Goal: Use online tool/utility: Utilize a website feature to perform a specific function

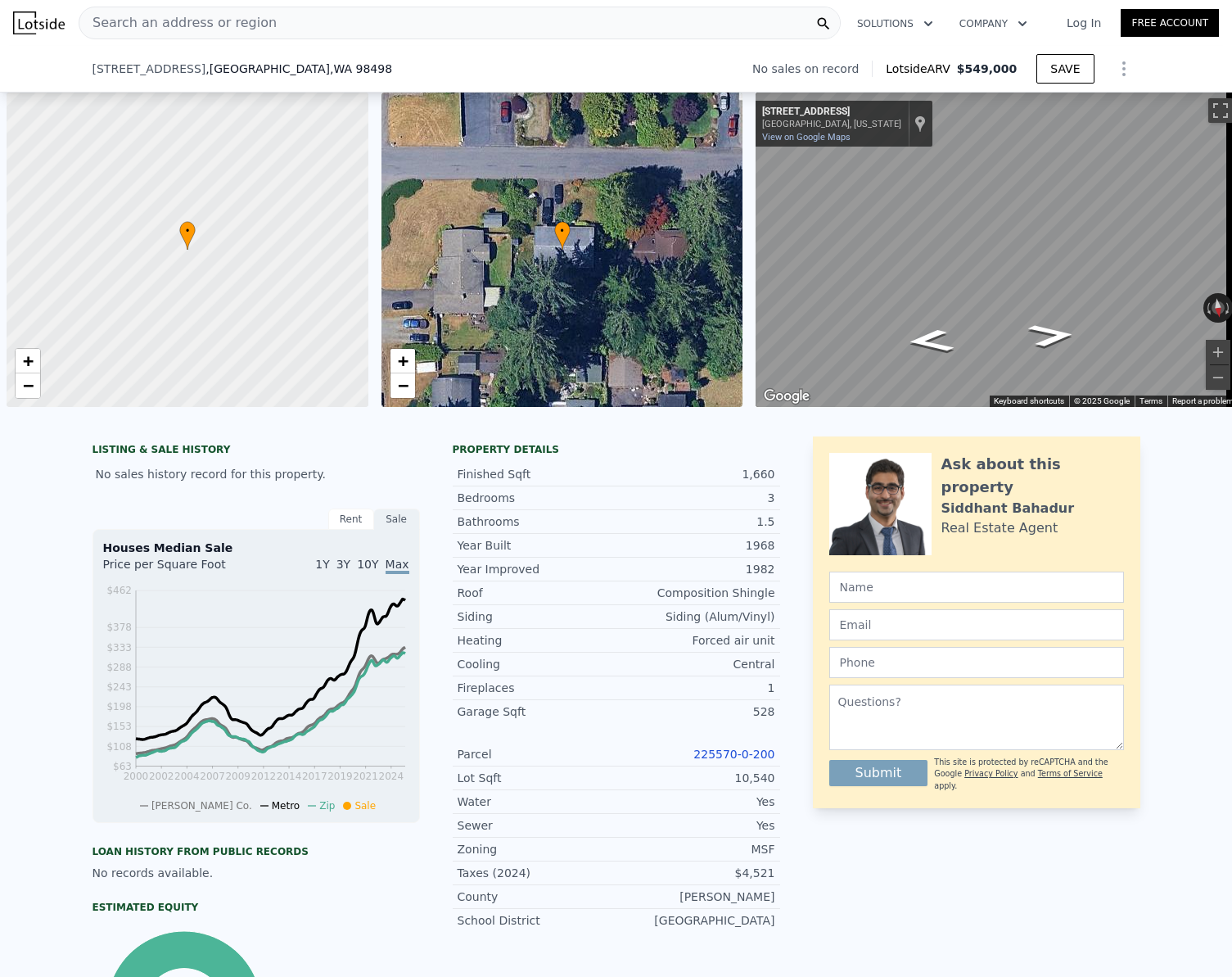
scroll to position [0, 535]
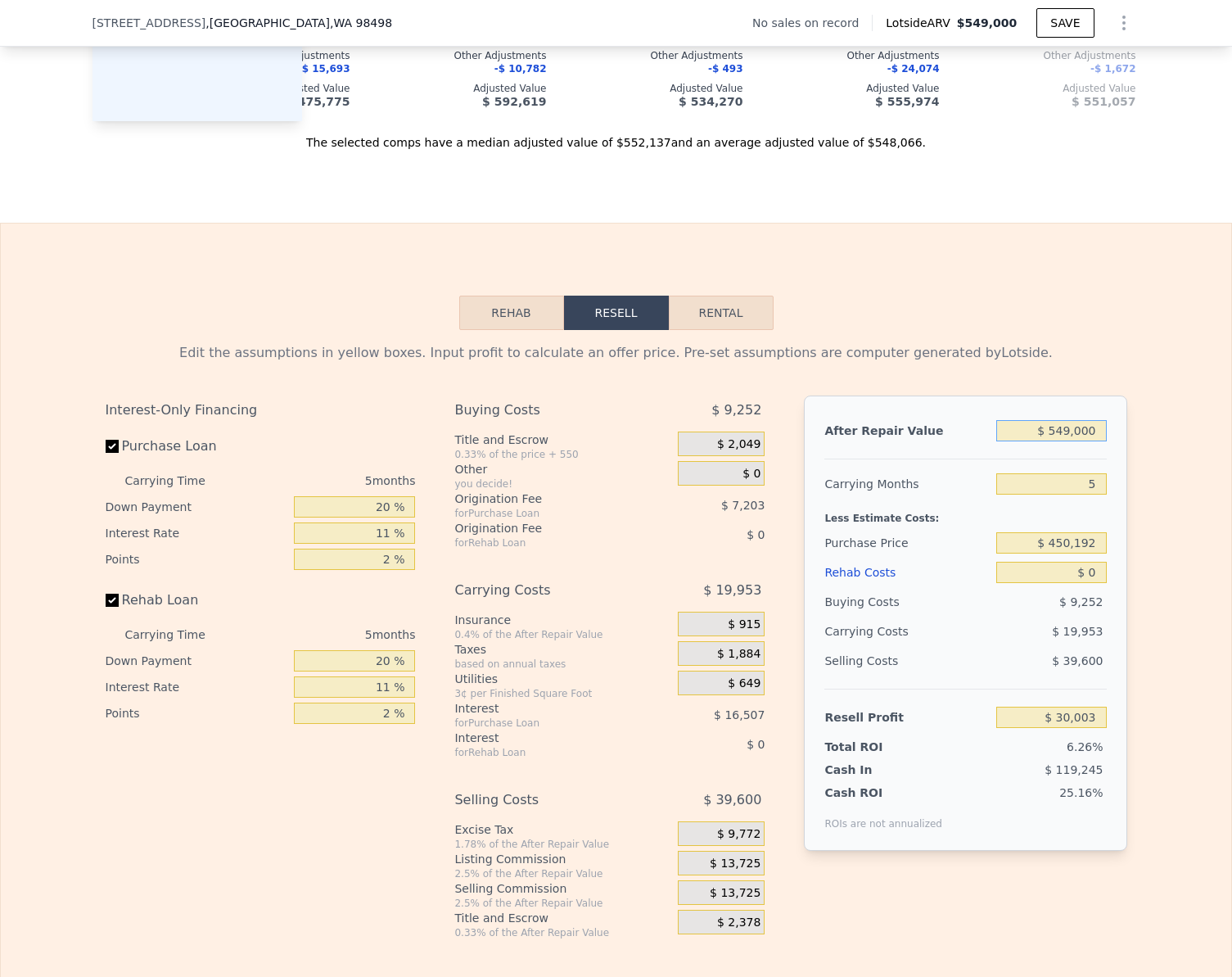
click at [1085, 441] on input "$ 549,000" at bounding box center [1051, 430] width 109 height 21
click at [106, 607] on input "Rehab Loan" at bounding box center [112, 600] width 13 height 13
checkbox input "false"
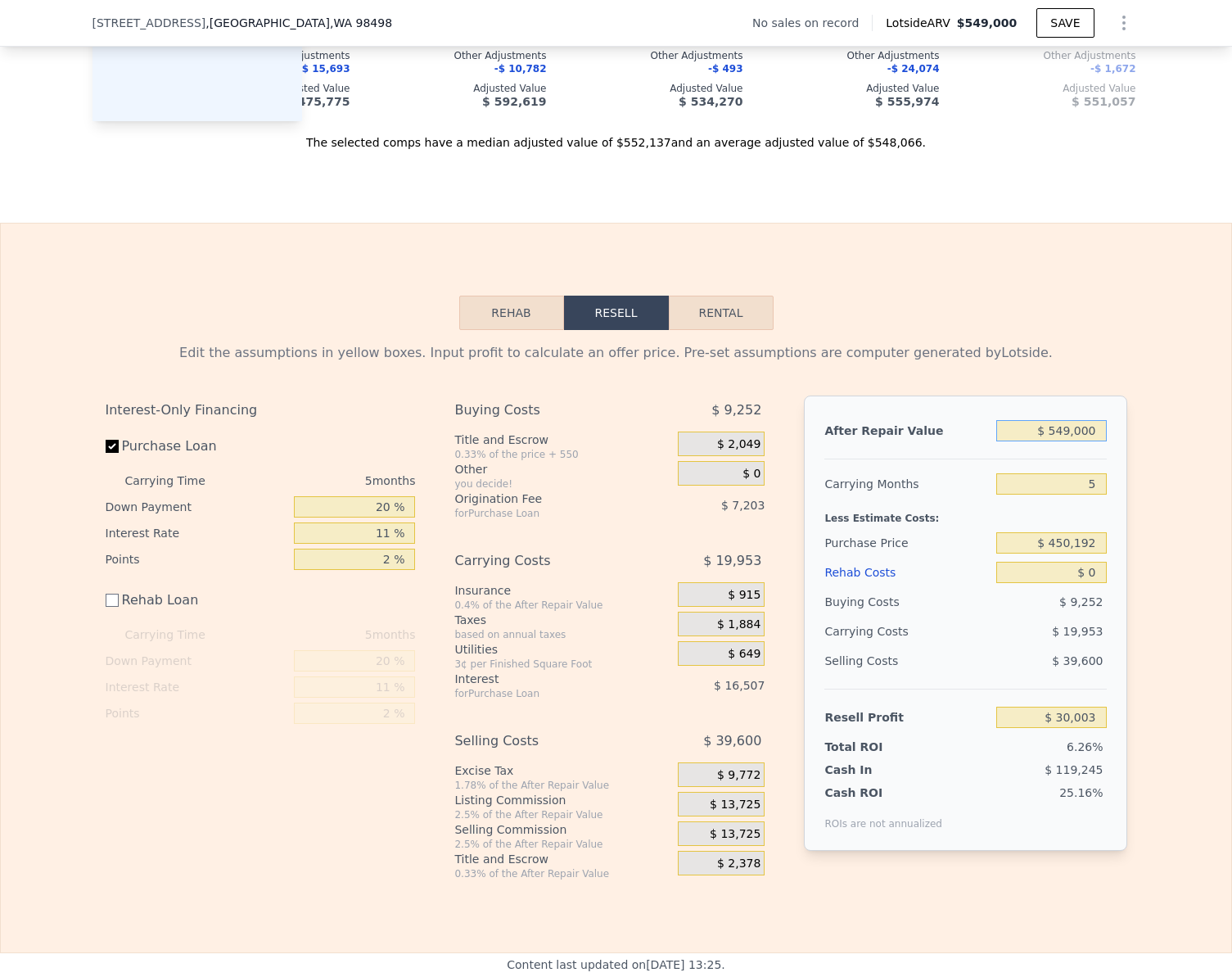
click at [1090, 441] on input "$ 549,000" at bounding box center [1051, 430] width 109 height 21
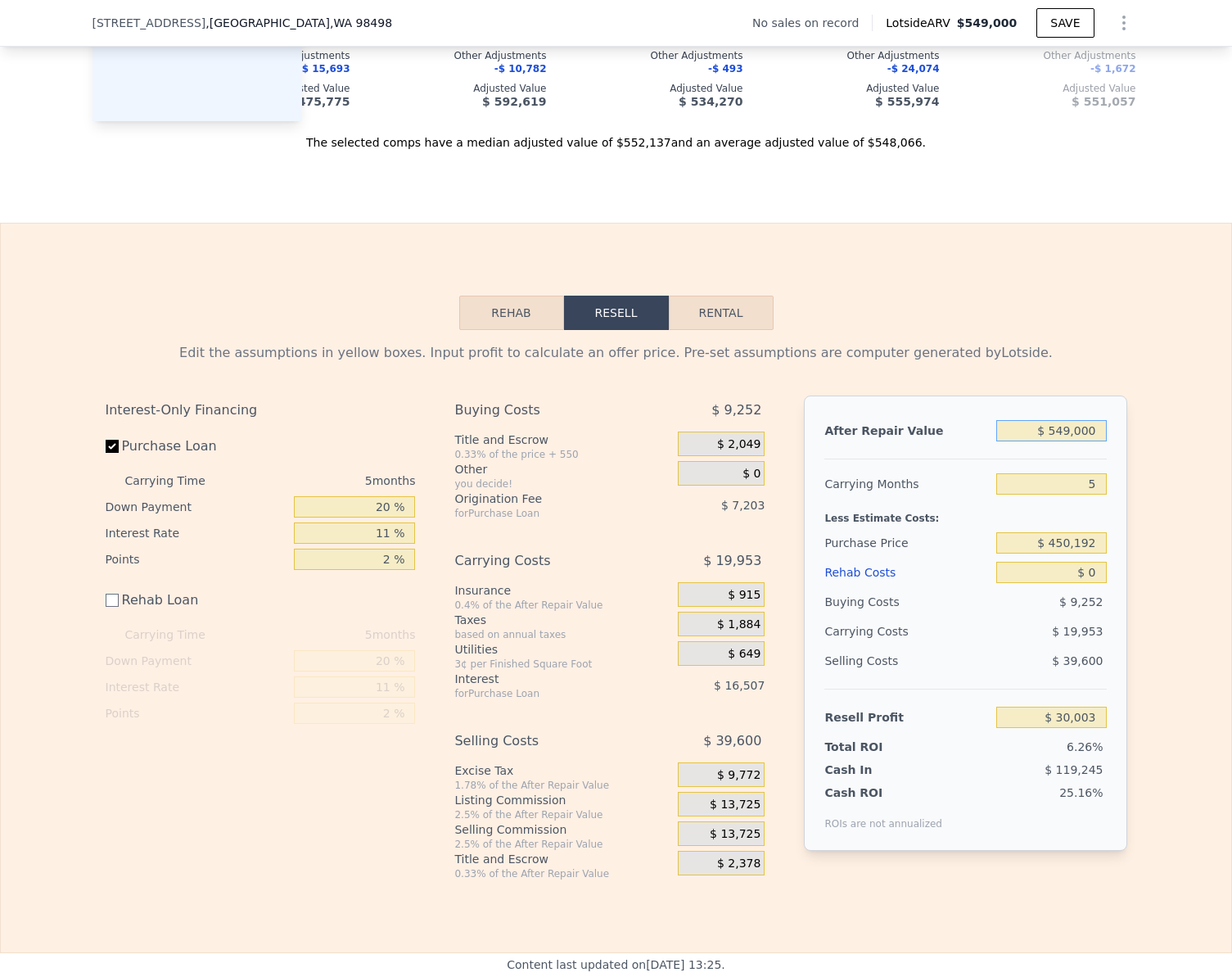
type input "$ 6"
type input "-$ 479,026"
type input "$ 67"
type input "-$ 478,970"
type input "$ 675"
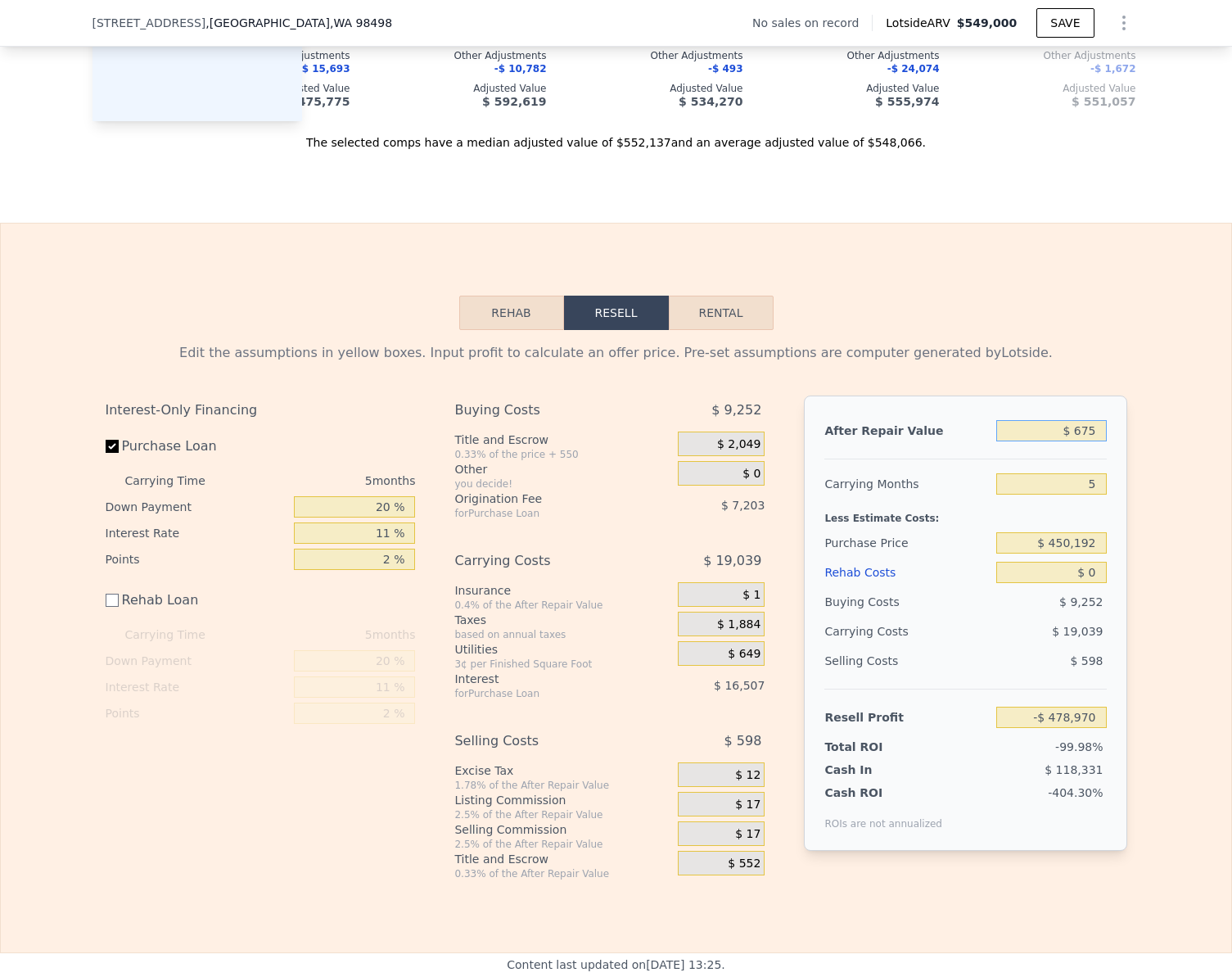
type input "-$ 478,406"
type input "$ 6,750"
type input "-$ 472,773"
type input "$ 675,000"
type input "$ 146,830"
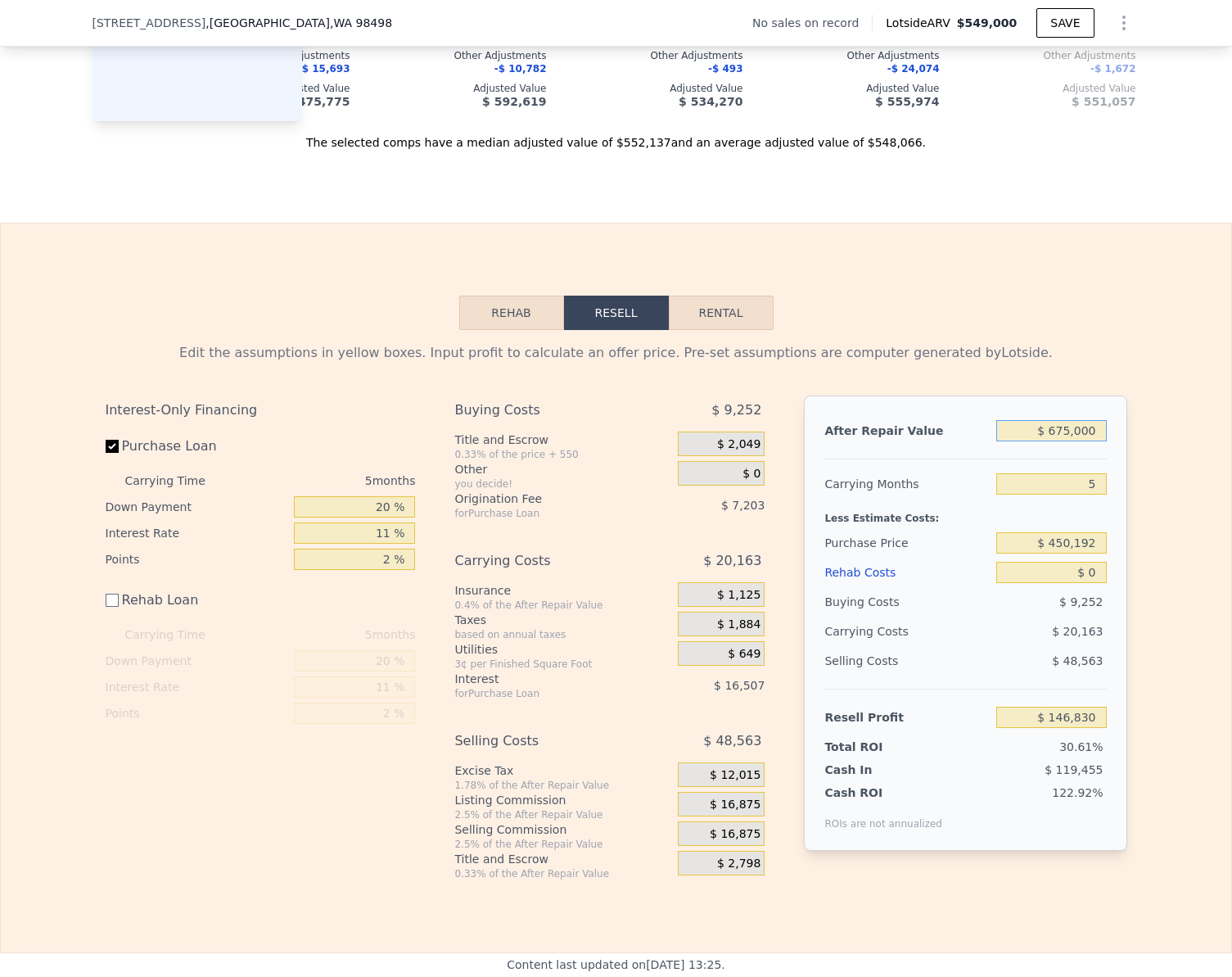
click at [497, 330] on button "Rehab" at bounding box center [512, 313] width 105 height 35
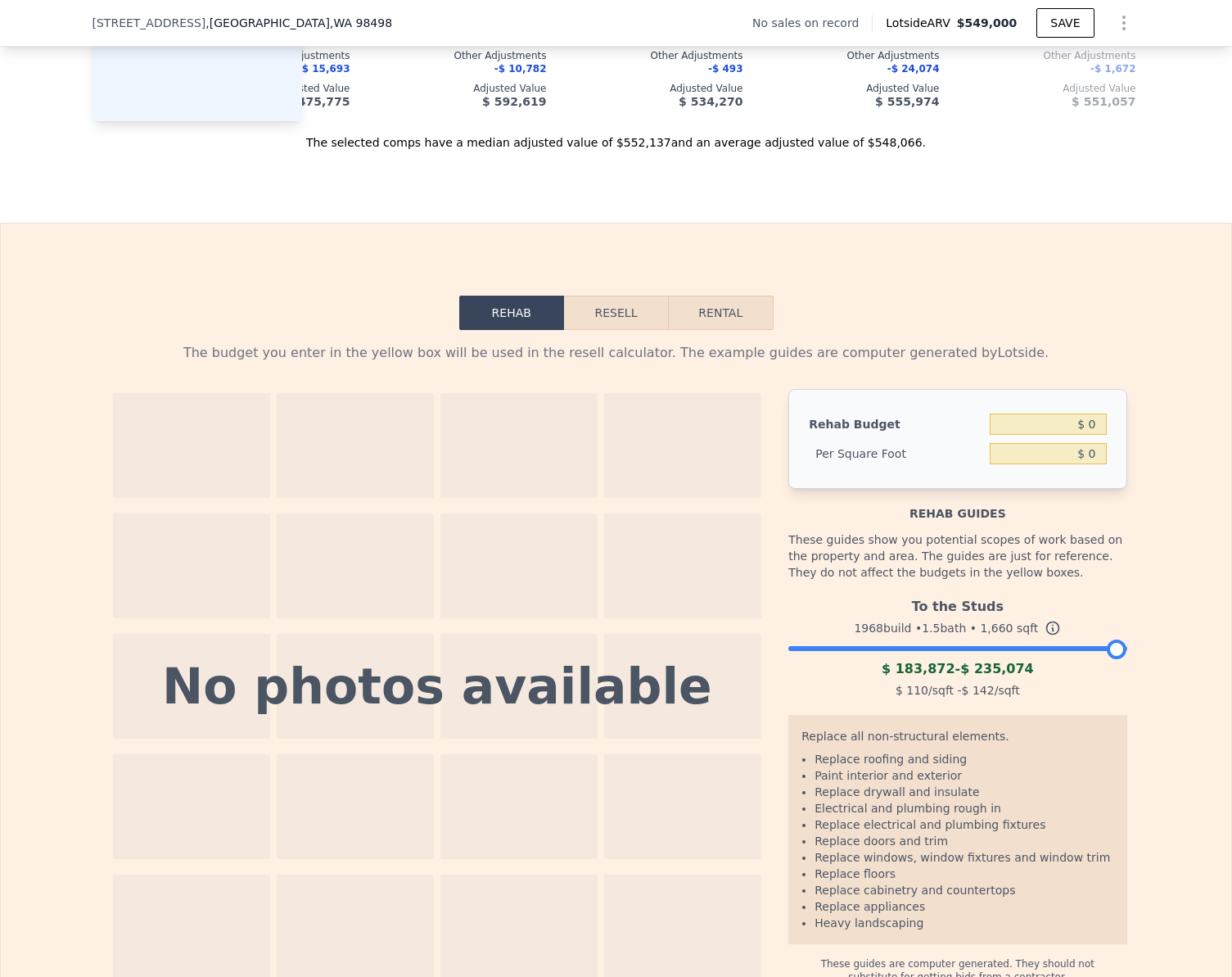
click at [616, 330] on button "Resell" at bounding box center [616, 313] width 104 height 35
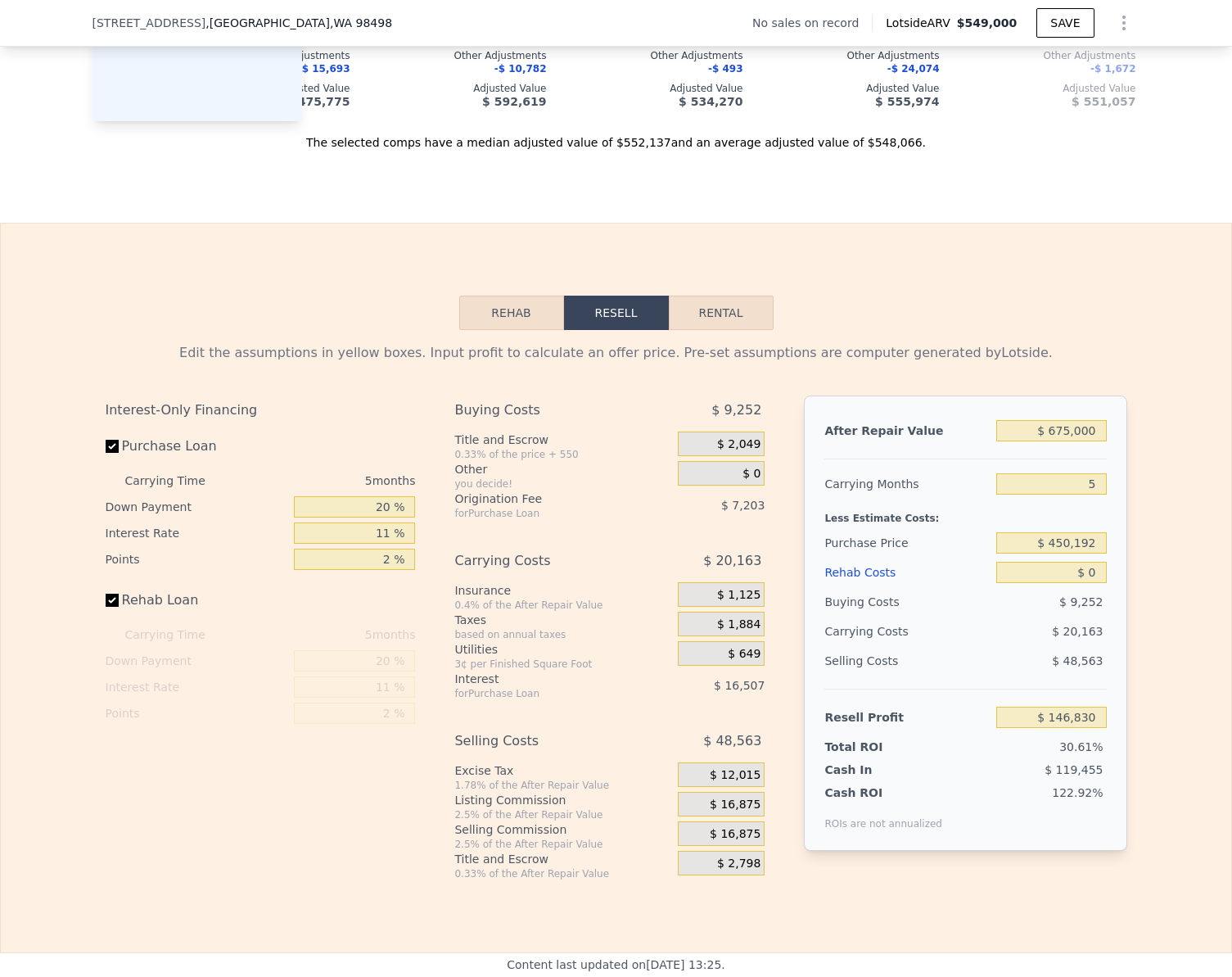
checkbox input "true"
type input "$ 549,000"
type input "$ 30,003"
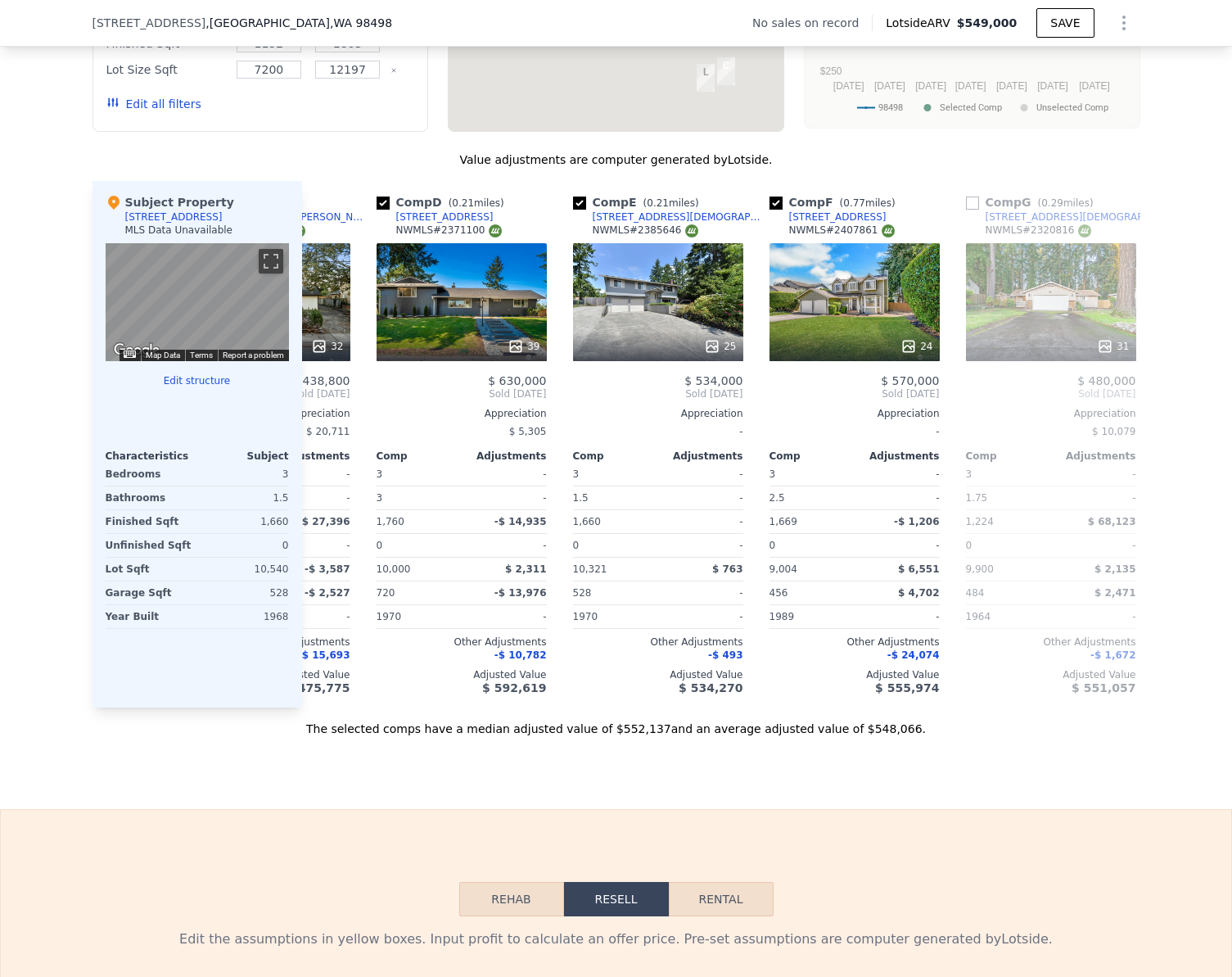
scroll to position [1440, 0]
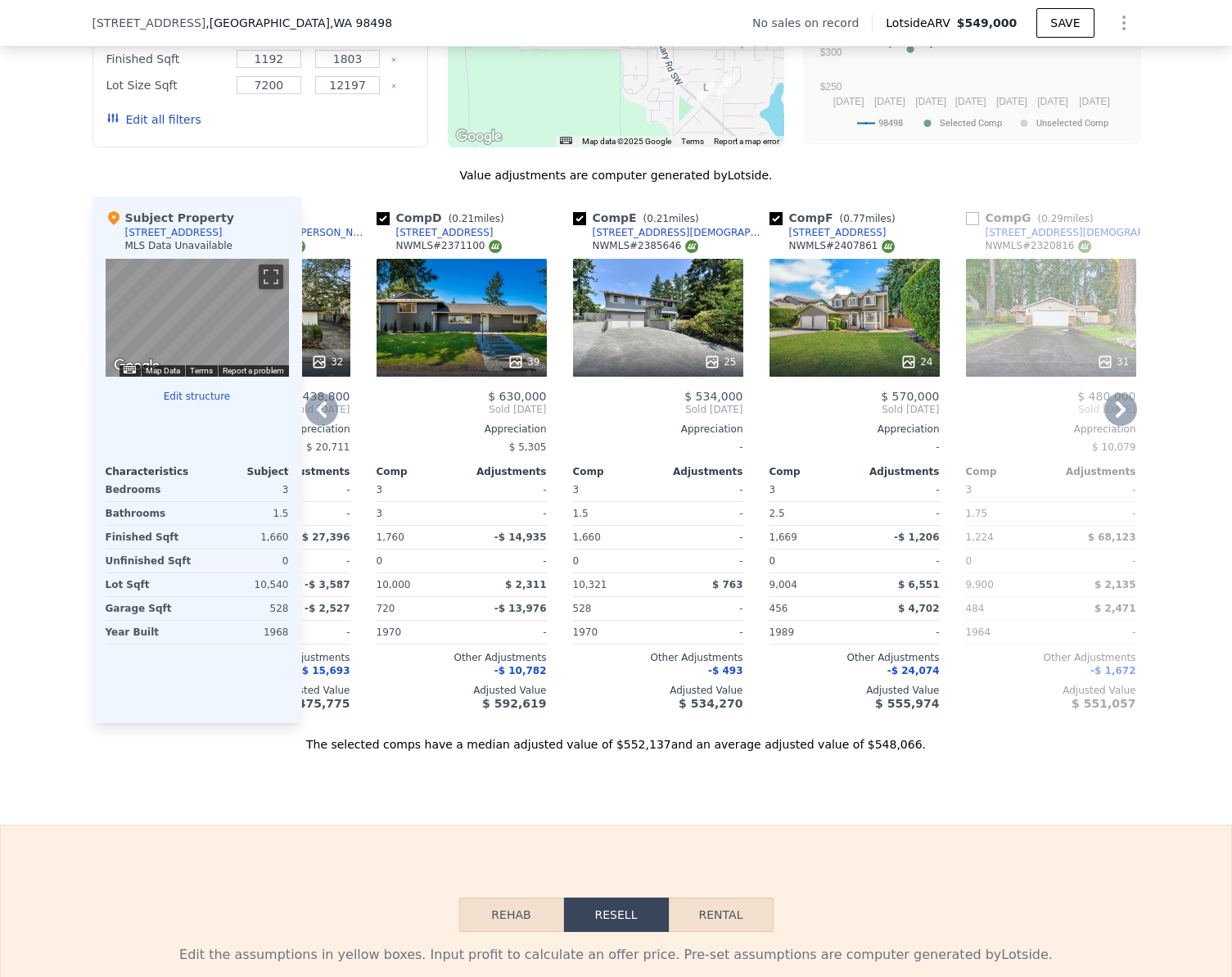
click at [319, 417] on icon at bounding box center [322, 409] width 10 height 16
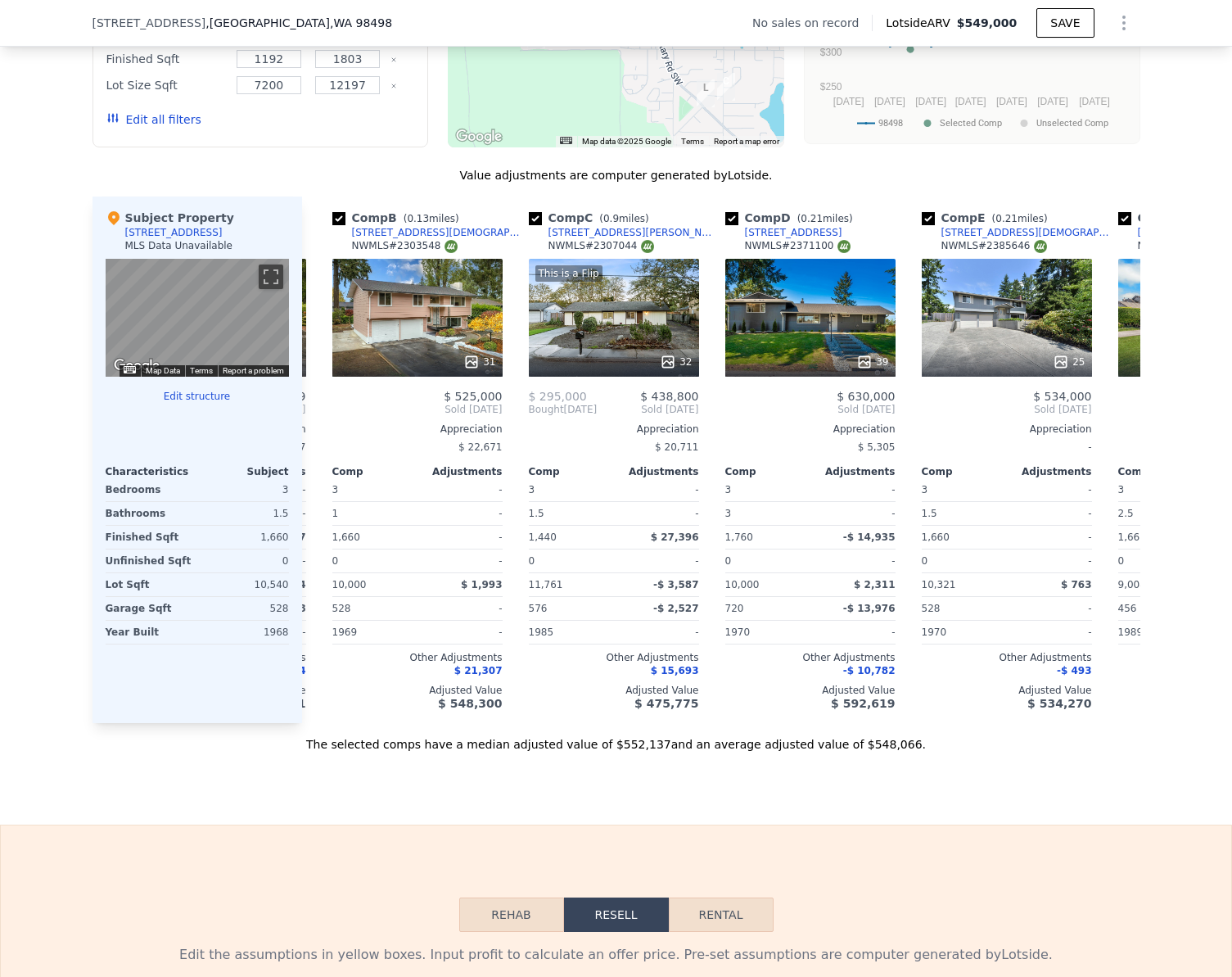
scroll to position [0, 142]
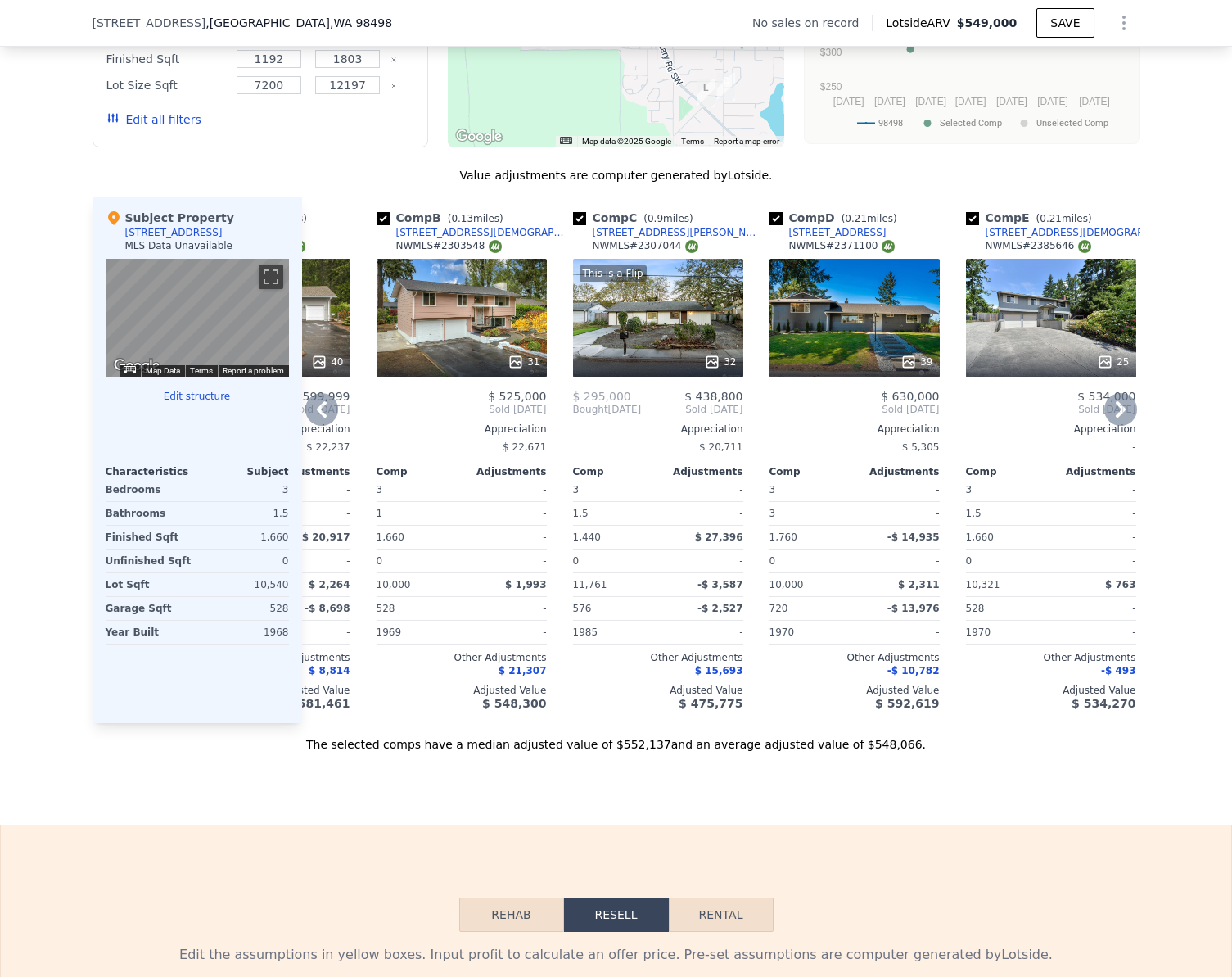
click at [319, 417] on icon at bounding box center [322, 409] width 10 height 16
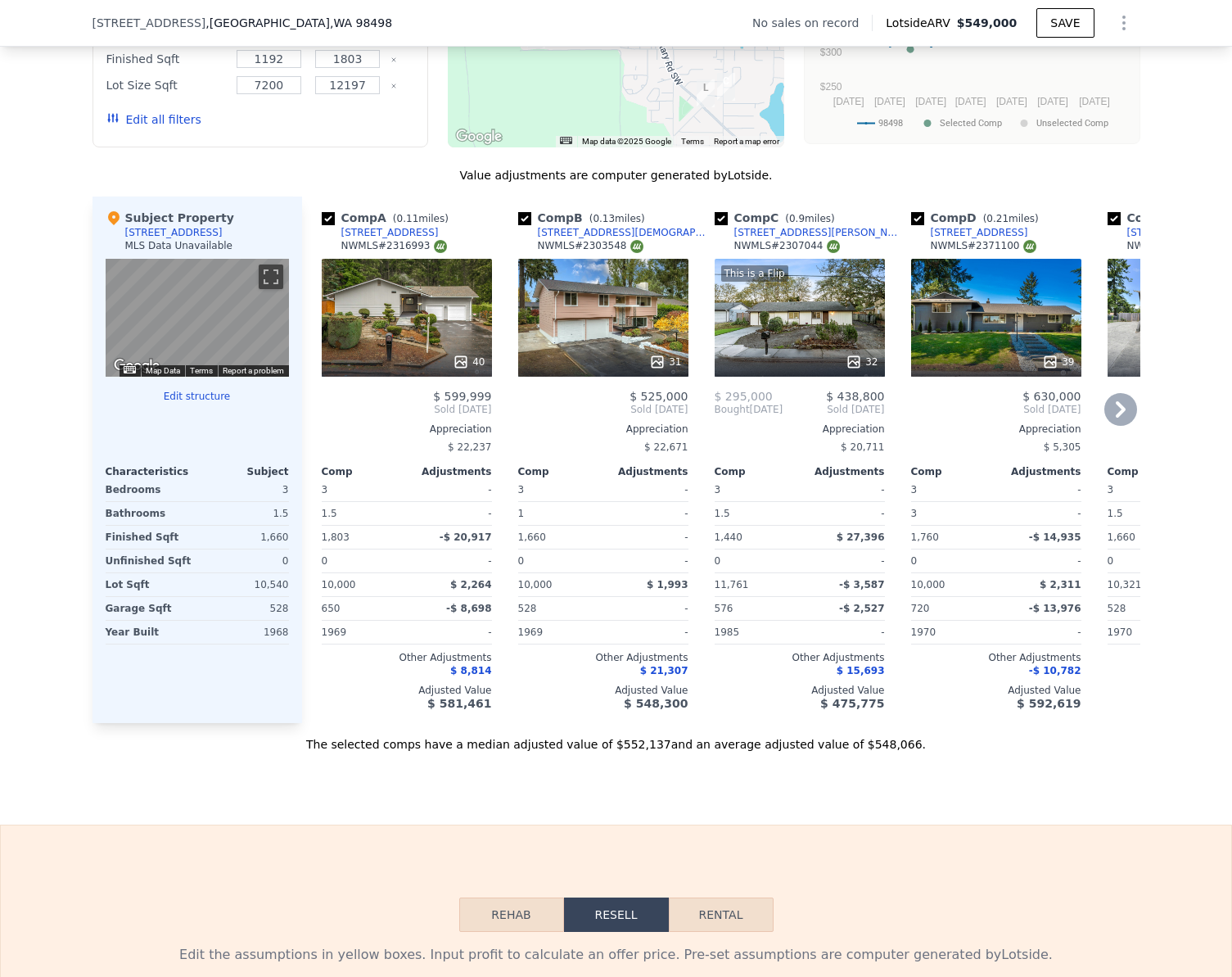
click at [322, 416] on span "Sold Feb 2025" at bounding box center [407, 408] width 170 height 13
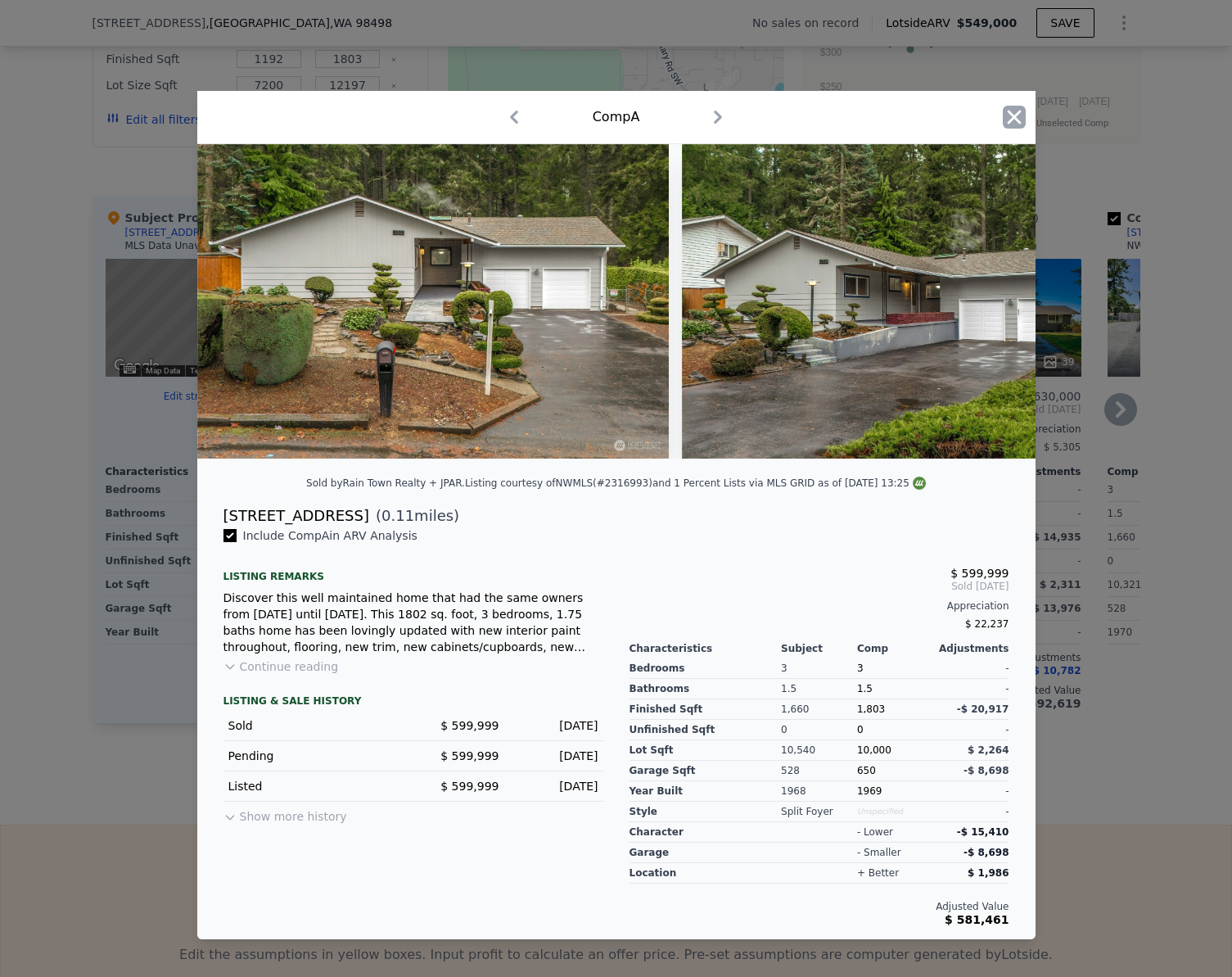
click at [1013, 110] on icon "button" at bounding box center [1014, 117] width 14 height 14
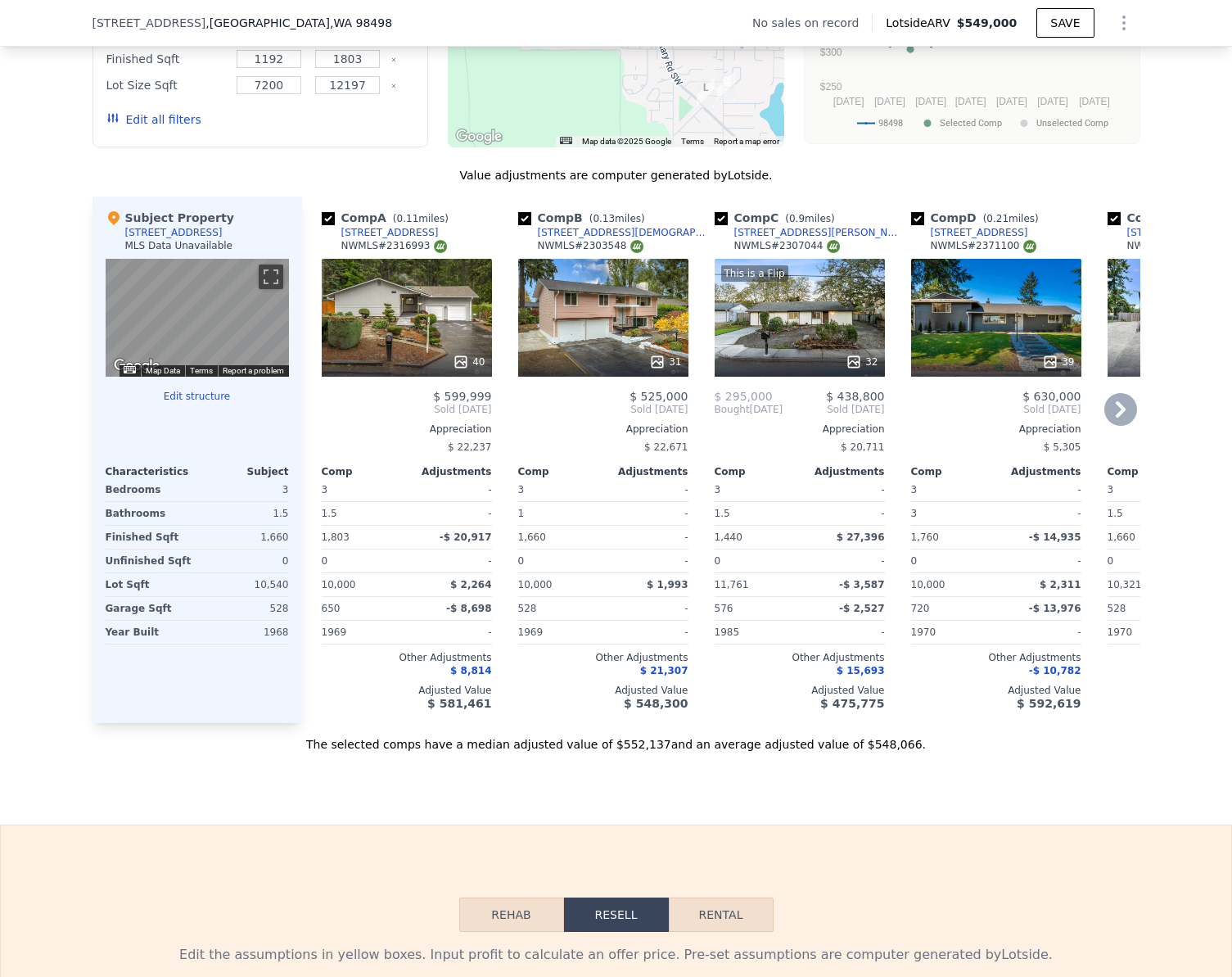
click at [1116, 416] on icon at bounding box center [1121, 409] width 10 height 16
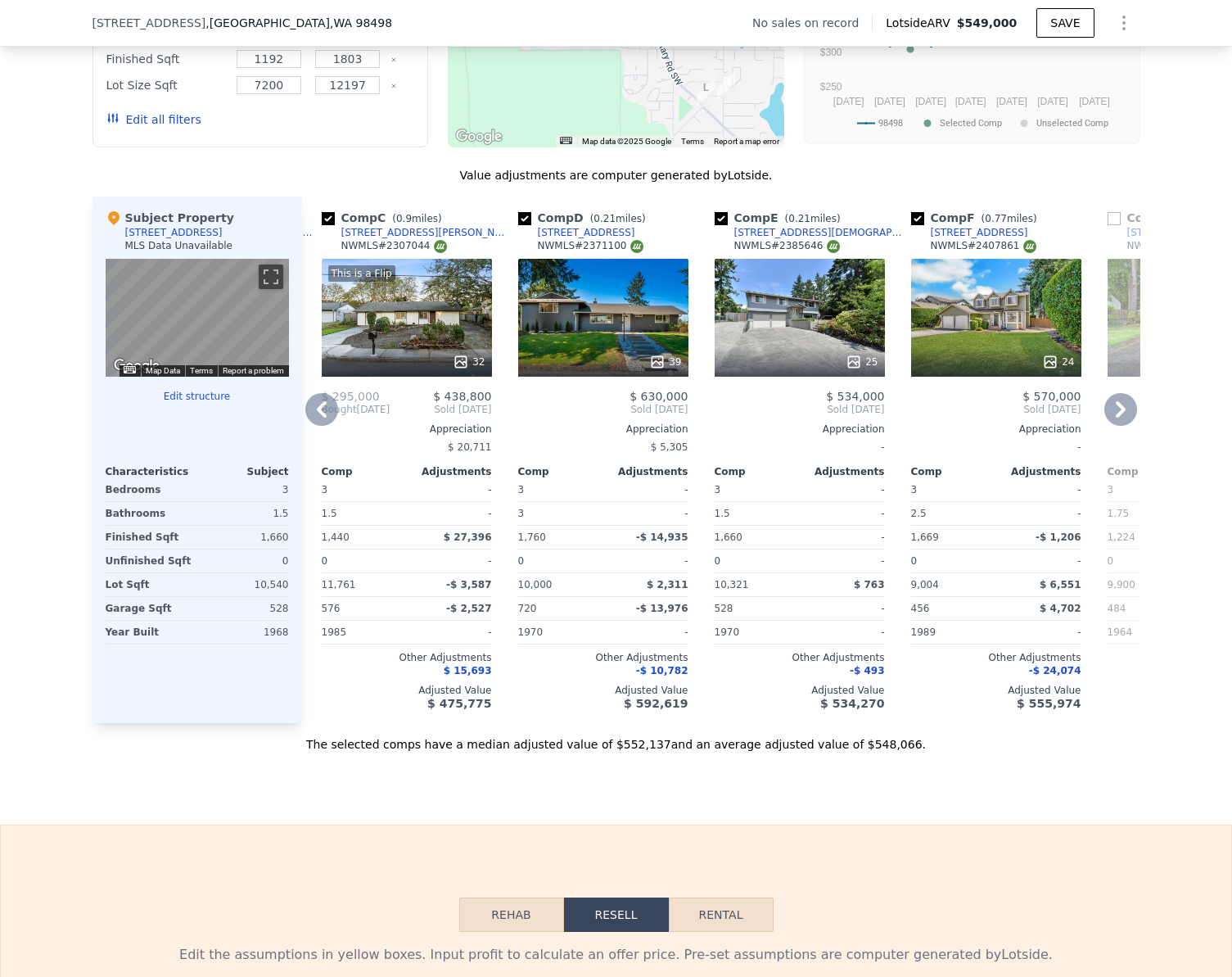
click at [1116, 416] on icon at bounding box center [1121, 409] width 10 height 16
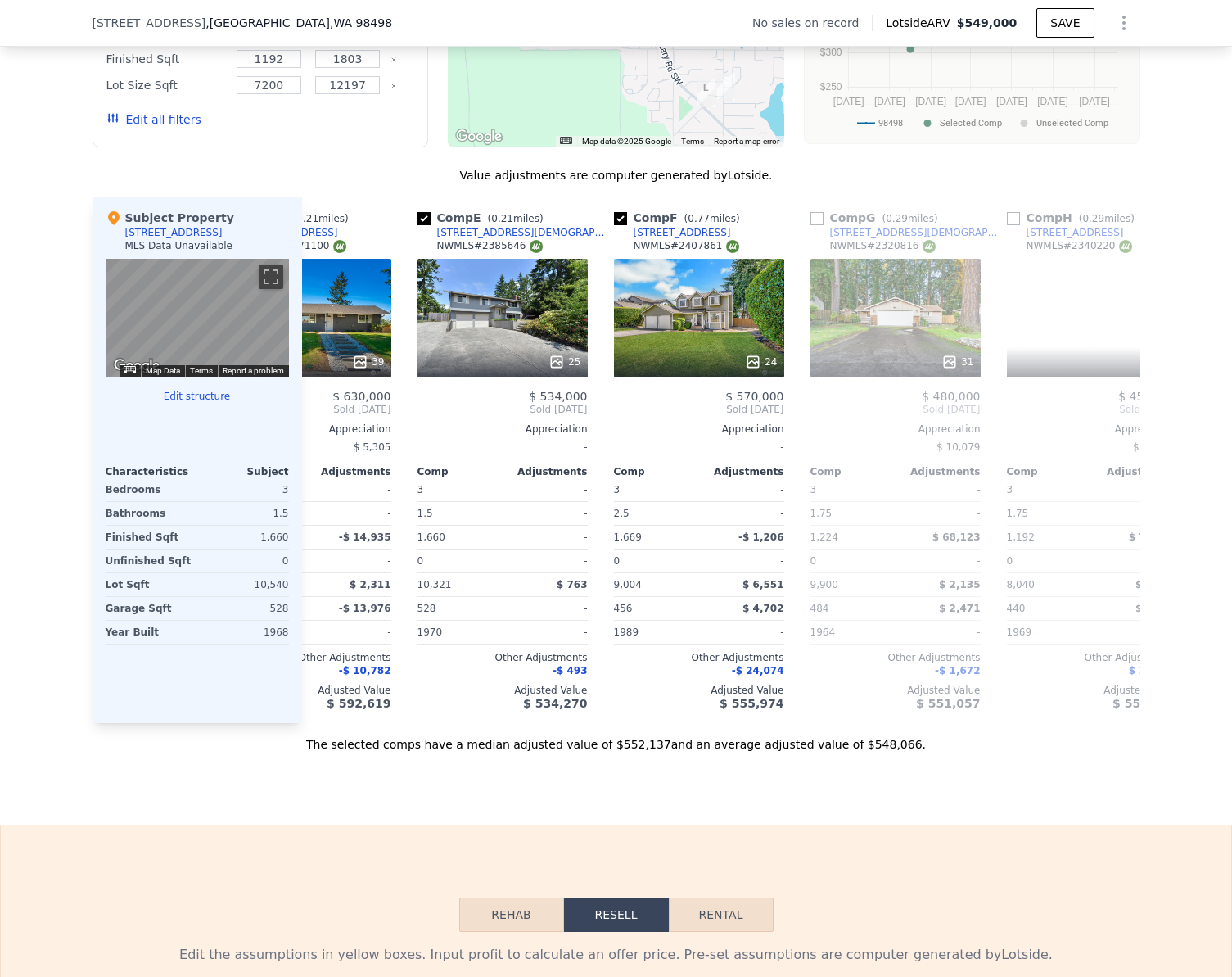
scroll to position [0, 786]
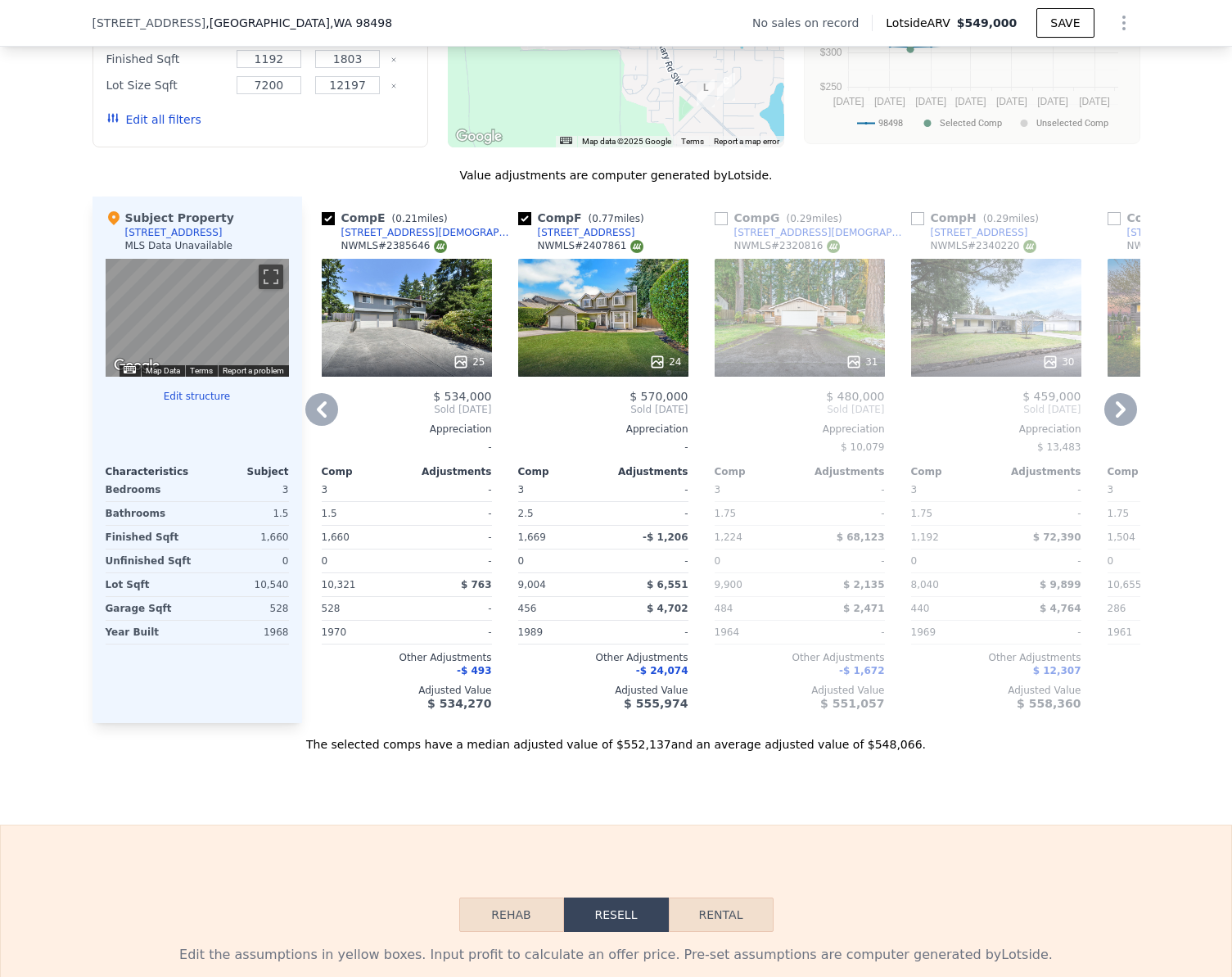
click at [1175, 413] on div "We found 12 sales that match your search Filters Map Prices Modify Comp Filters…" at bounding box center [616, 291] width 1232 height 923
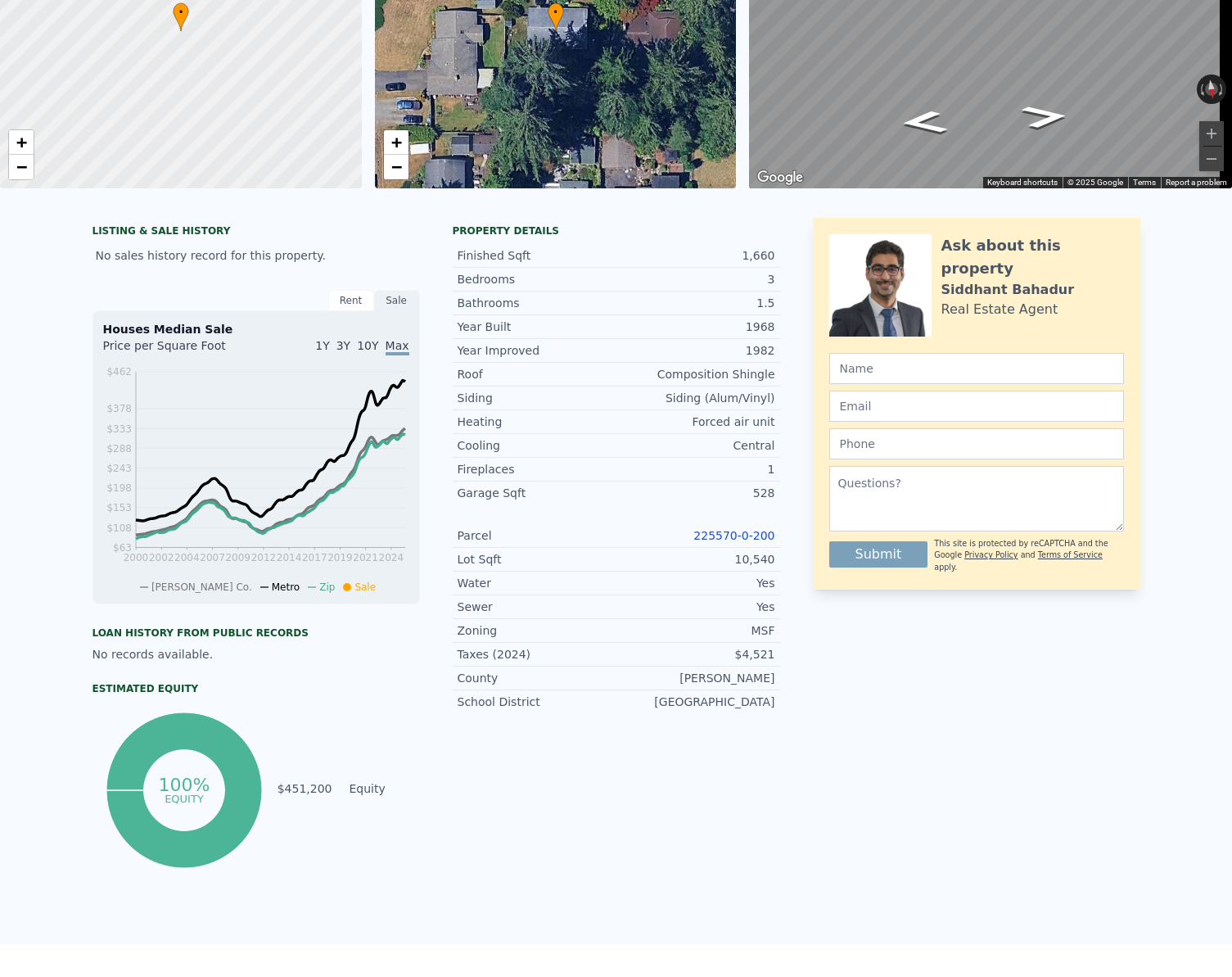
scroll to position [0, 0]
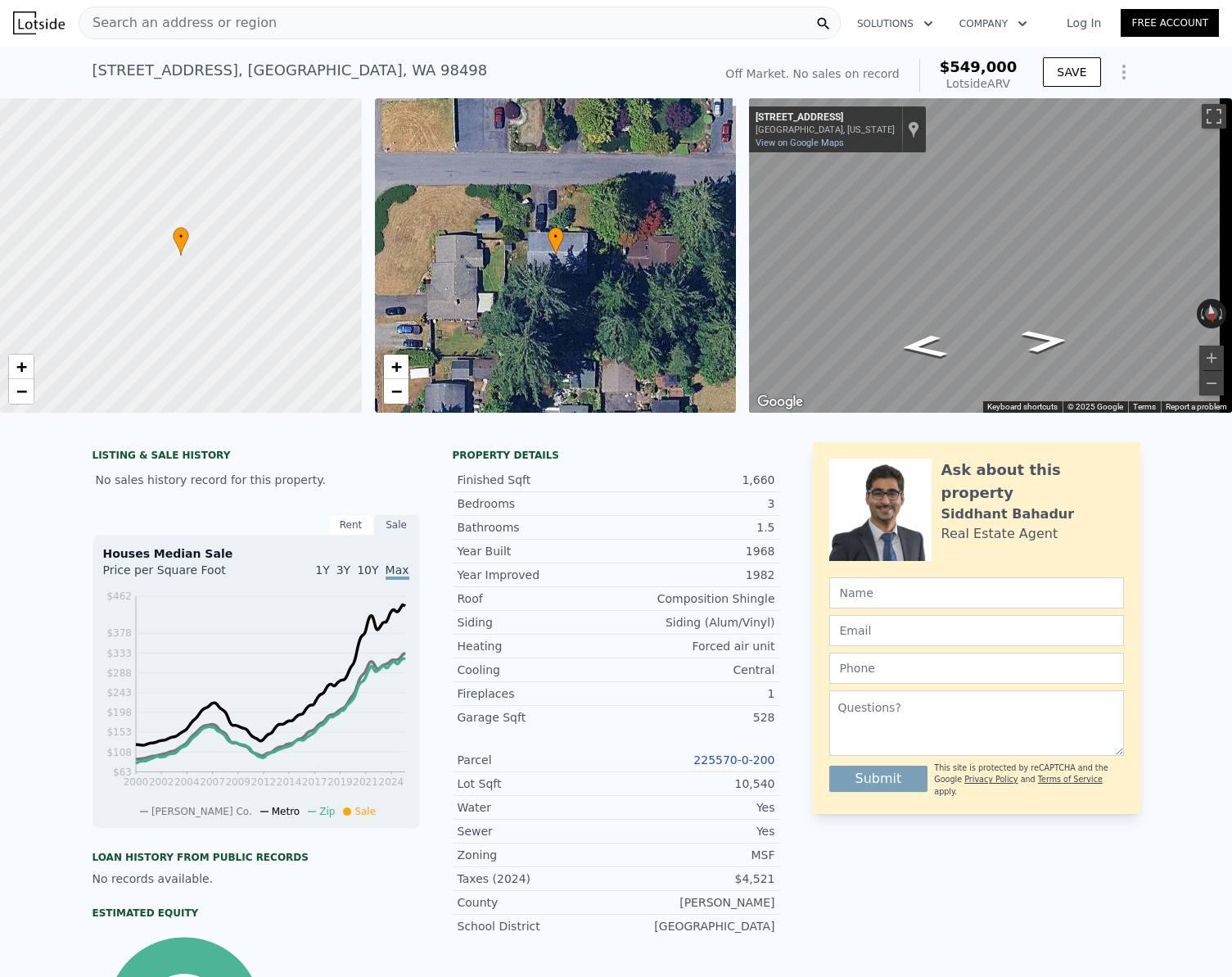
click at [208, 20] on span "Search an address or region" at bounding box center [178, 22] width 197 height 19
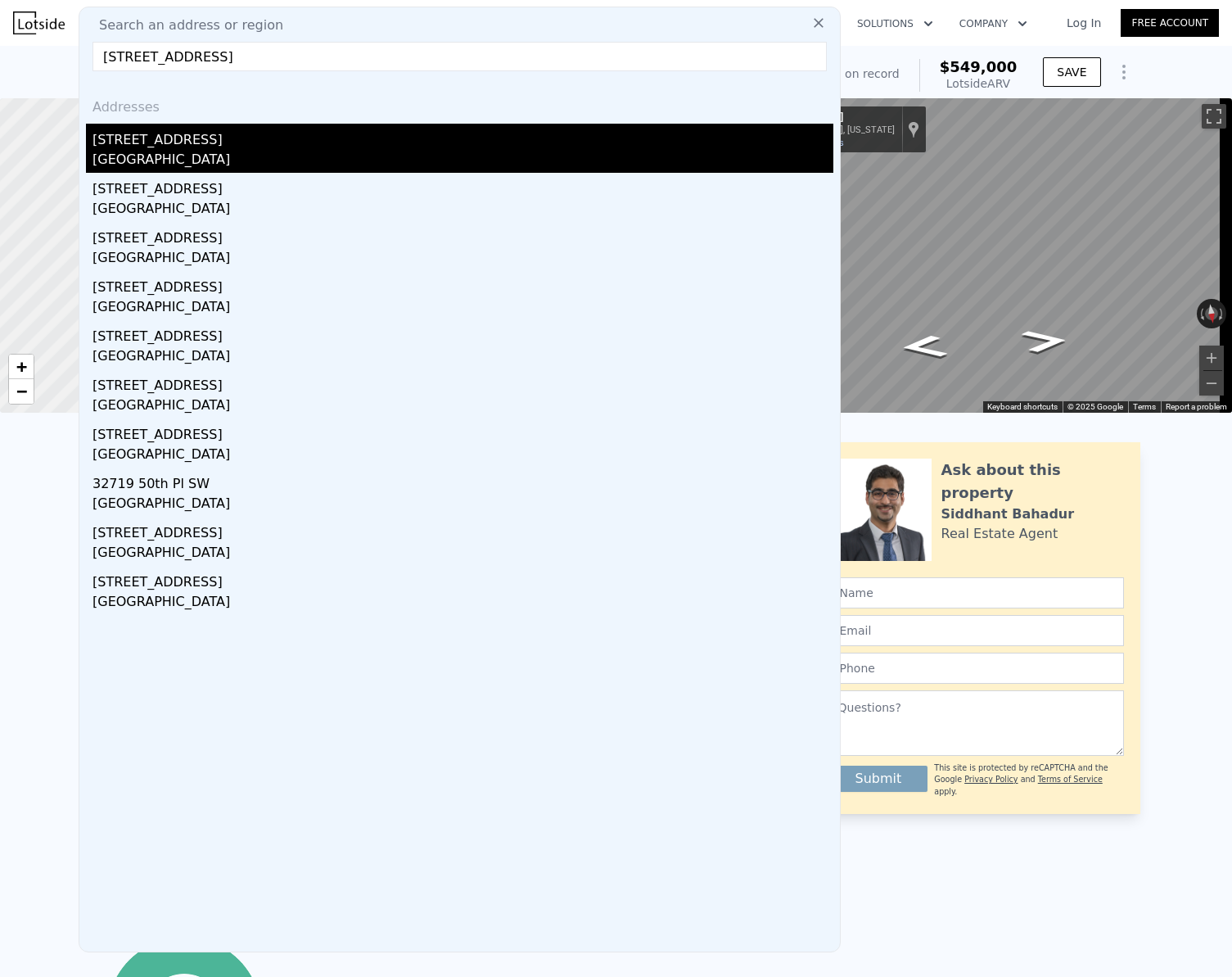
type input "32719 20th Ave Sw, Federal Way, WA 98023"
click at [180, 156] on div "Federal Way, WA 98023" at bounding box center [463, 161] width 741 height 23
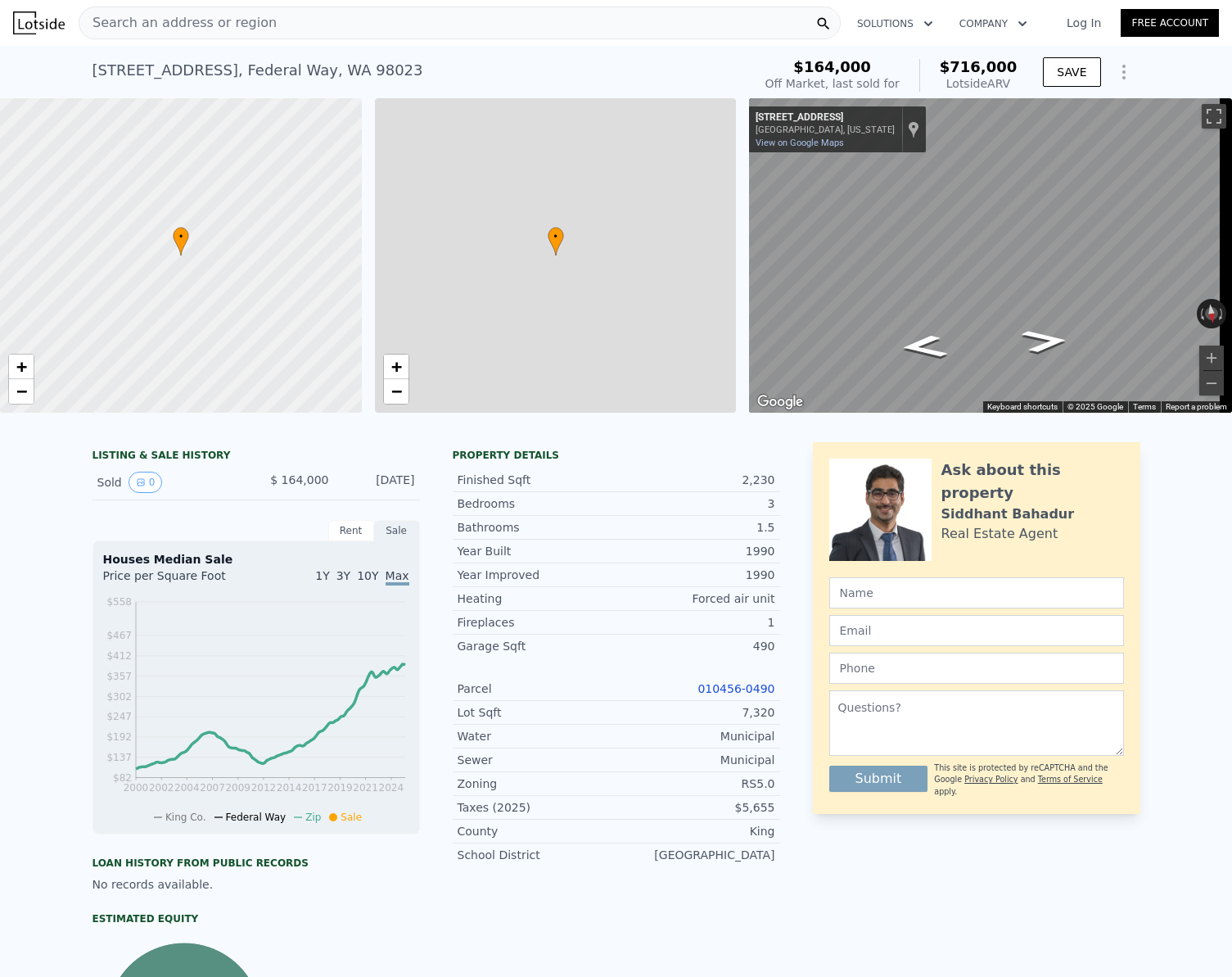
type input "5"
type input "1.5"
type input "1720"
type input "2690"
type input "6348"
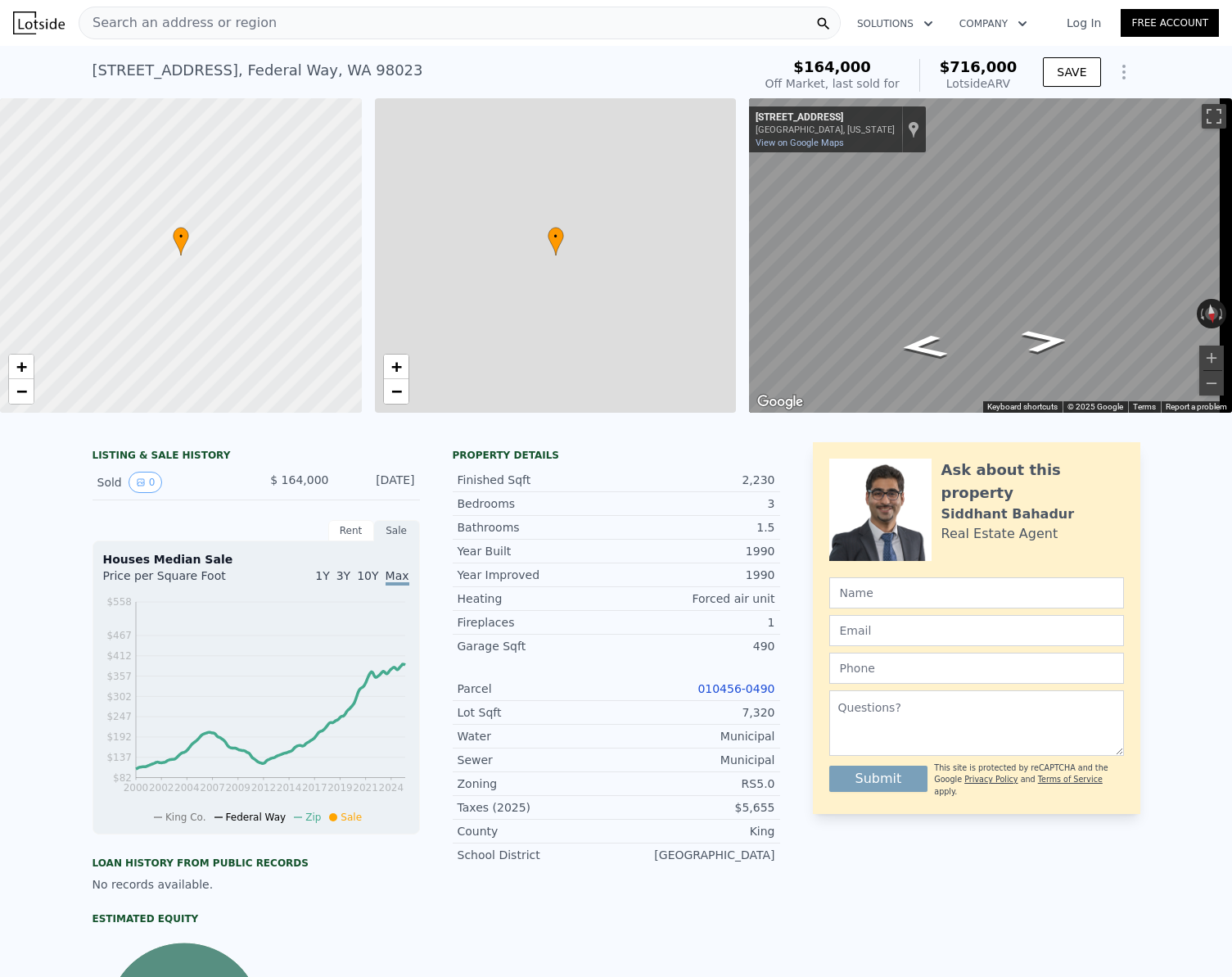
type input "10138"
type input "$ 716,000"
type input "$ 486,503"
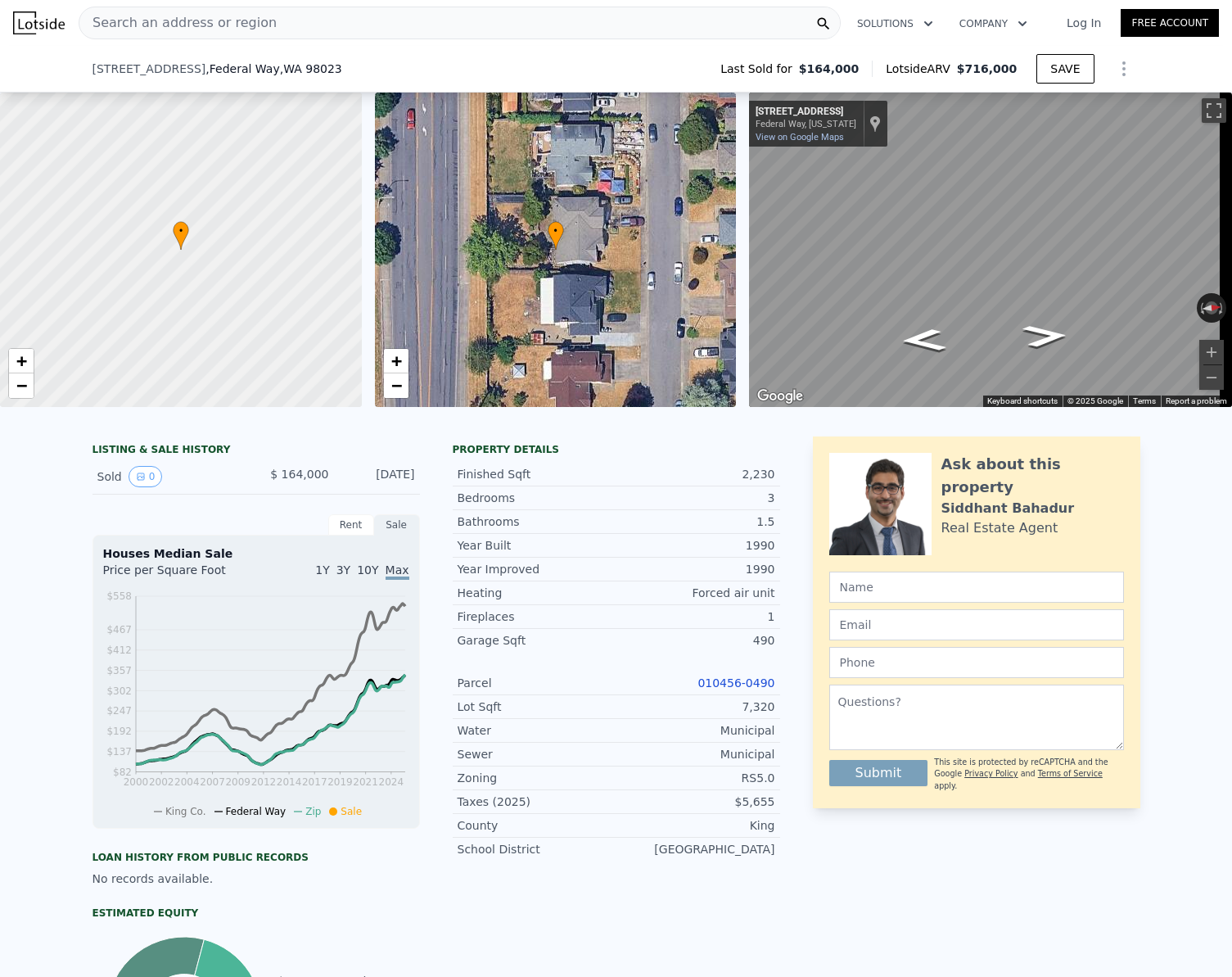
scroll to position [403, 0]
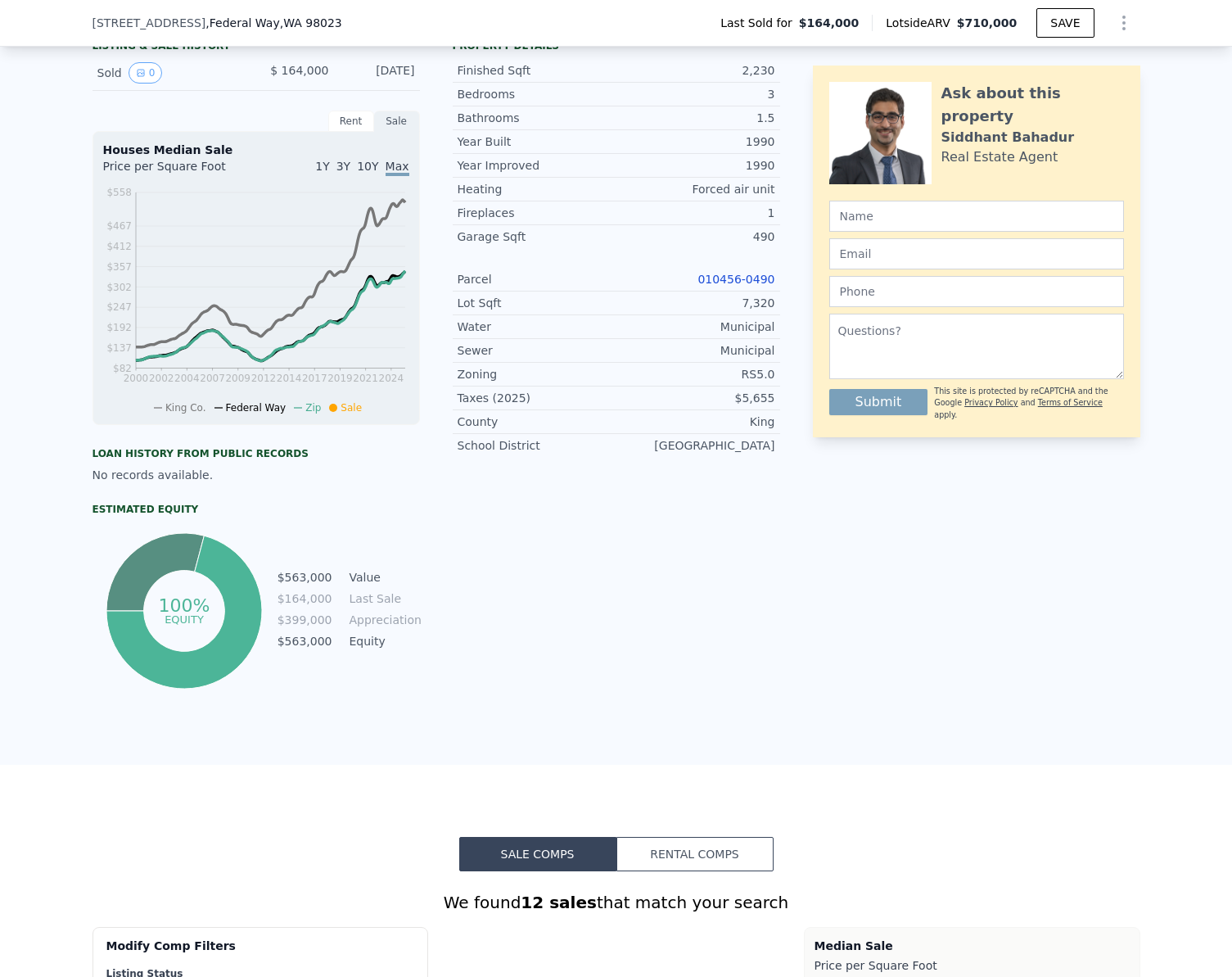
type input "$ 710,000"
type input "$ 480,940"
checkbox input "true"
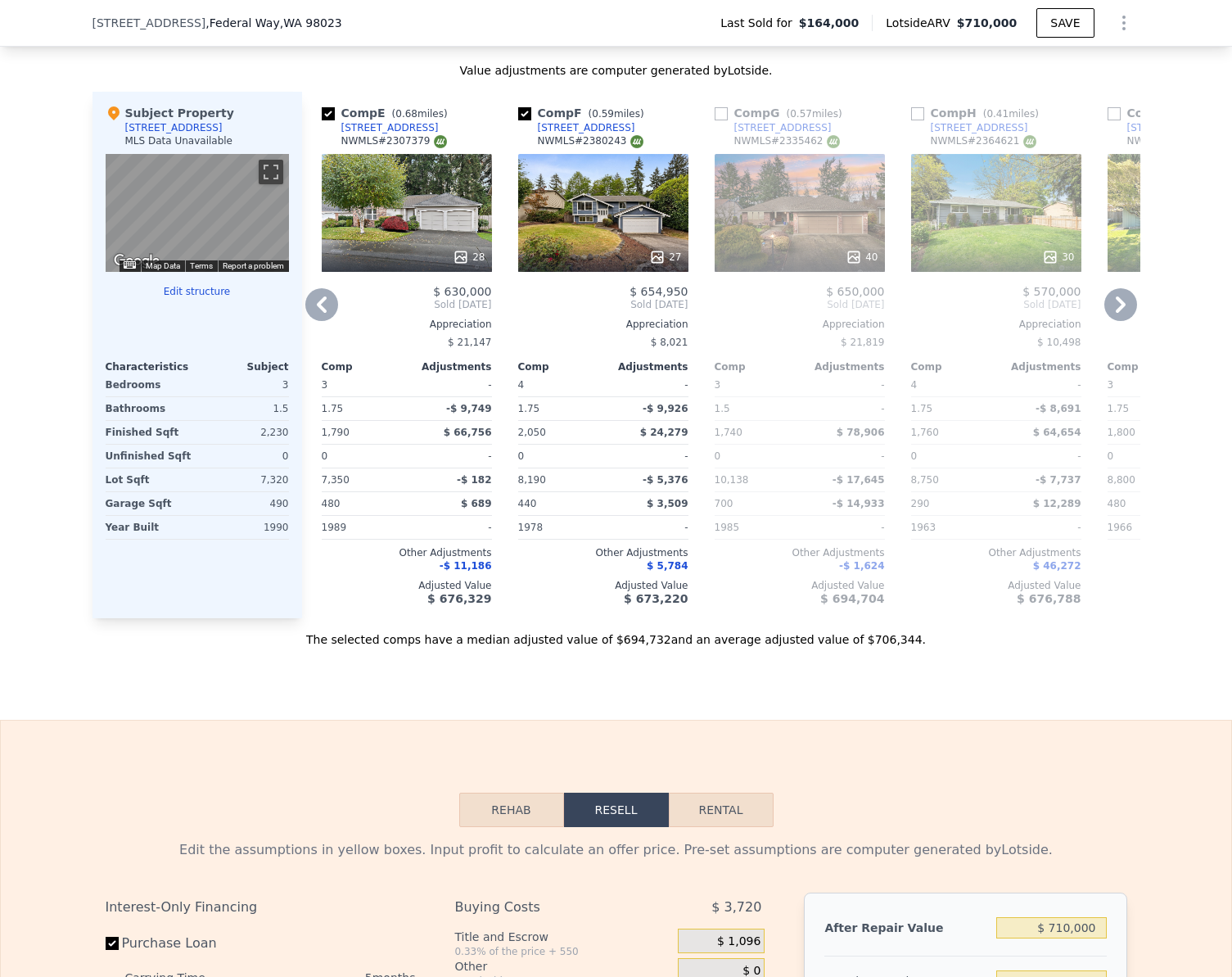
scroll to position [1960, 0]
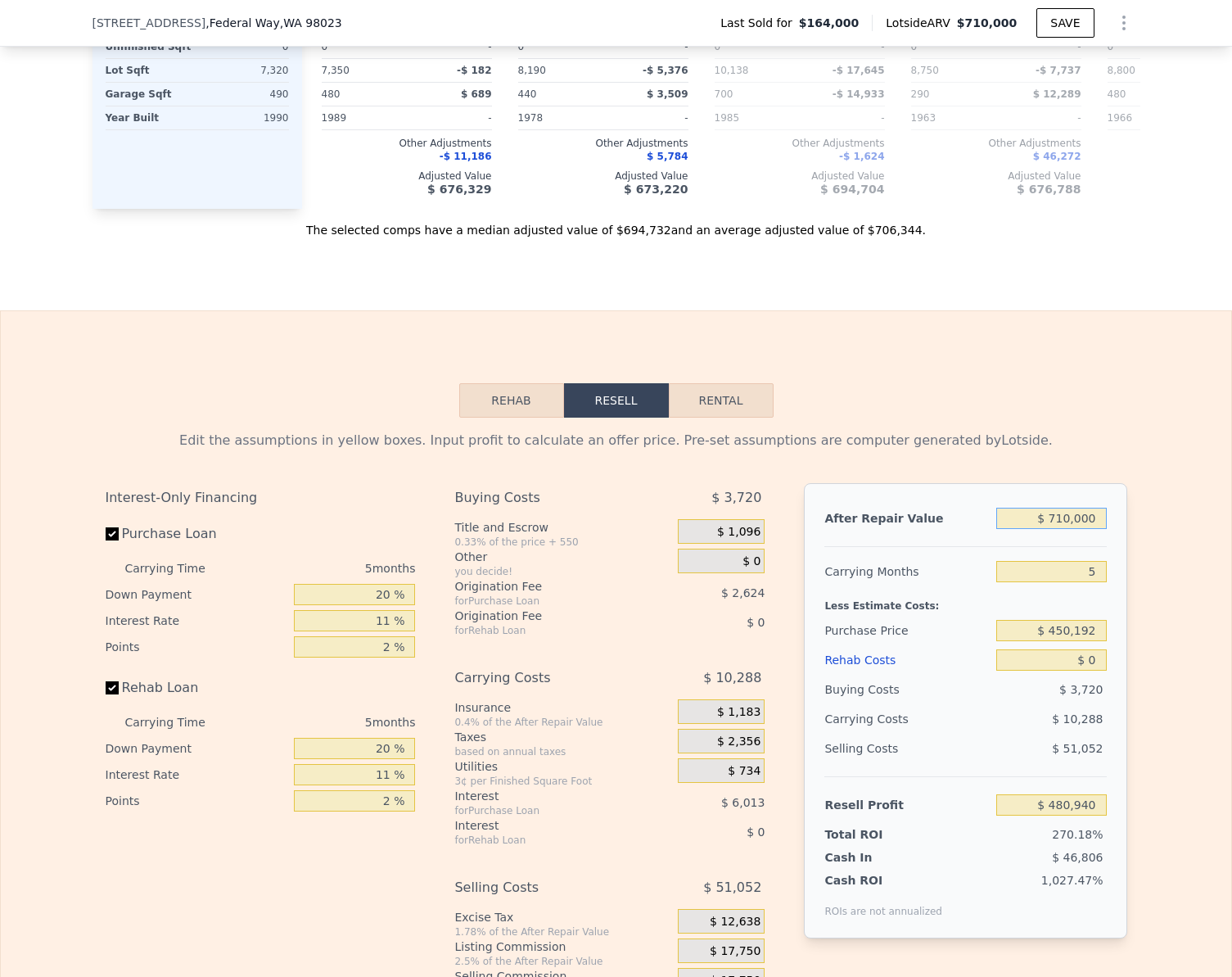
click at [1093, 529] on input "$ 710,000" at bounding box center [1051, 518] width 109 height 21
type input "$ 6"
type input "-$ 177,369"
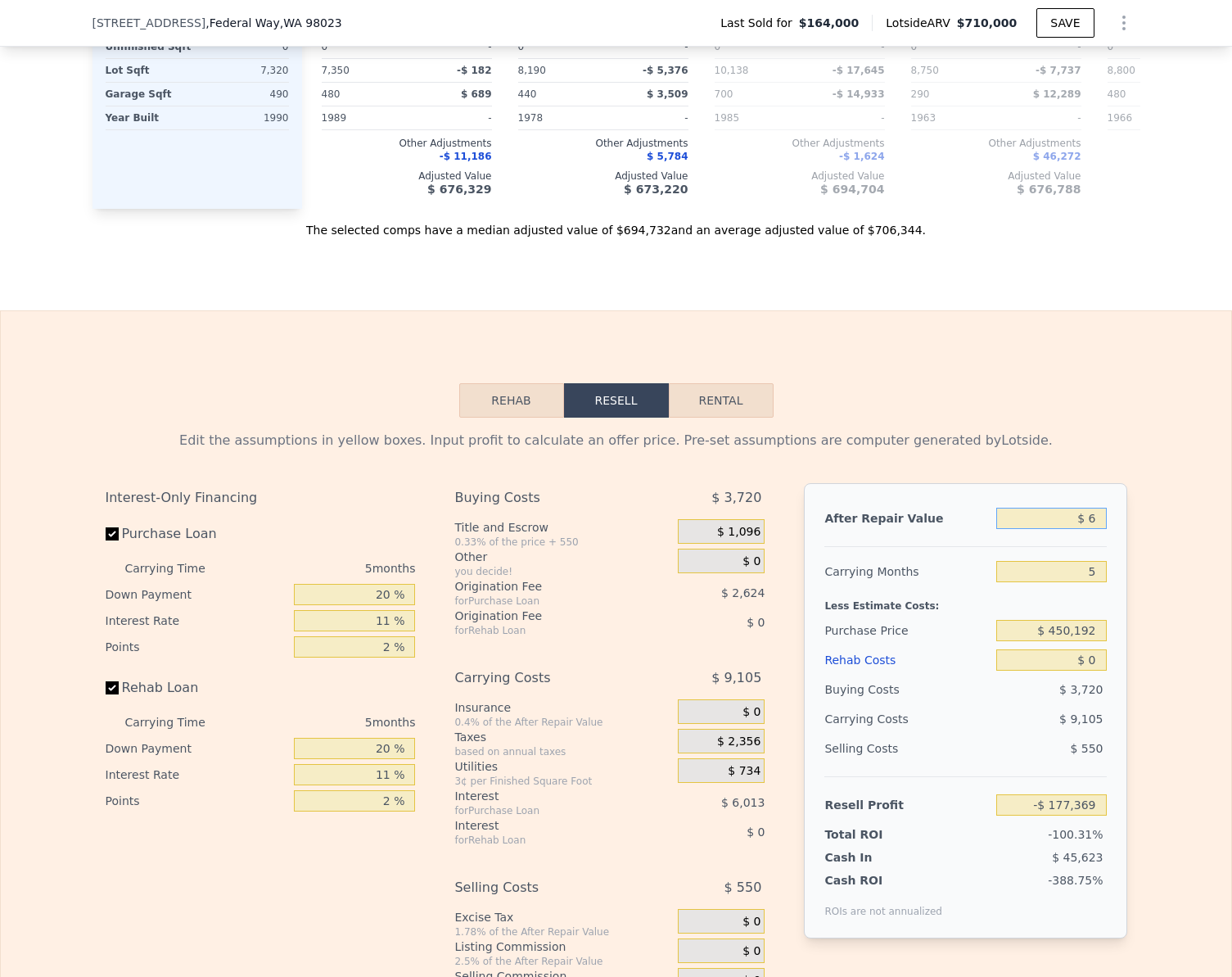
type input "$ 67"
type input "-$ 177,313"
type input "$ 675"
type input "-$ 176,749"
type input "$ 675,000"
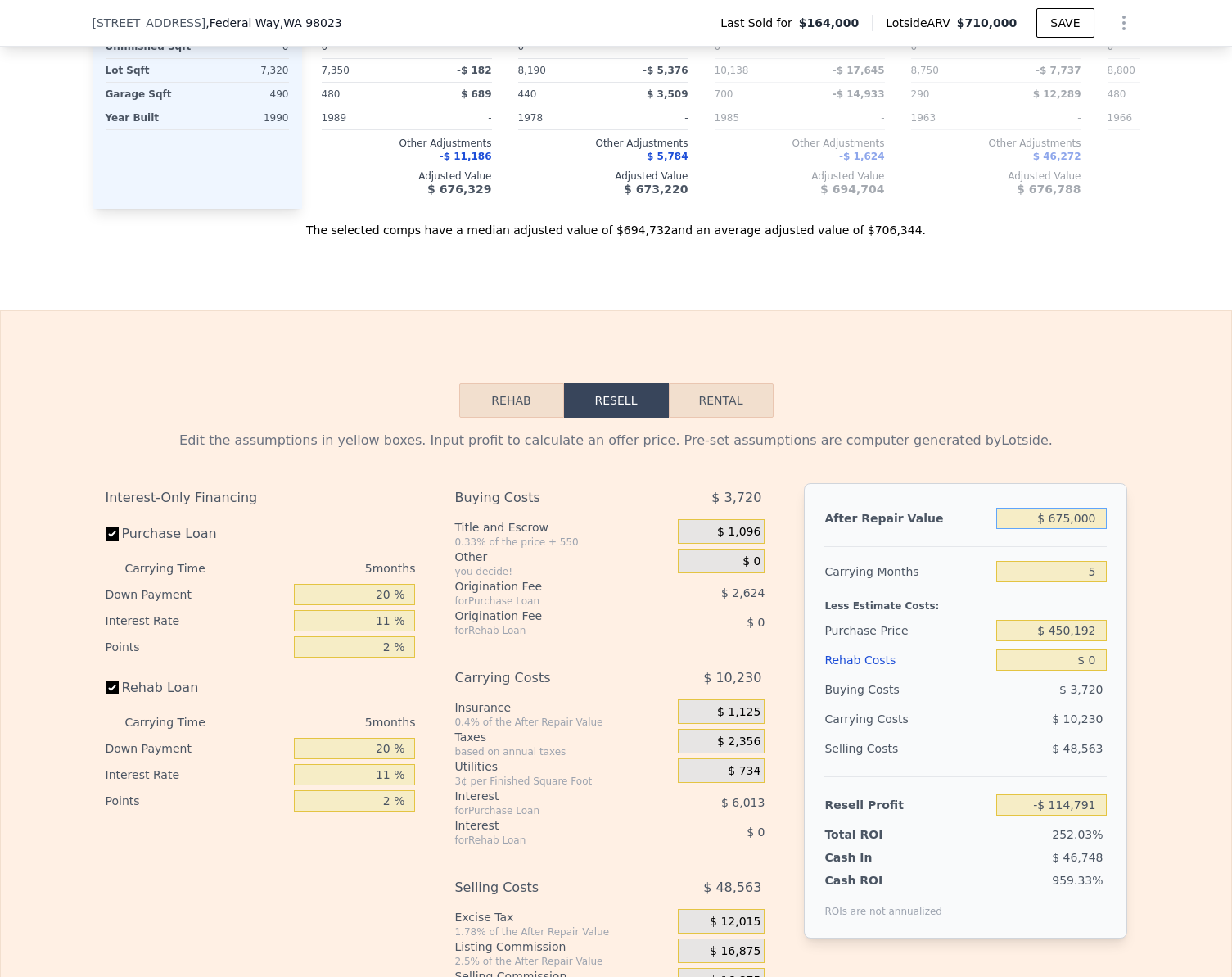
type input "$ 448,487"
type input "$ 675,000"
click at [112, 702] on label "Rehab Loan" at bounding box center [197, 687] width 183 height 30
click at [112, 695] on input "Rehab Loan" at bounding box center [112, 687] width 13 height 13
checkbox input "false"
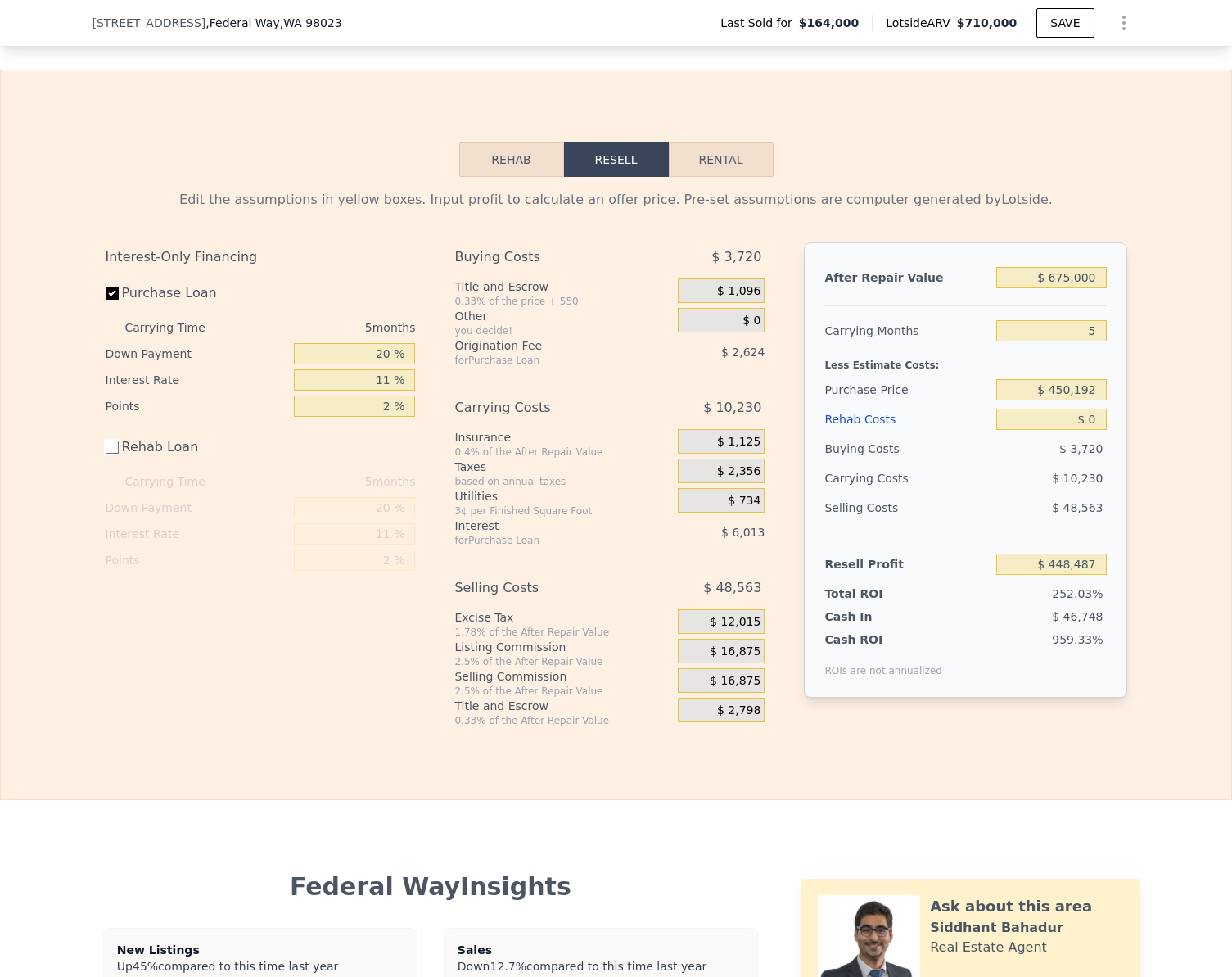
scroll to position [2206, 0]
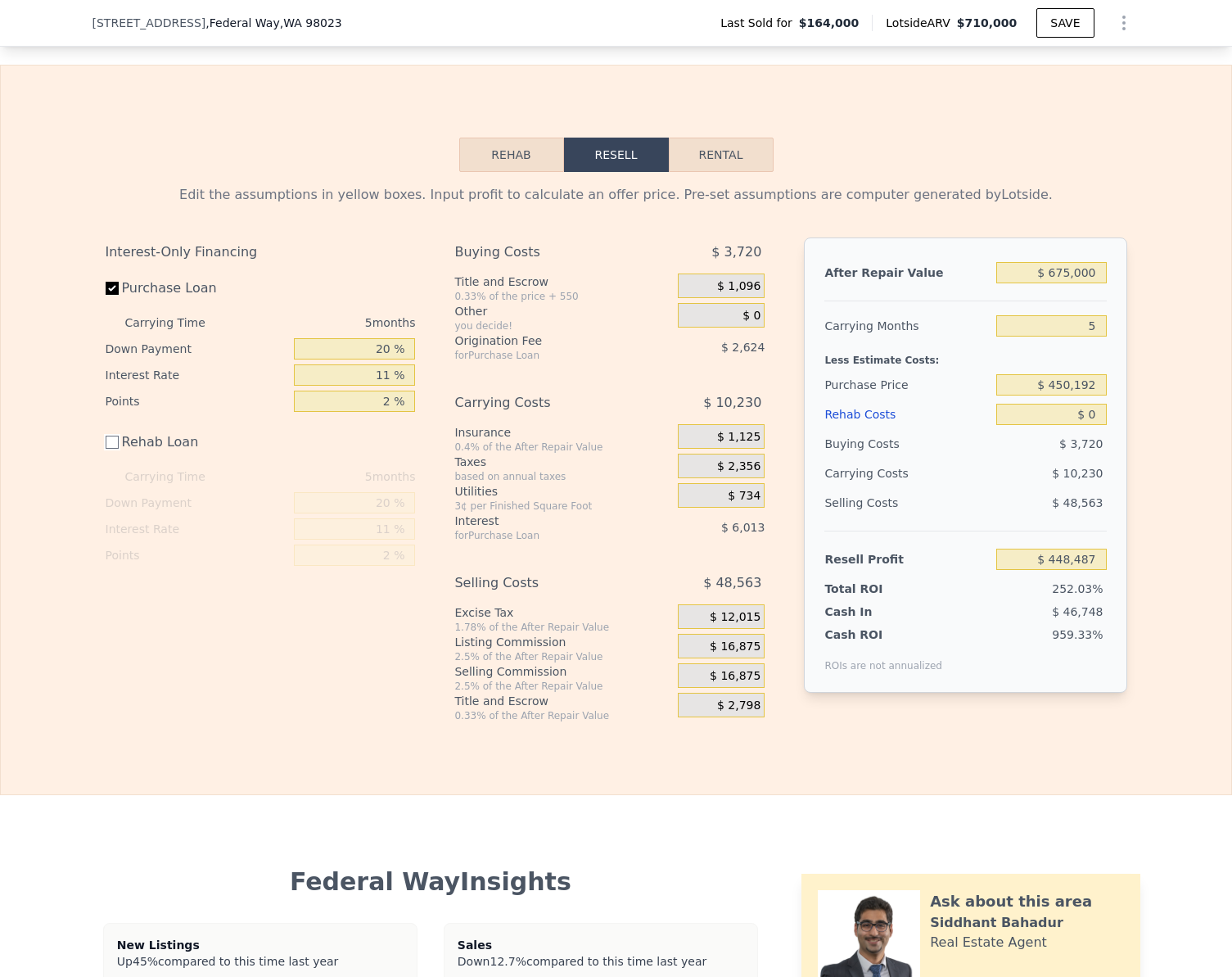
click at [513, 172] on button "Rehab" at bounding box center [512, 154] width 105 height 35
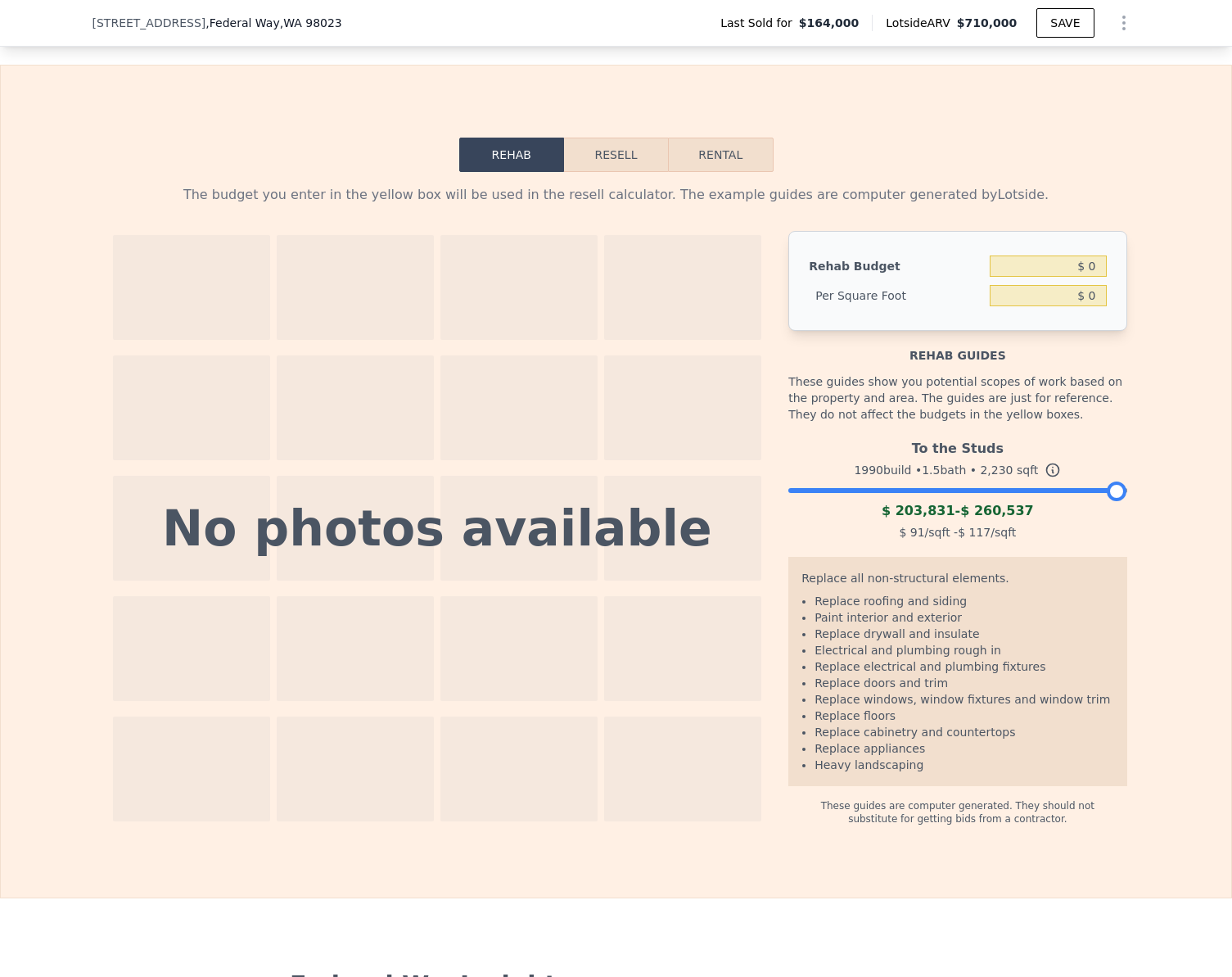
click at [854, 491] on div at bounding box center [957, 486] width 338 height 10
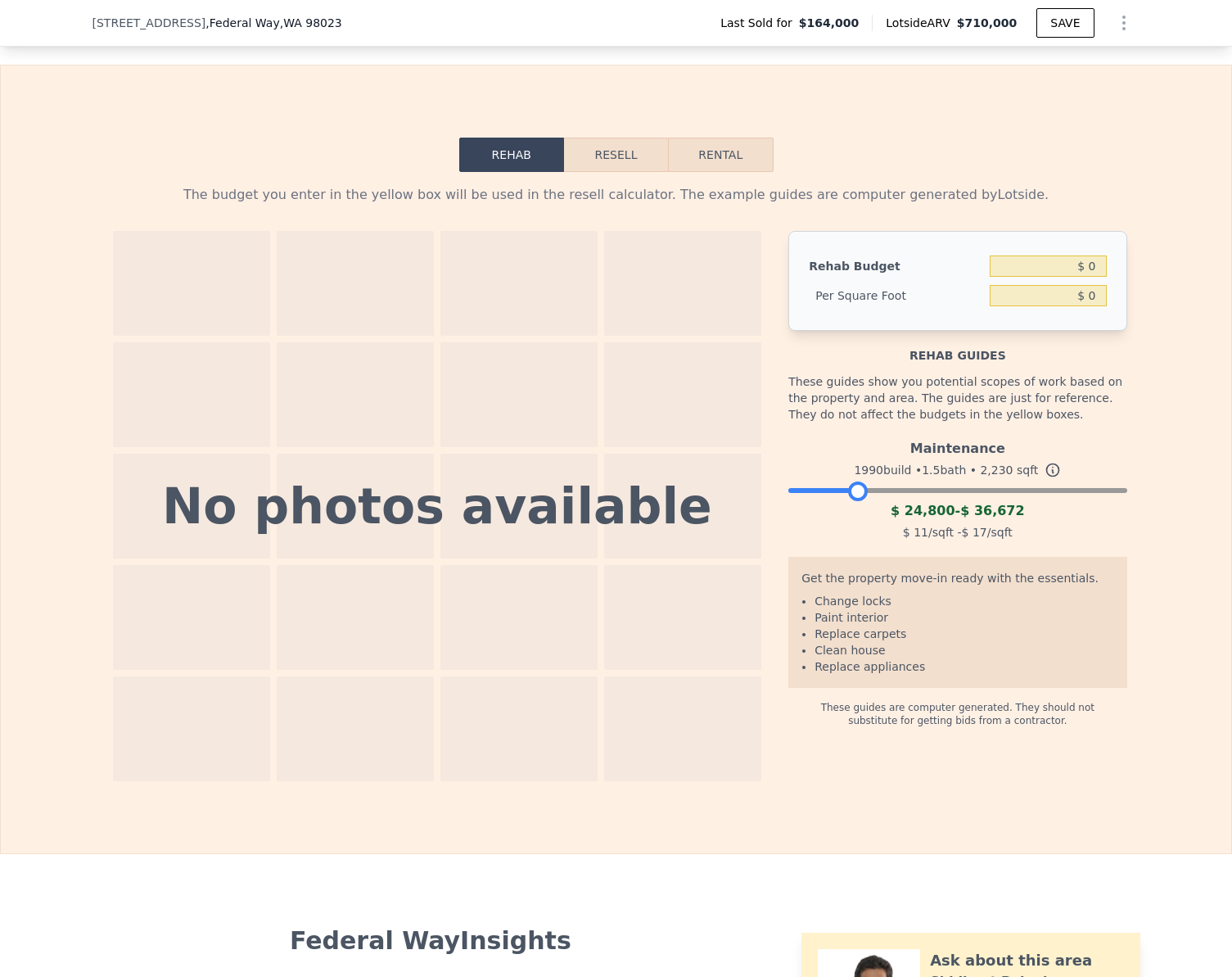
click at [620, 172] on button "Resell" at bounding box center [616, 154] width 104 height 35
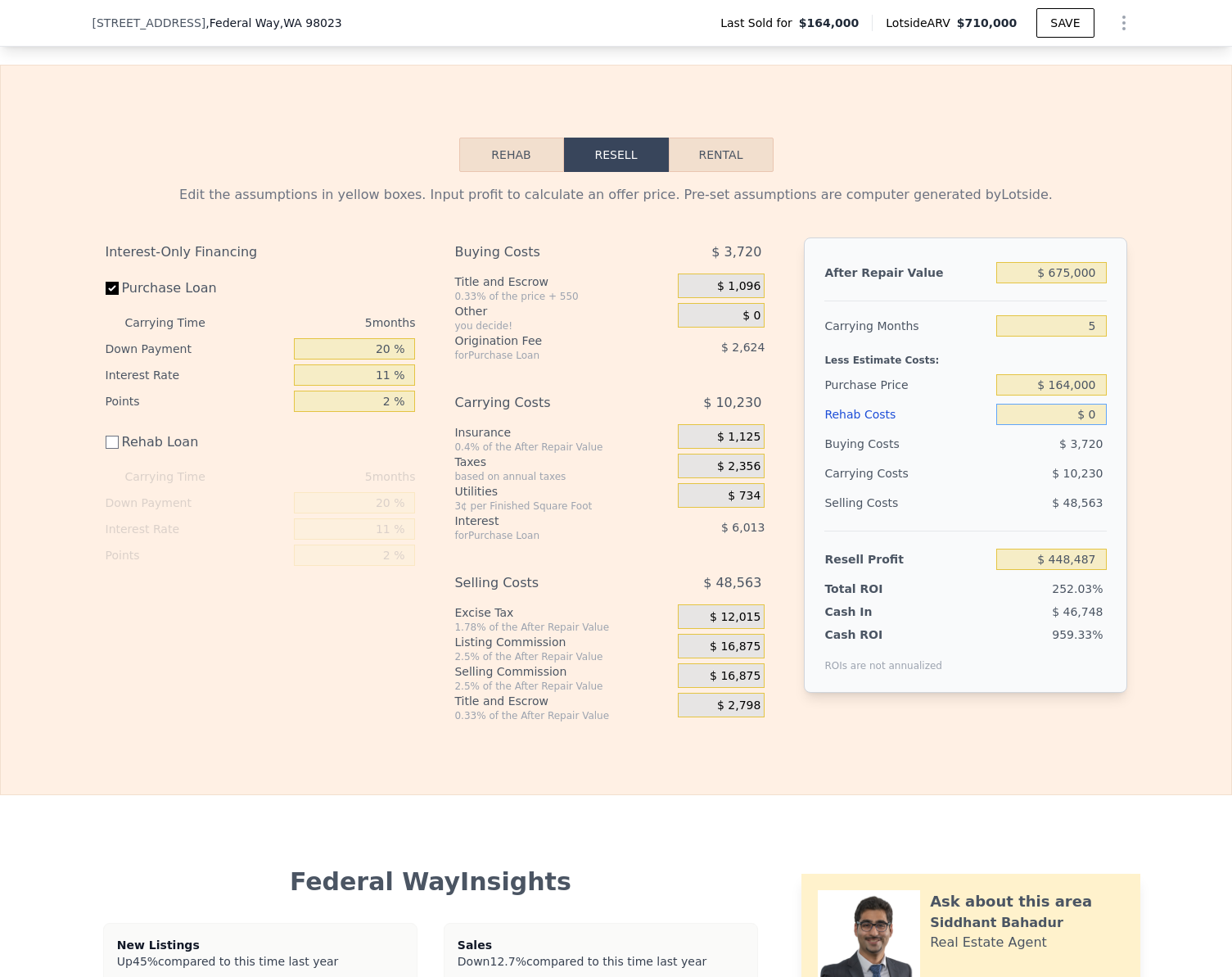
click at [1084, 425] on input "$ 0" at bounding box center [1051, 414] width 109 height 21
type input "$ 25"
type input "$ 448,462"
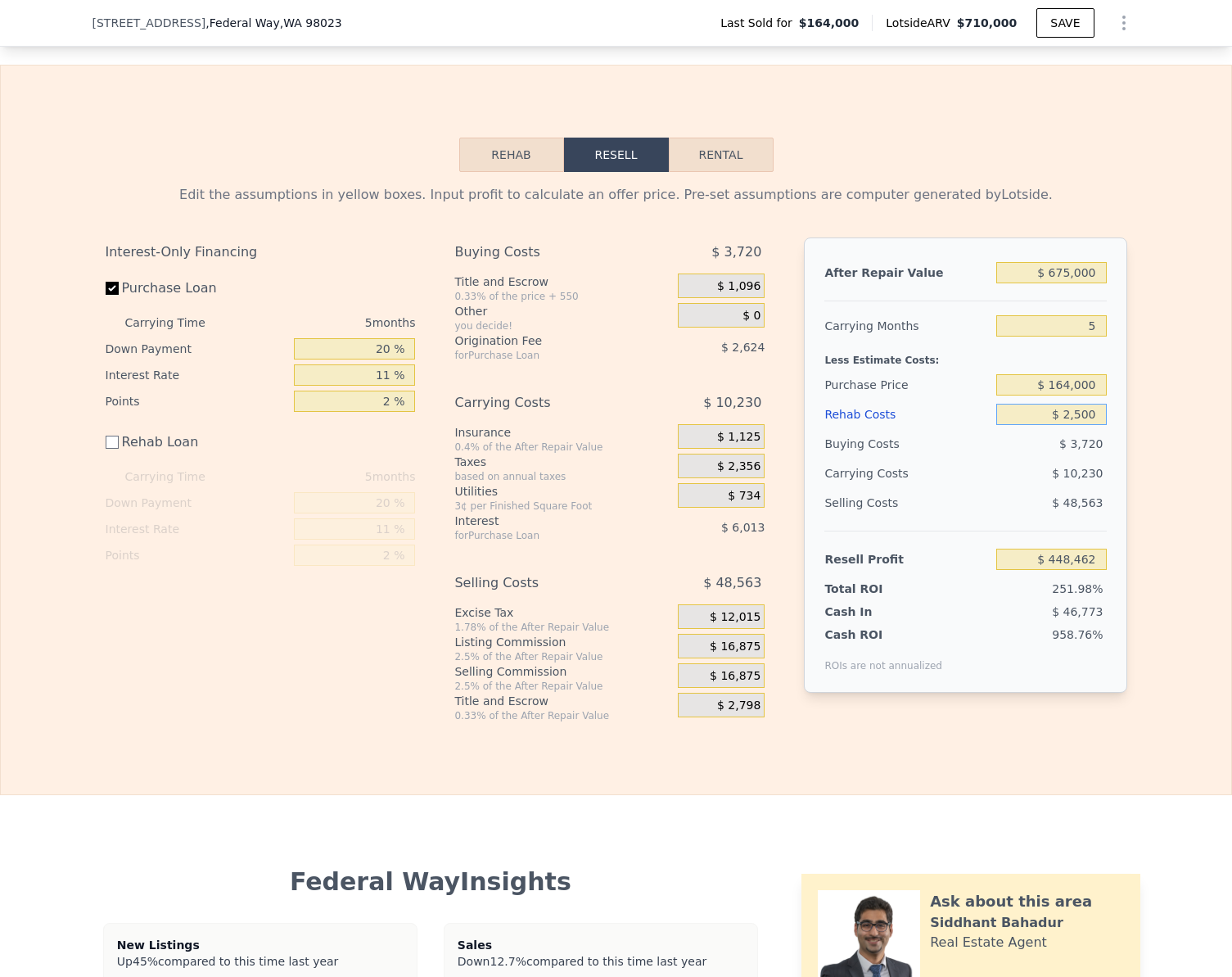
type input "$ 25,000"
type input "$ 423,487"
type input "$ 25,000"
click at [1088, 570] on input "$ 423,487" at bounding box center [1051, 558] width 109 height 21
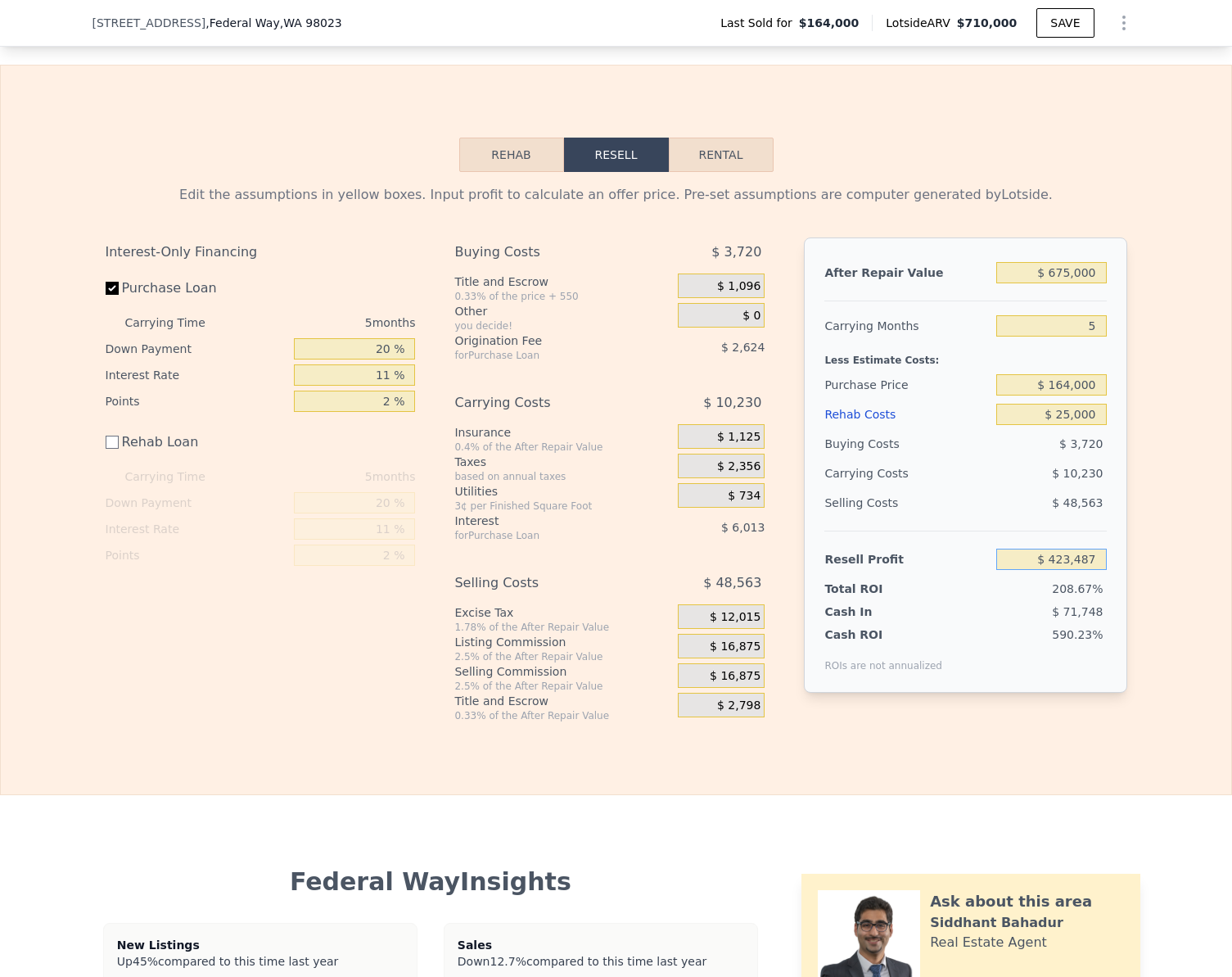
click at [1088, 570] on input "$ 423,487" at bounding box center [1051, 558] width 109 height 21
type input "$ 45,000"
click at [1158, 619] on div "Edit the assumptions in yellow boxes. Input profit to calculate an offer price.…" at bounding box center [616, 447] width 1231 height 550
type input "$ 522,418"
click at [1085, 336] on input "5" at bounding box center [1051, 325] width 109 height 21
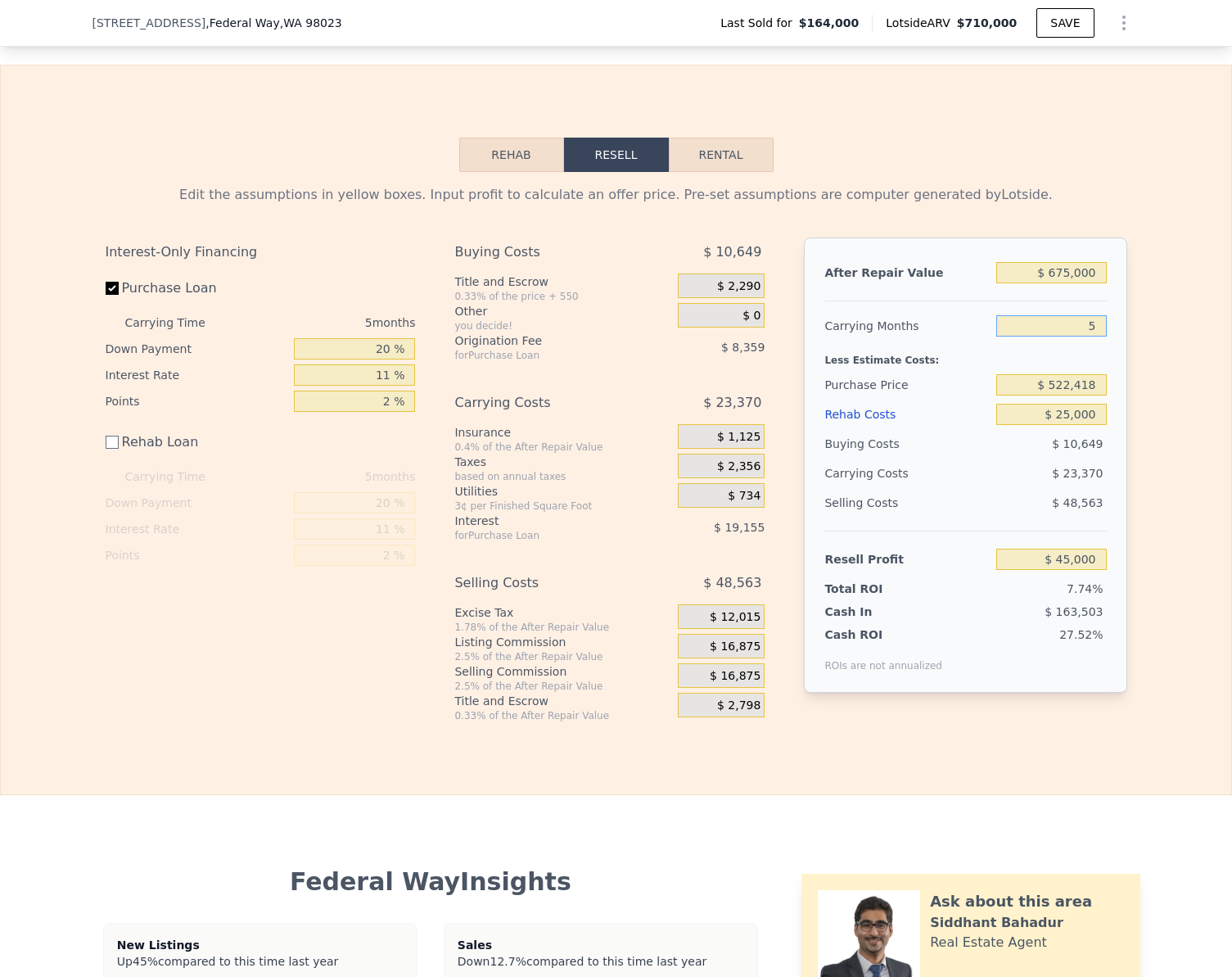
click at [1085, 336] on input "5" at bounding box center [1051, 325] width 109 height 21
type input "3"
type input "$ 54,347"
type input "3"
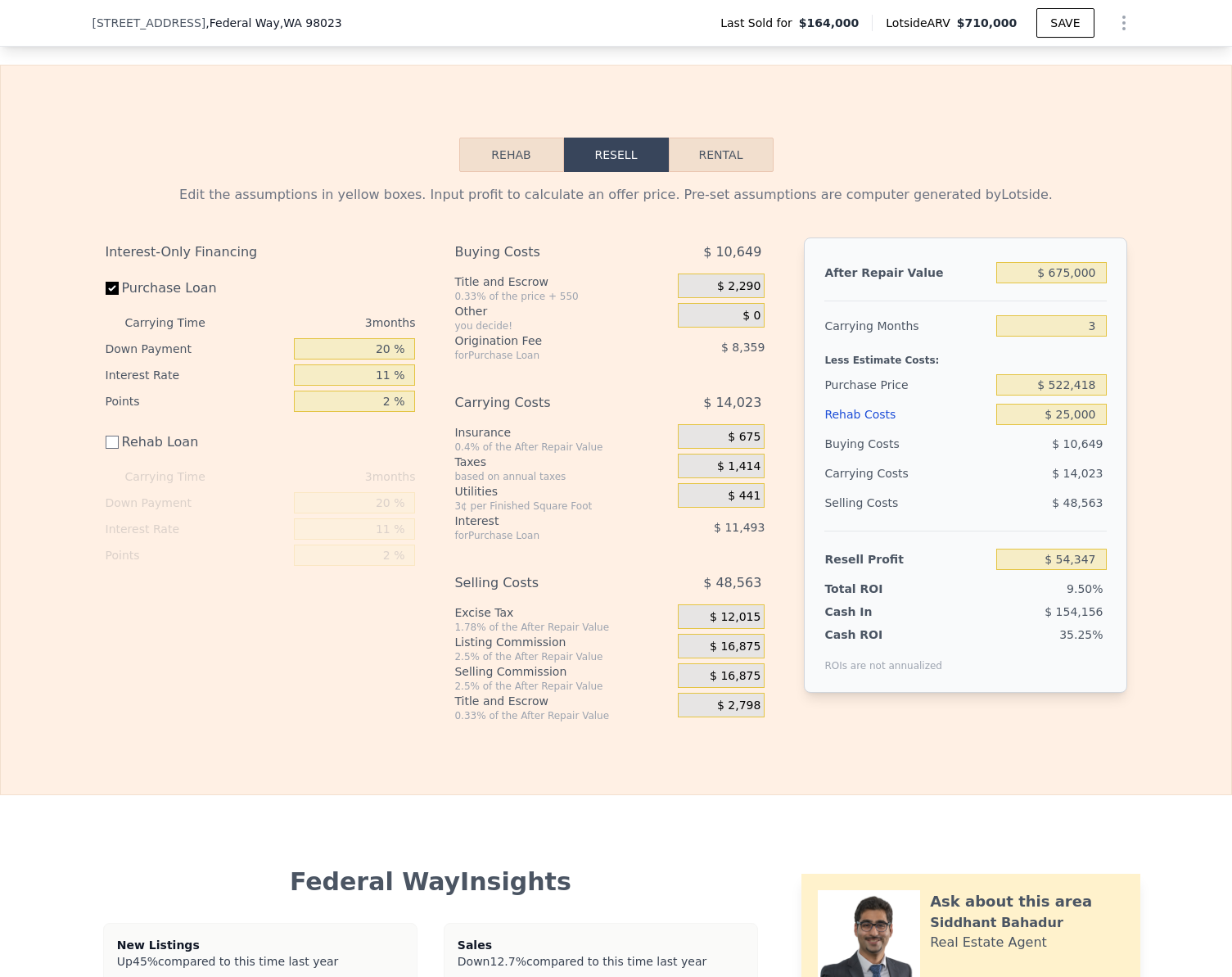
click at [1168, 419] on div "Edit the assumptions in yellow boxes. Input profit to calculate an offer price.…" at bounding box center [616, 447] width 1231 height 550
click at [1090, 570] on input "$ 54,347" at bounding box center [1051, 558] width 109 height 21
type input "$ 35,000"
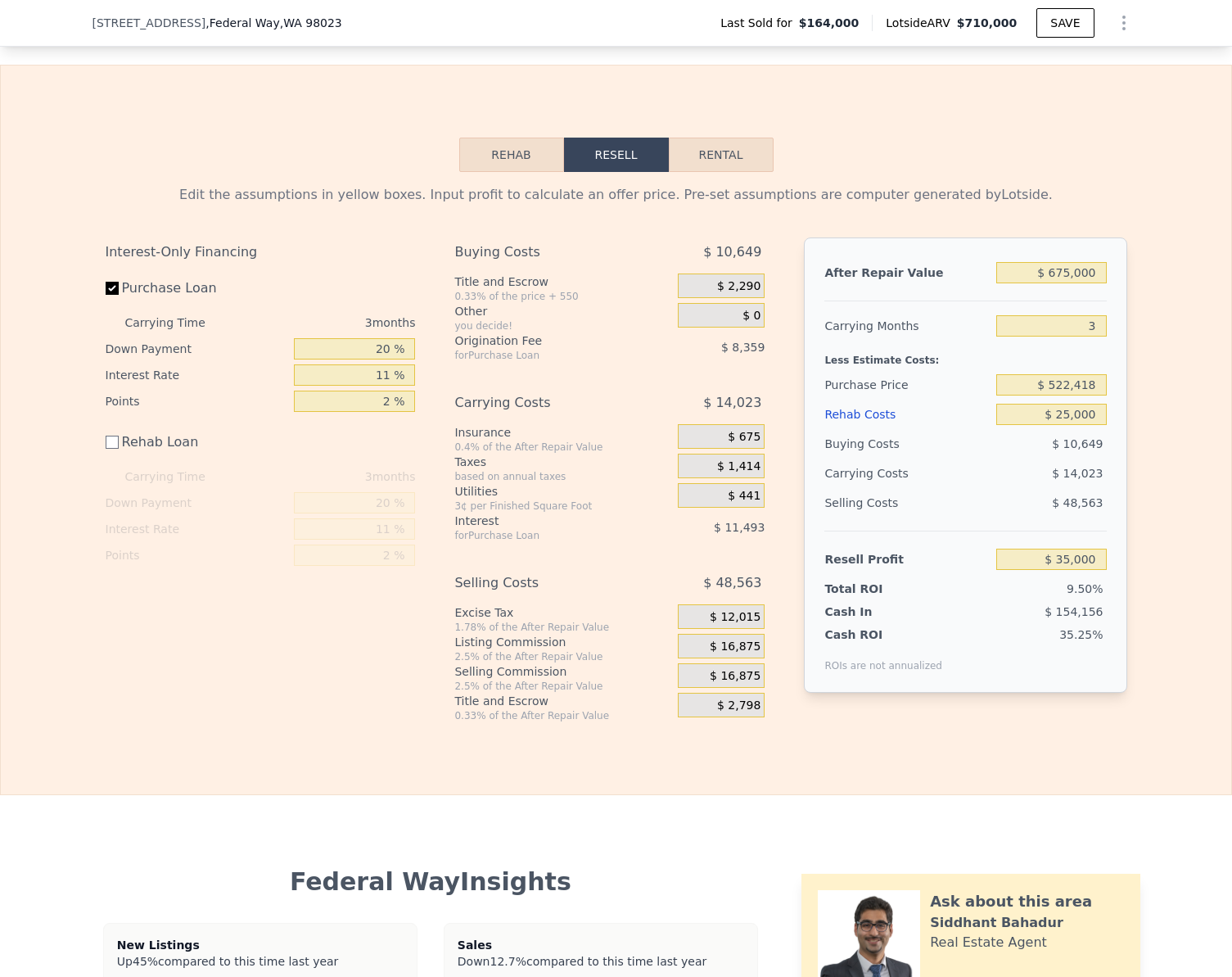
click at [1170, 572] on div "Edit the assumptions in yellow boxes. Input profit to calculate an offer price.…" at bounding box center [616, 447] width 1231 height 550
type input "$ 540,998"
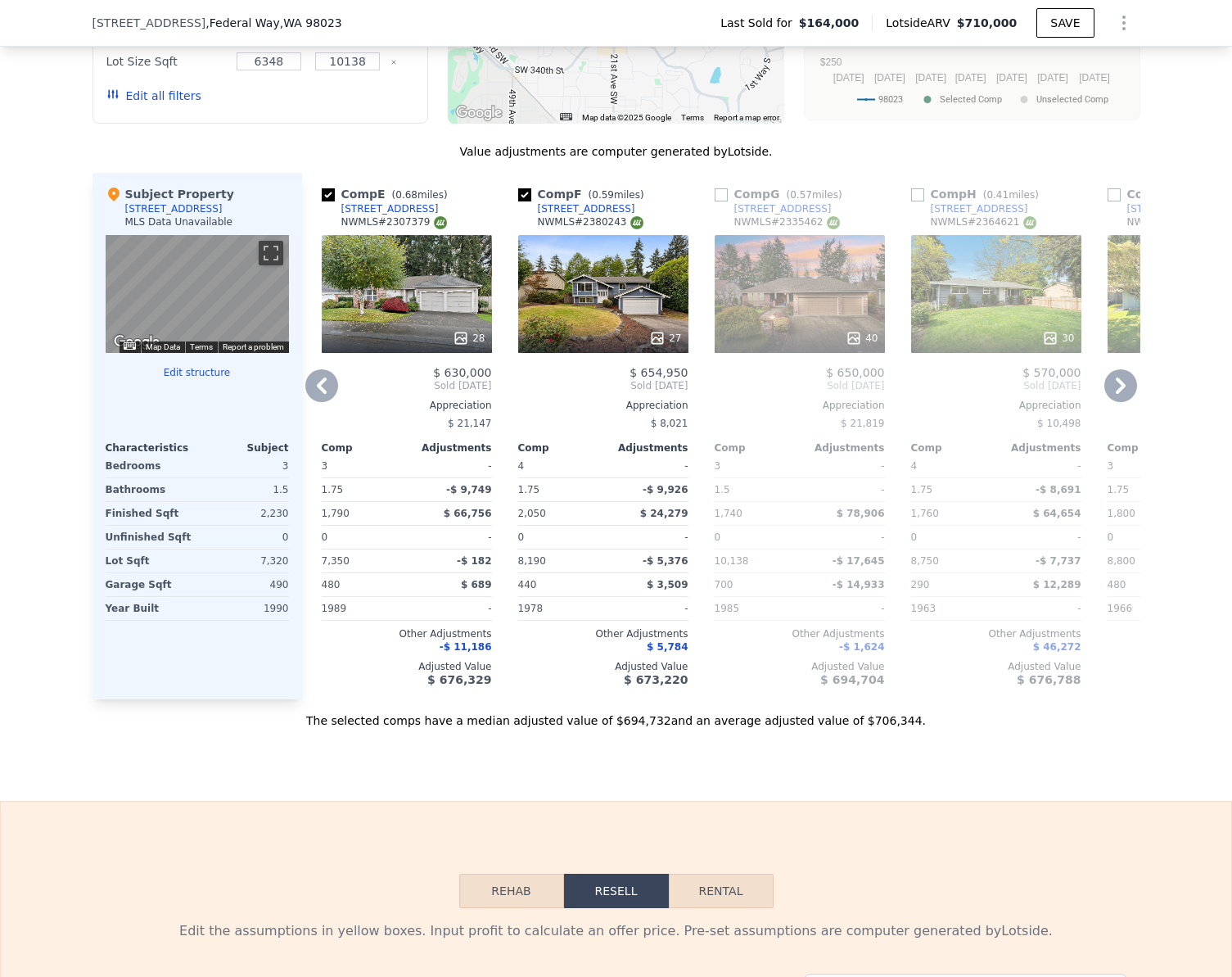
scroll to position [1468, 0]
click at [319, 397] on icon at bounding box center [321, 386] width 33 height 33
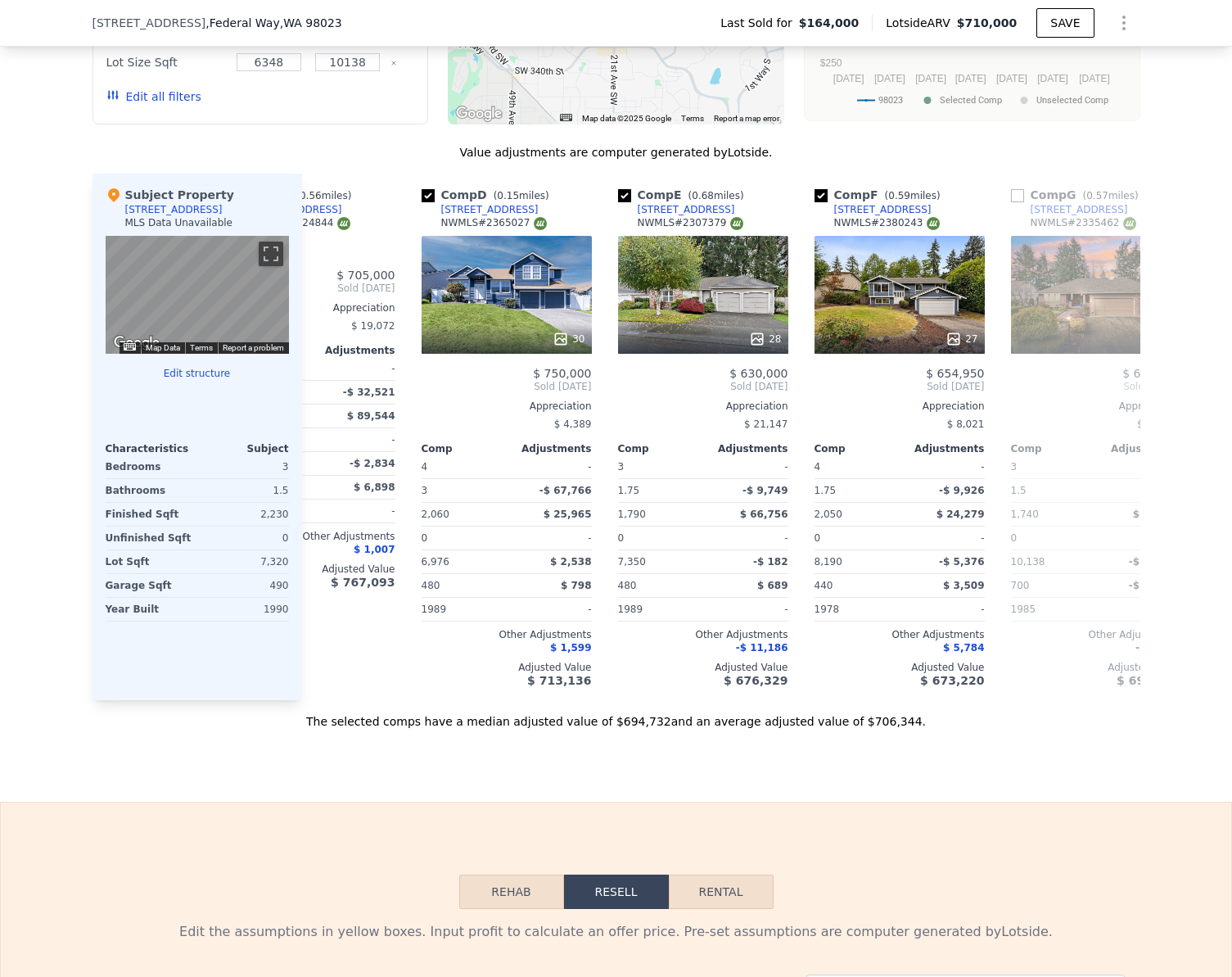
scroll to position [0, 393]
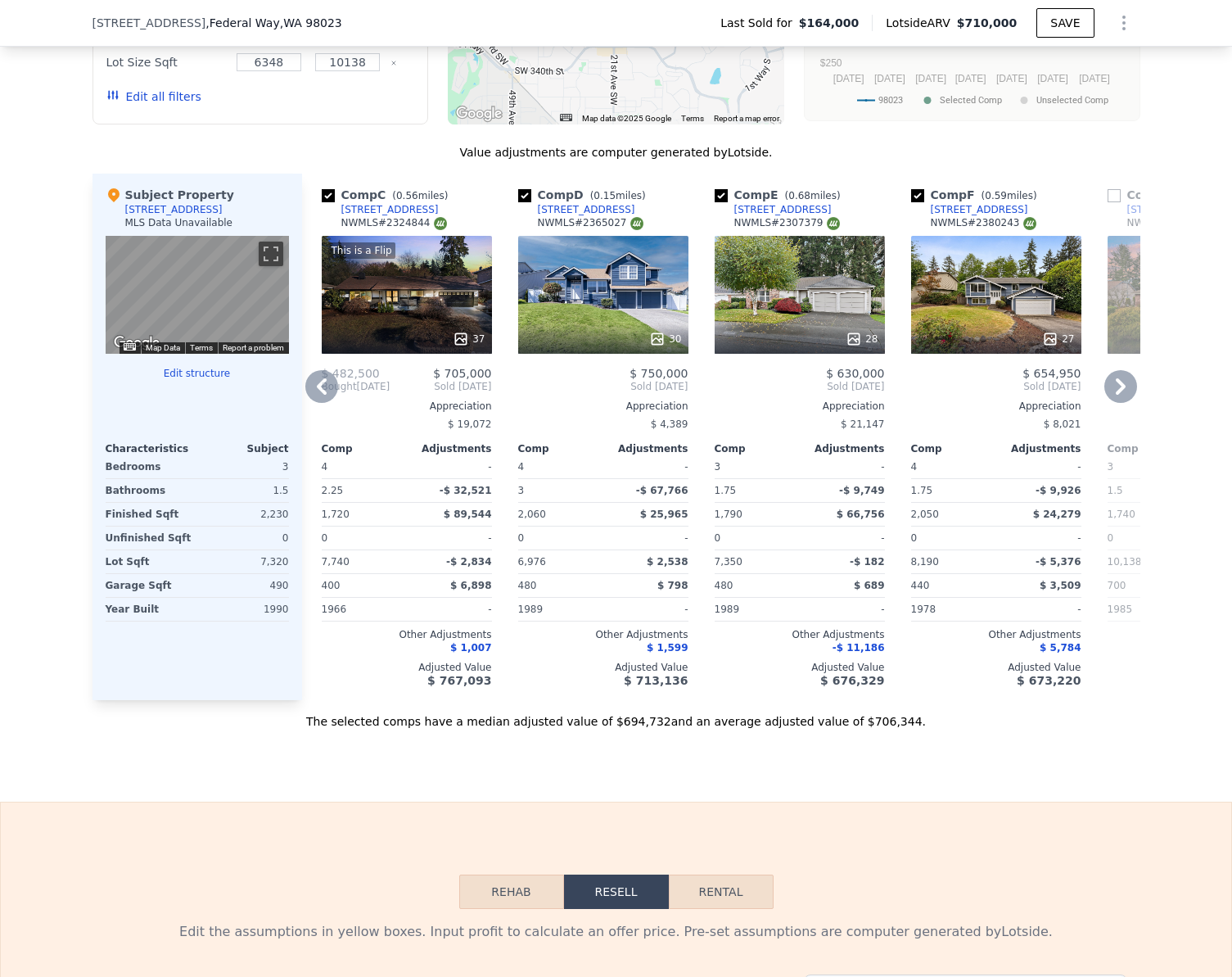
click at [577, 216] on div "[STREET_ADDRESS]" at bounding box center [586, 209] width 97 height 13
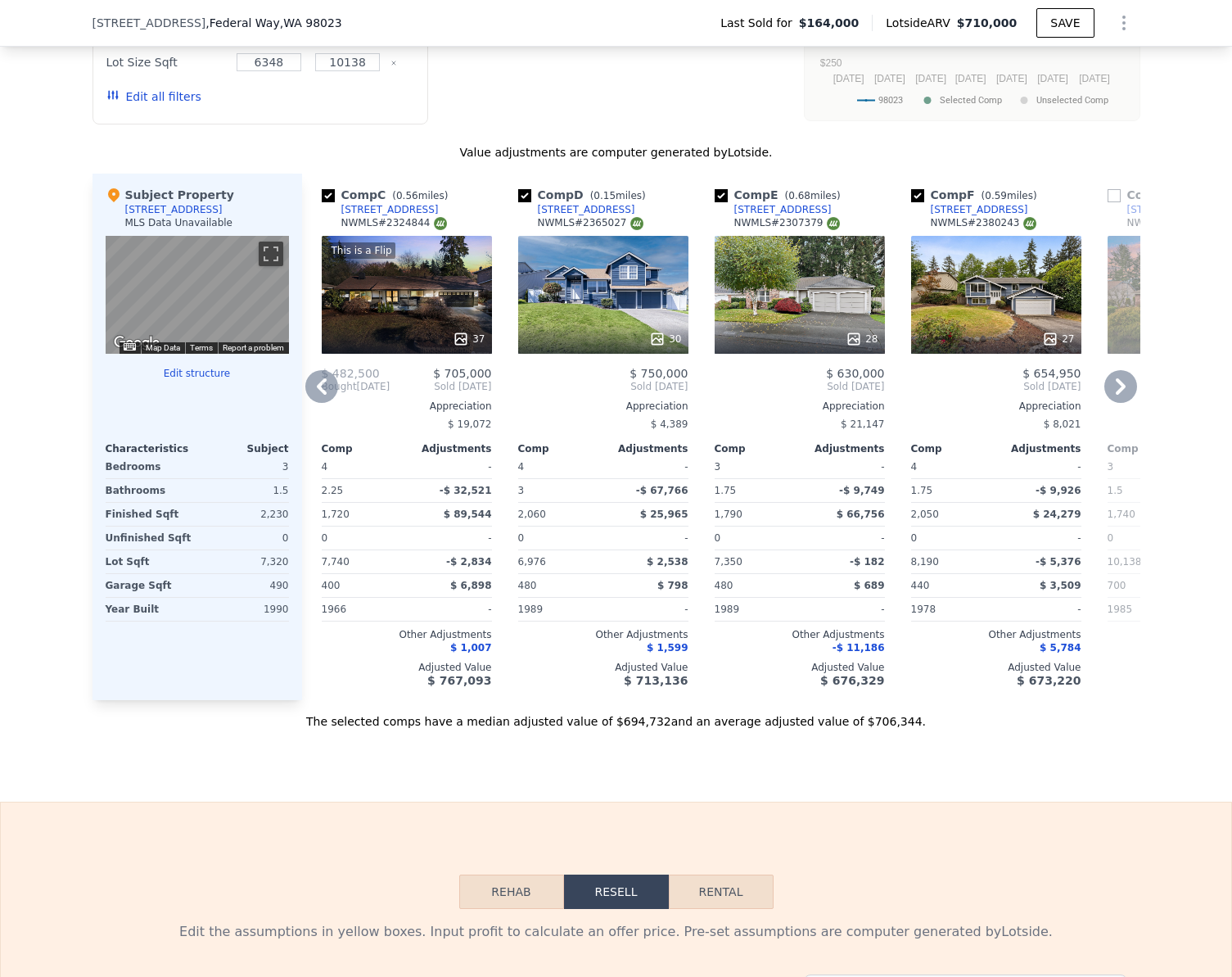
checkbox input "true"
type input "$ 710,000"
type input "5"
type input "$ 0"
type input "$ 480,940"
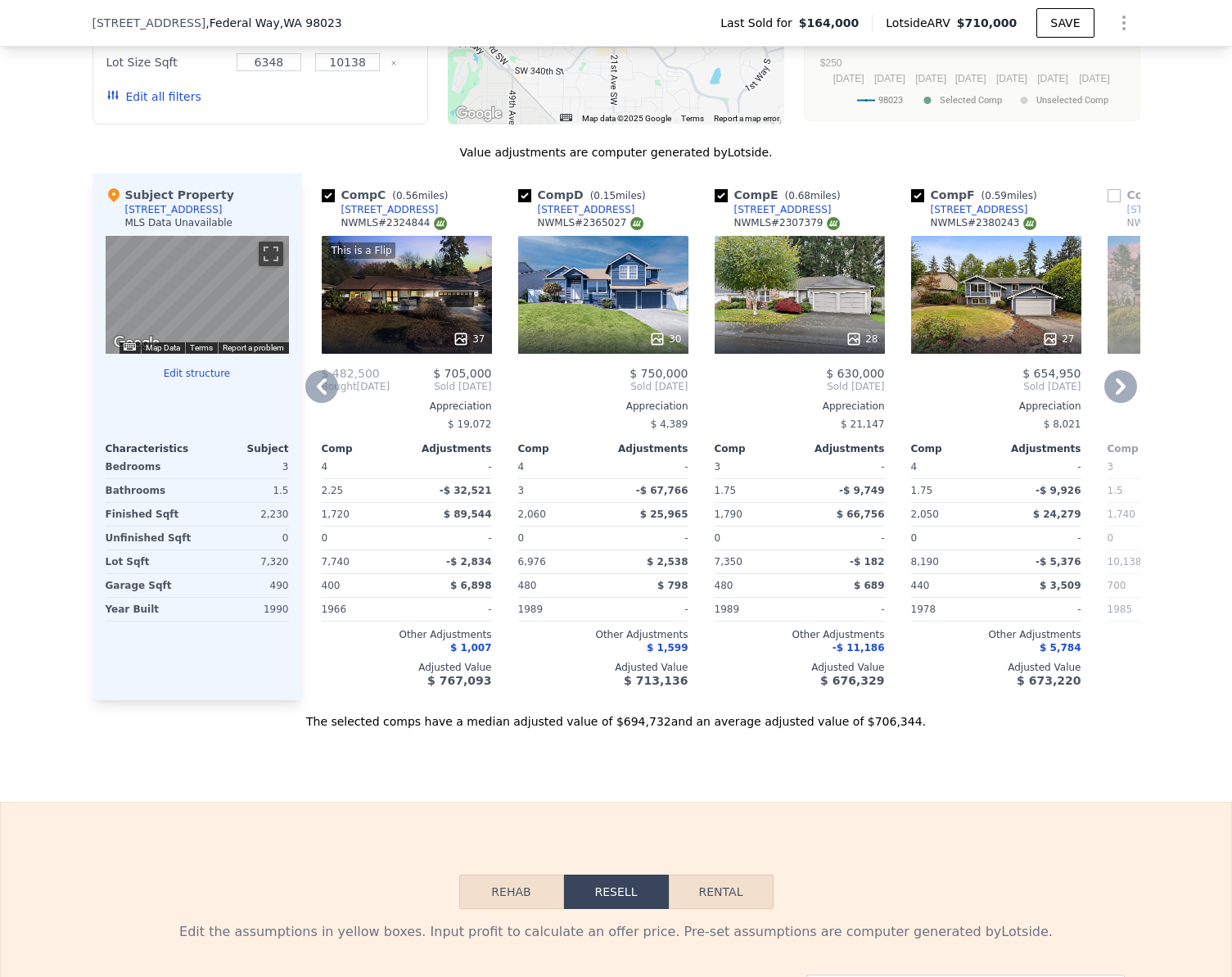
scroll to position [1386, 0]
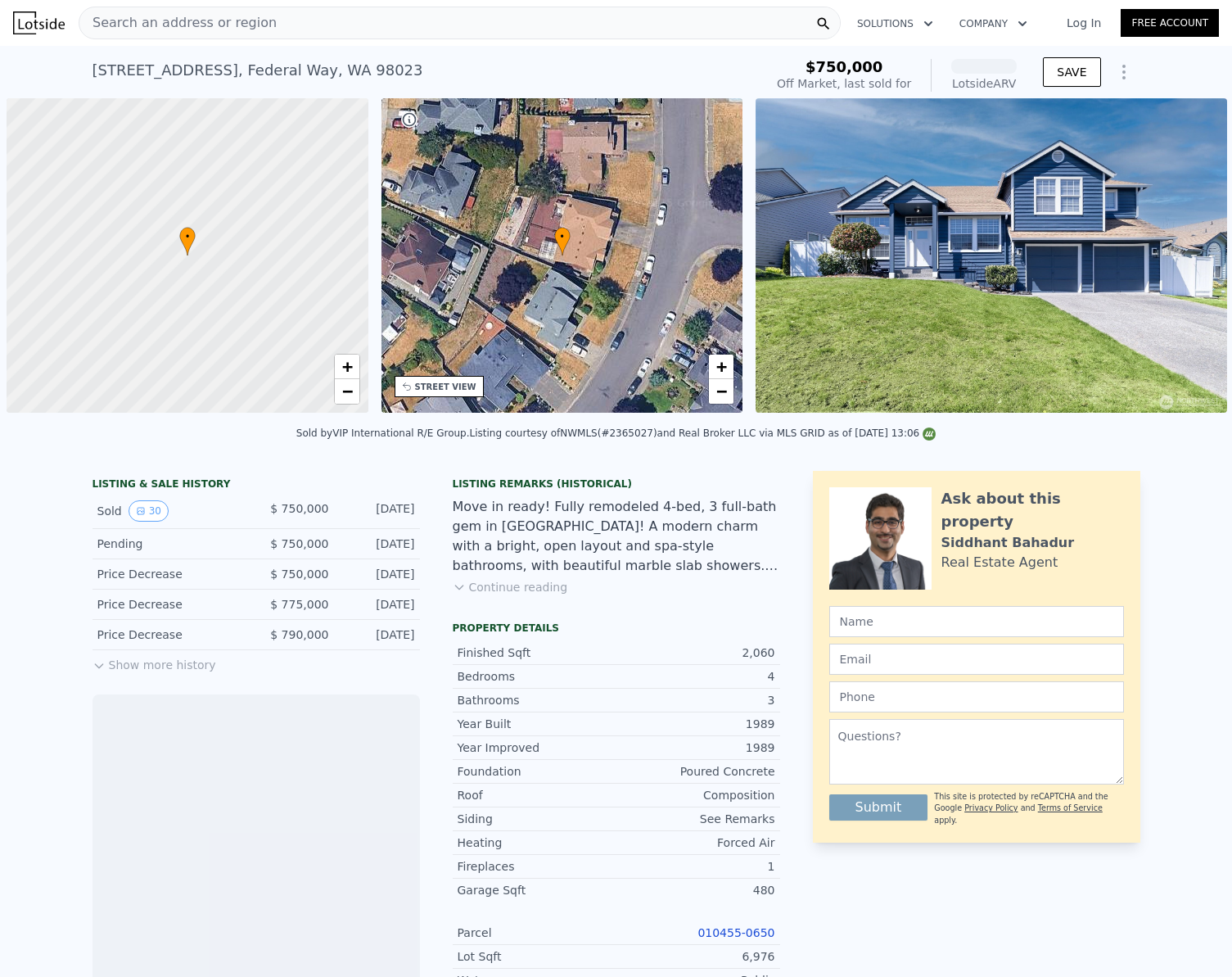
scroll to position [0, 7]
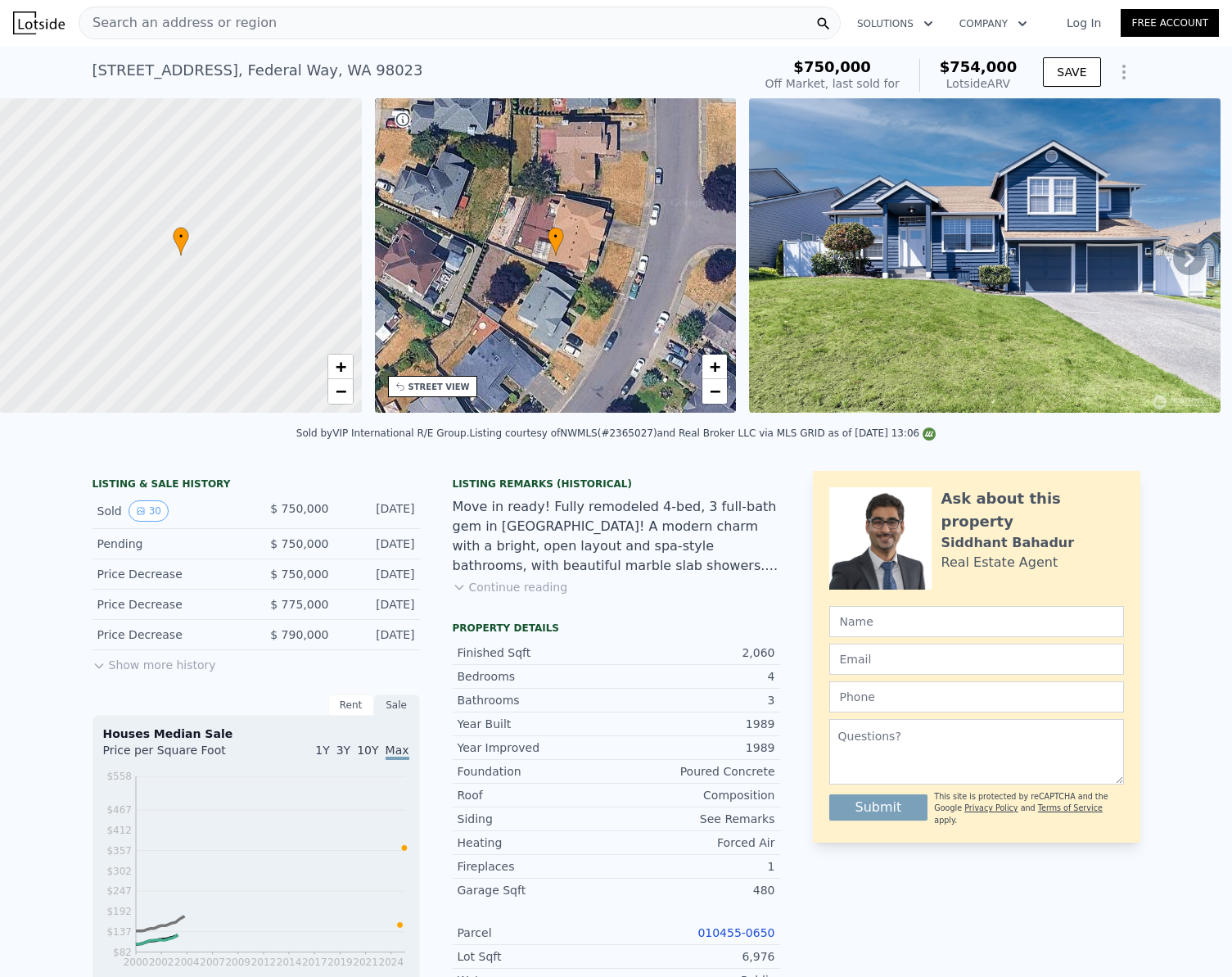
click at [216, 64] on div "[STREET_ADDRESS]" at bounding box center [258, 70] width 330 height 23
click at [147, 69] on div "[STREET_ADDRESS]" at bounding box center [258, 70] width 330 height 23
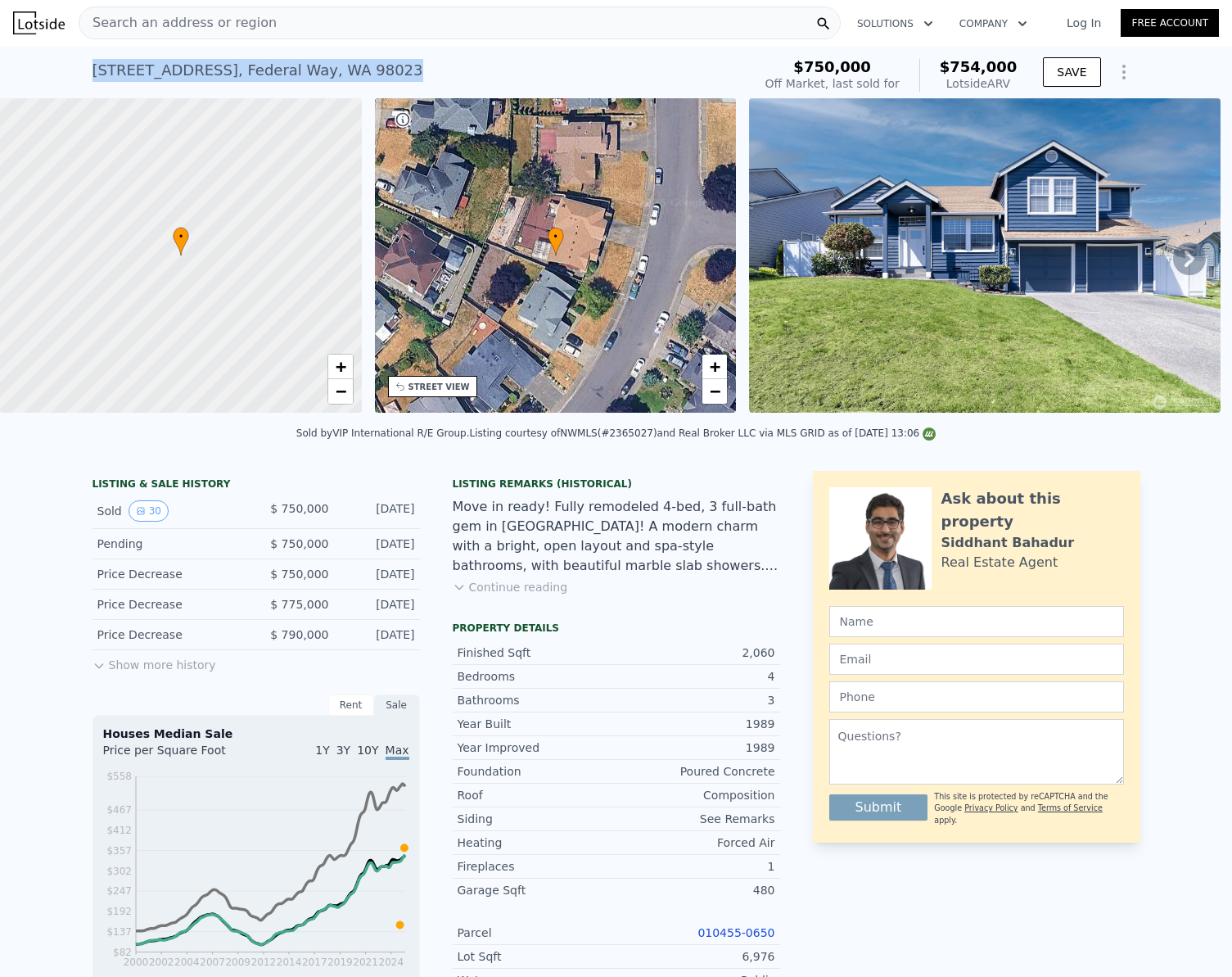
copy div "[STREET_ADDRESS] Sold [DATE] for $750k (~ARV $754k )"
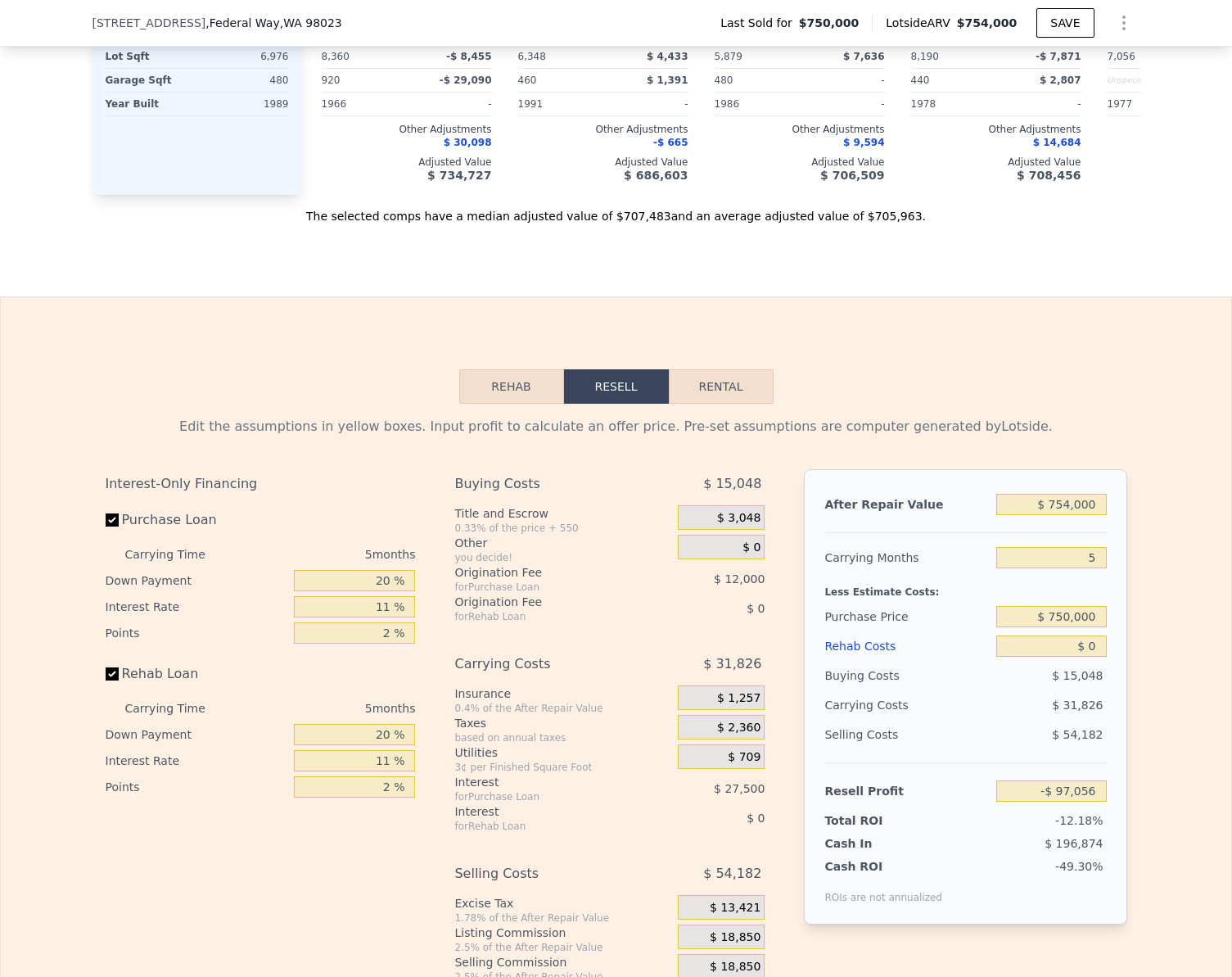
scroll to position [2369, 0]
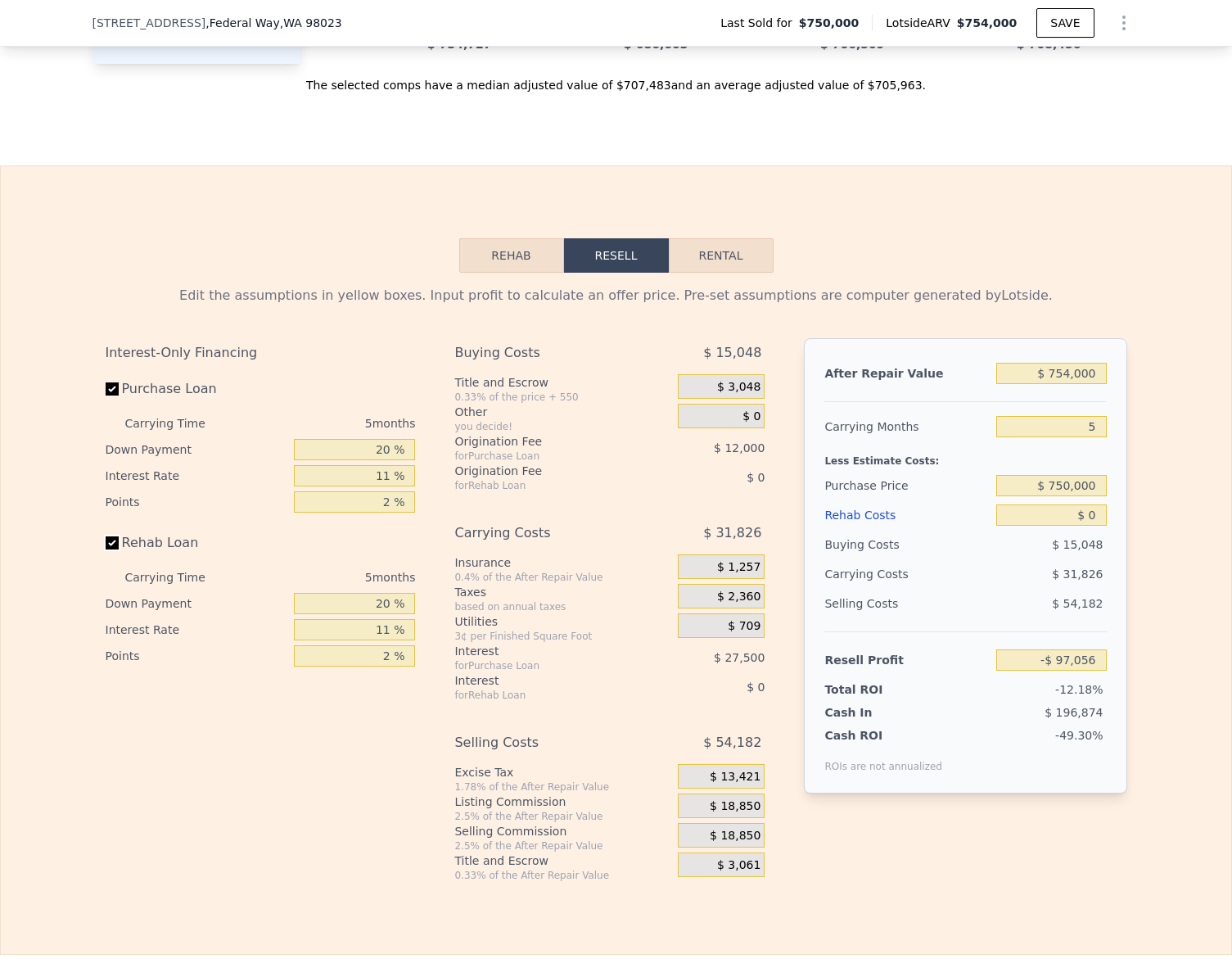
click at [106, 549] on input "Rehab Loan" at bounding box center [112, 542] width 13 height 13
checkbox input "false"
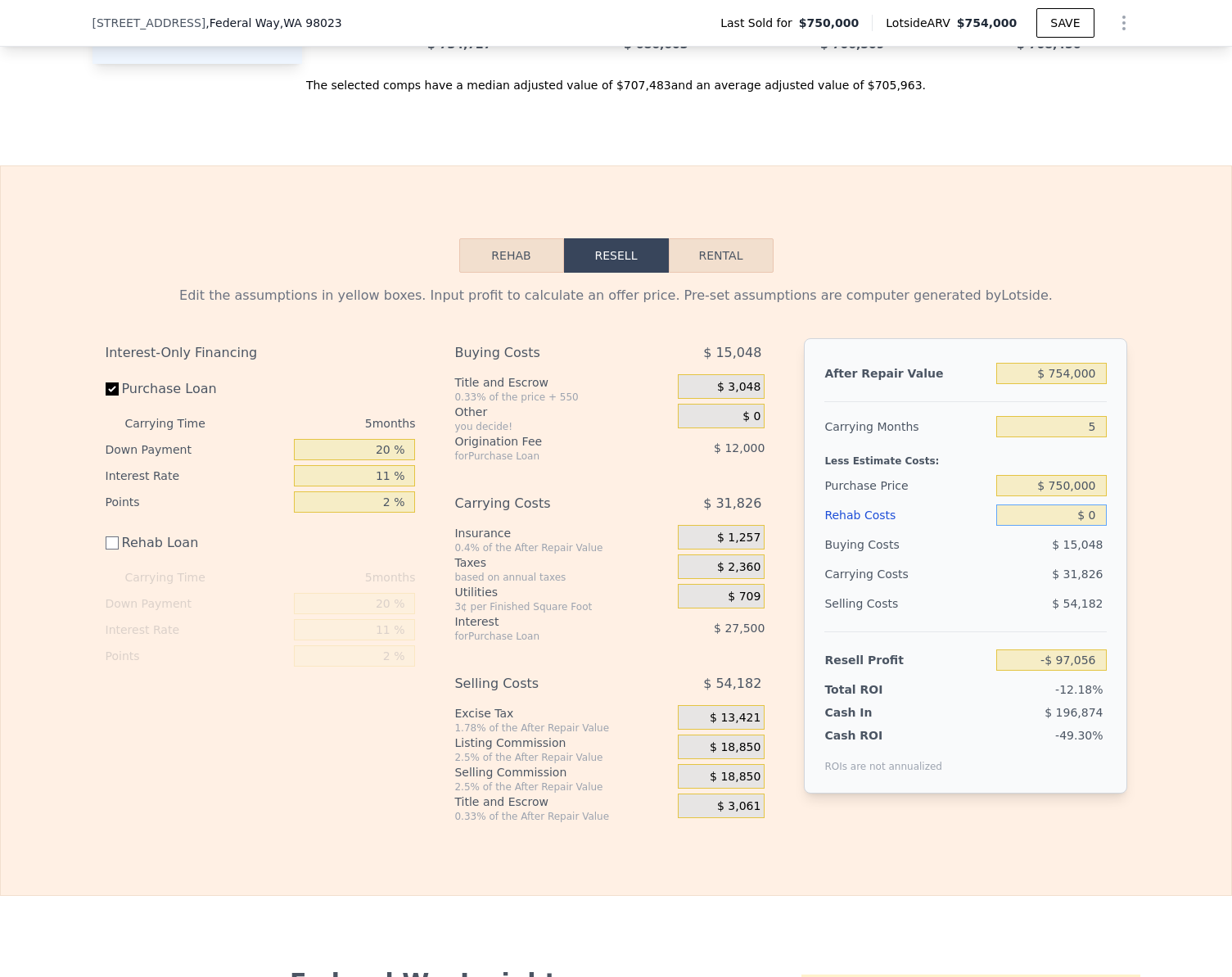
click at [1090, 525] on input "$ 0" at bounding box center [1051, 514] width 109 height 21
click at [504, 273] on button "Rehab" at bounding box center [512, 255] width 105 height 35
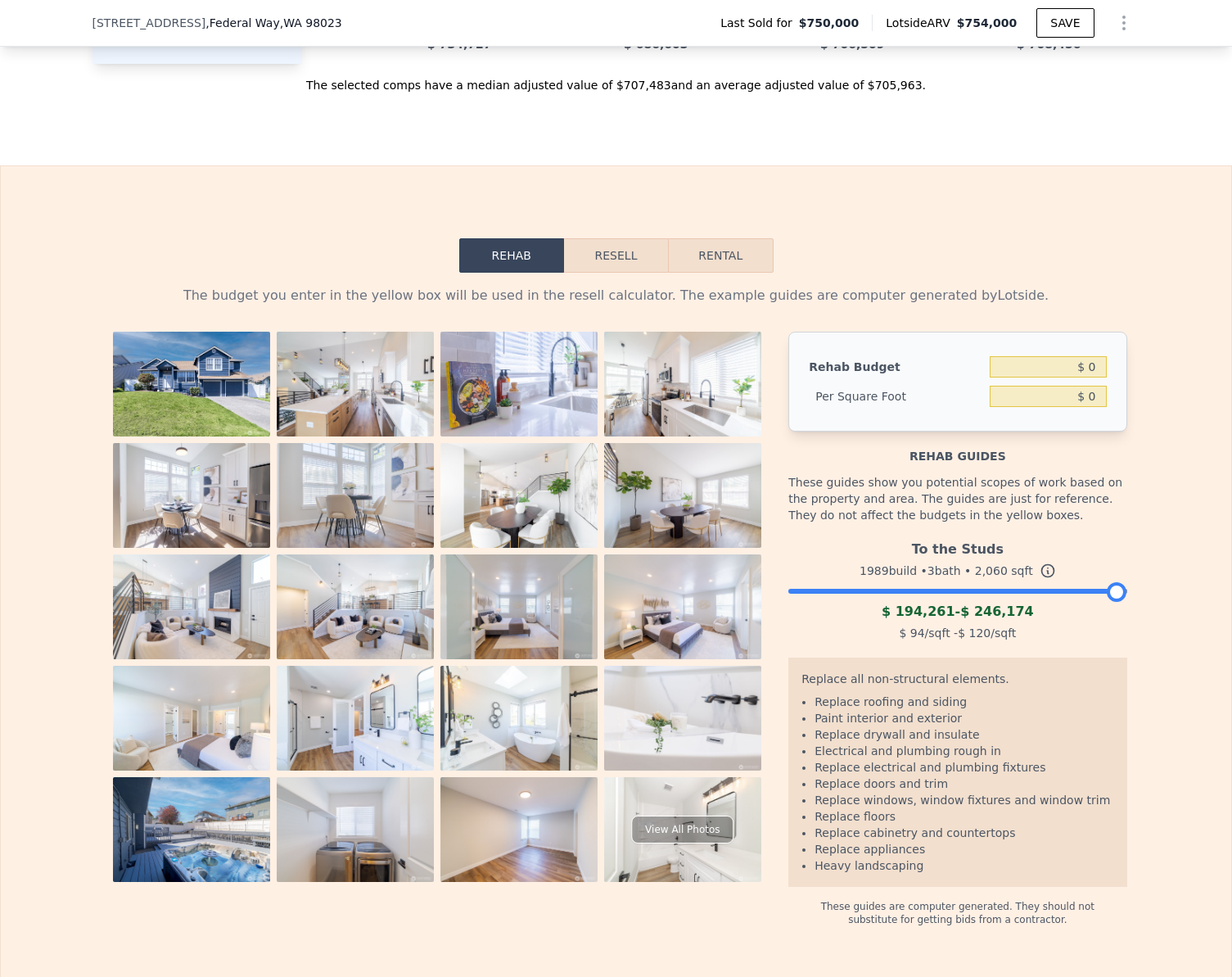
click at [874, 592] on div at bounding box center [957, 587] width 338 height 10
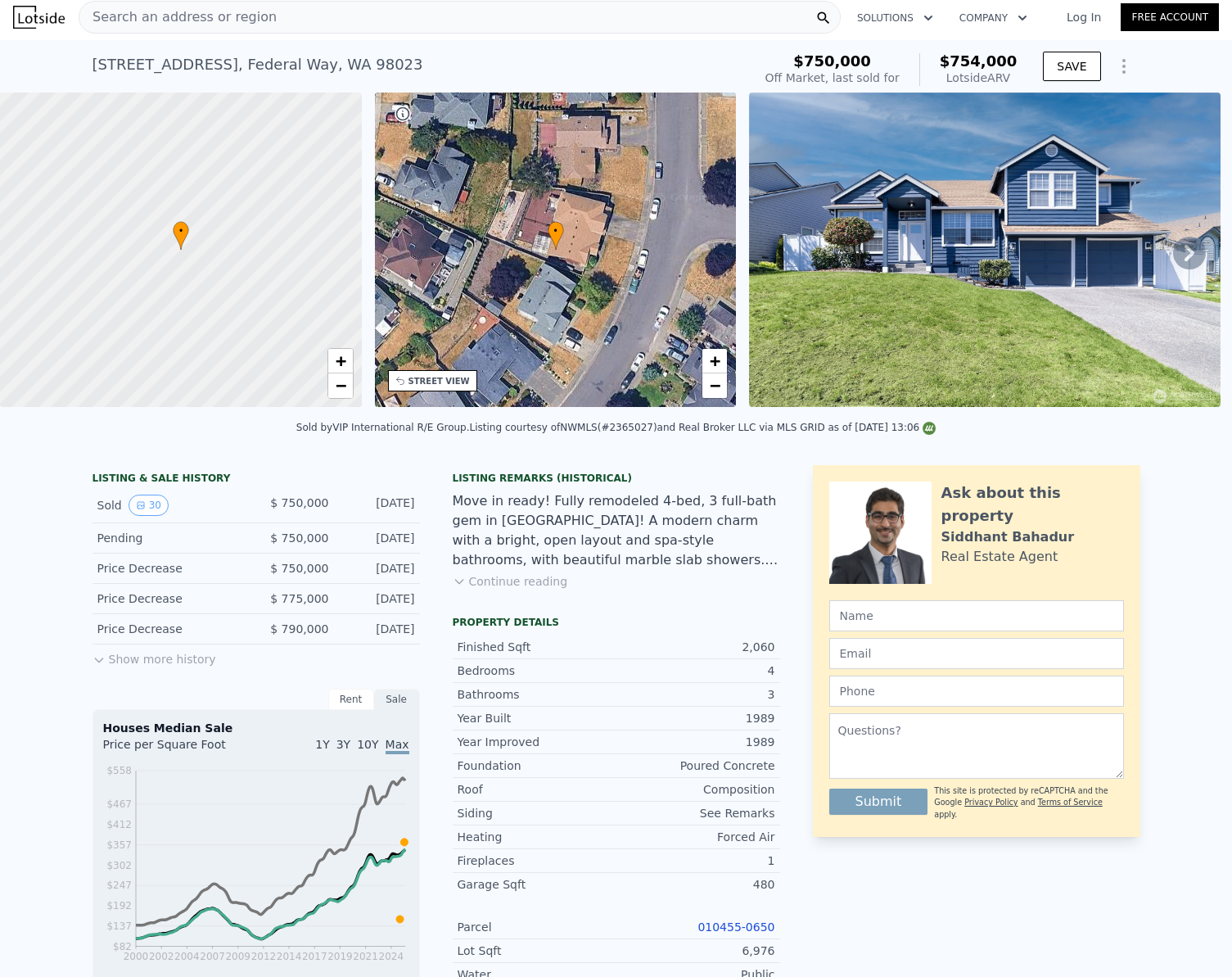
scroll to position [0, 0]
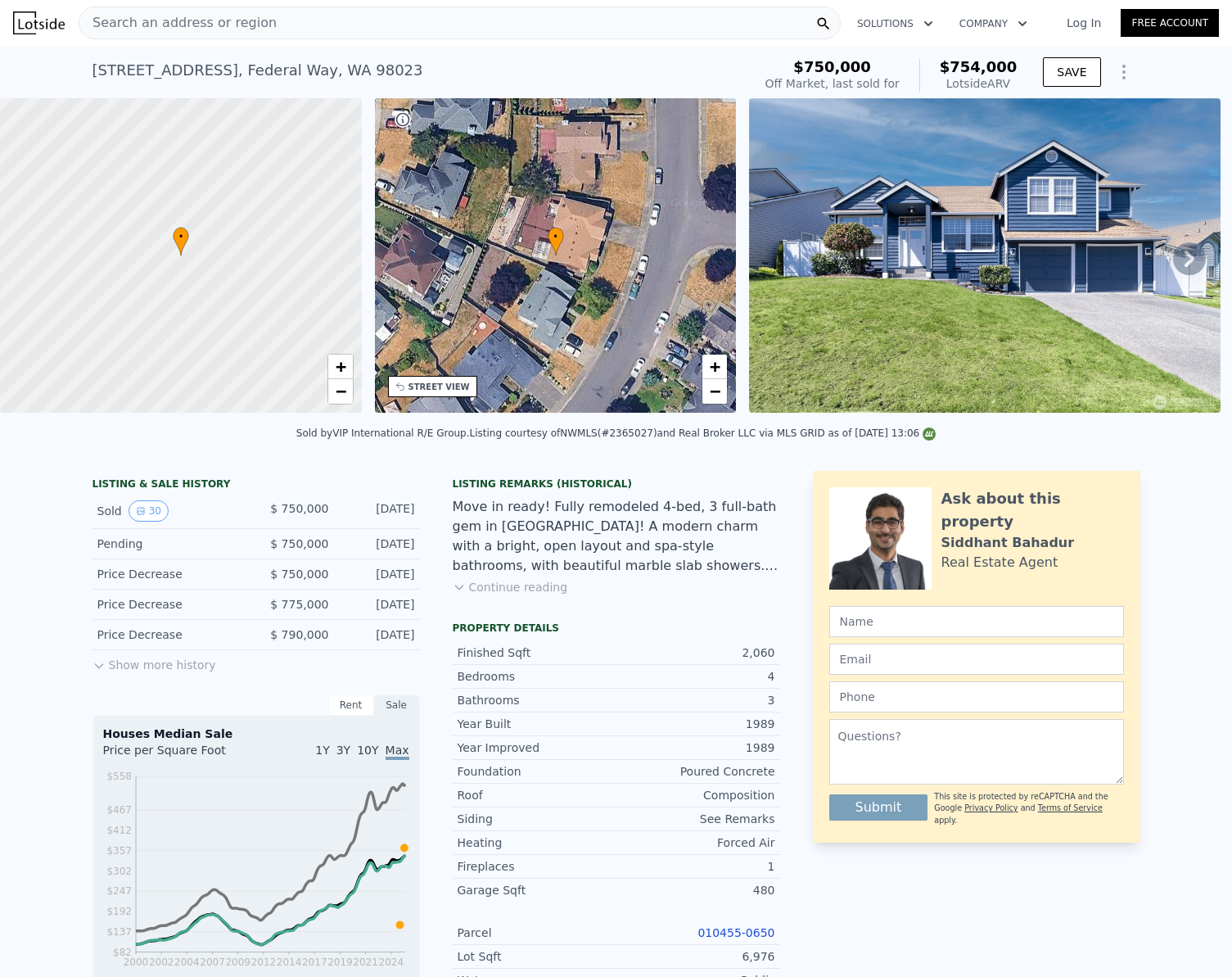
click at [130, 673] on button "Show more history" at bounding box center [154, 661] width 124 height 23
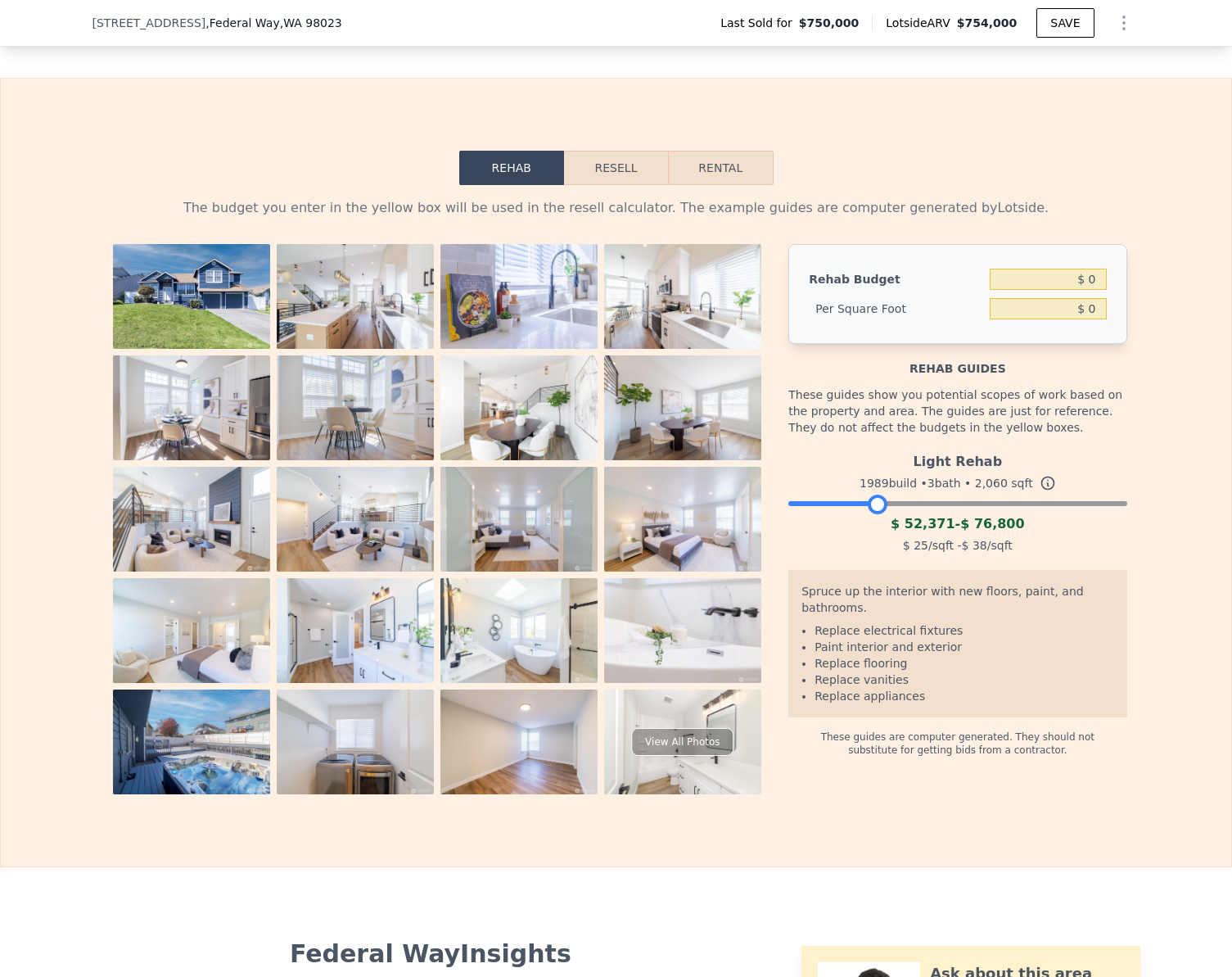
scroll to position [2615, 0]
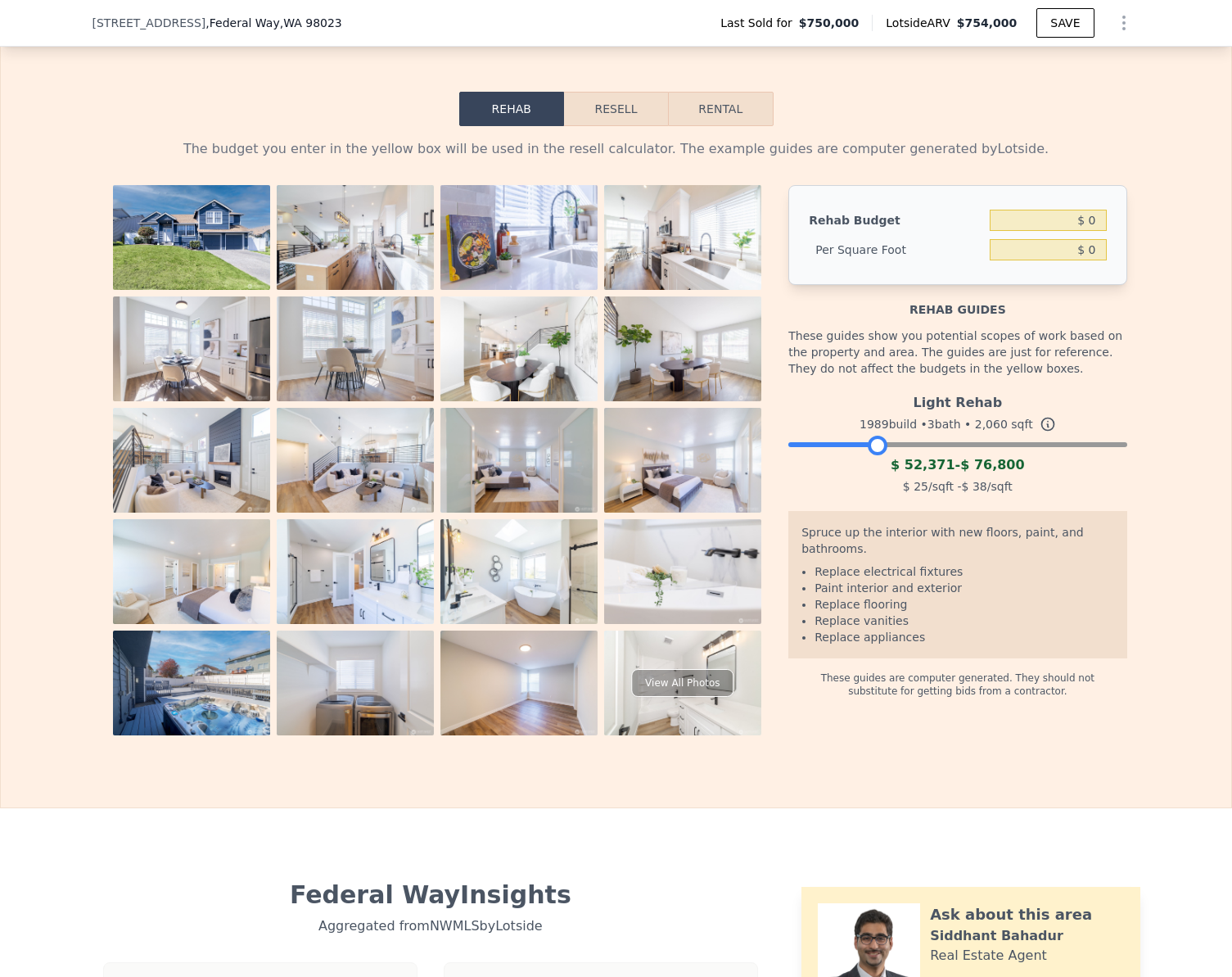
click at [600, 126] on button "Resell" at bounding box center [616, 108] width 104 height 35
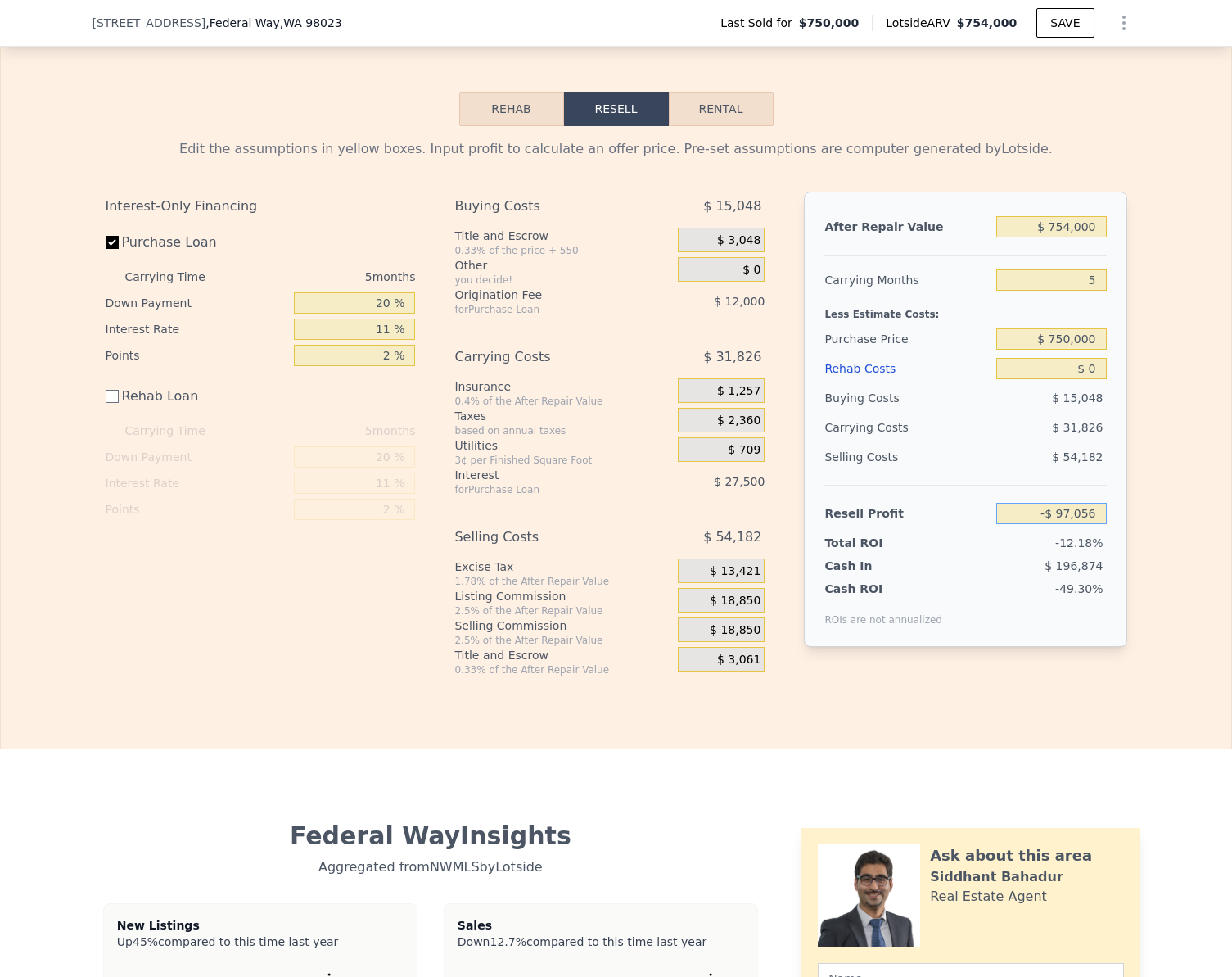
click at [1088, 525] on input "-$ 97,056" at bounding box center [1051, 513] width 109 height 21
type input "$ 45,000"
click at [1155, 498] on div "Edit the assumptions in yellow boxes. Input profit to calculate an offer price.…" at bounding box center [616, 401] width 1231 height 550
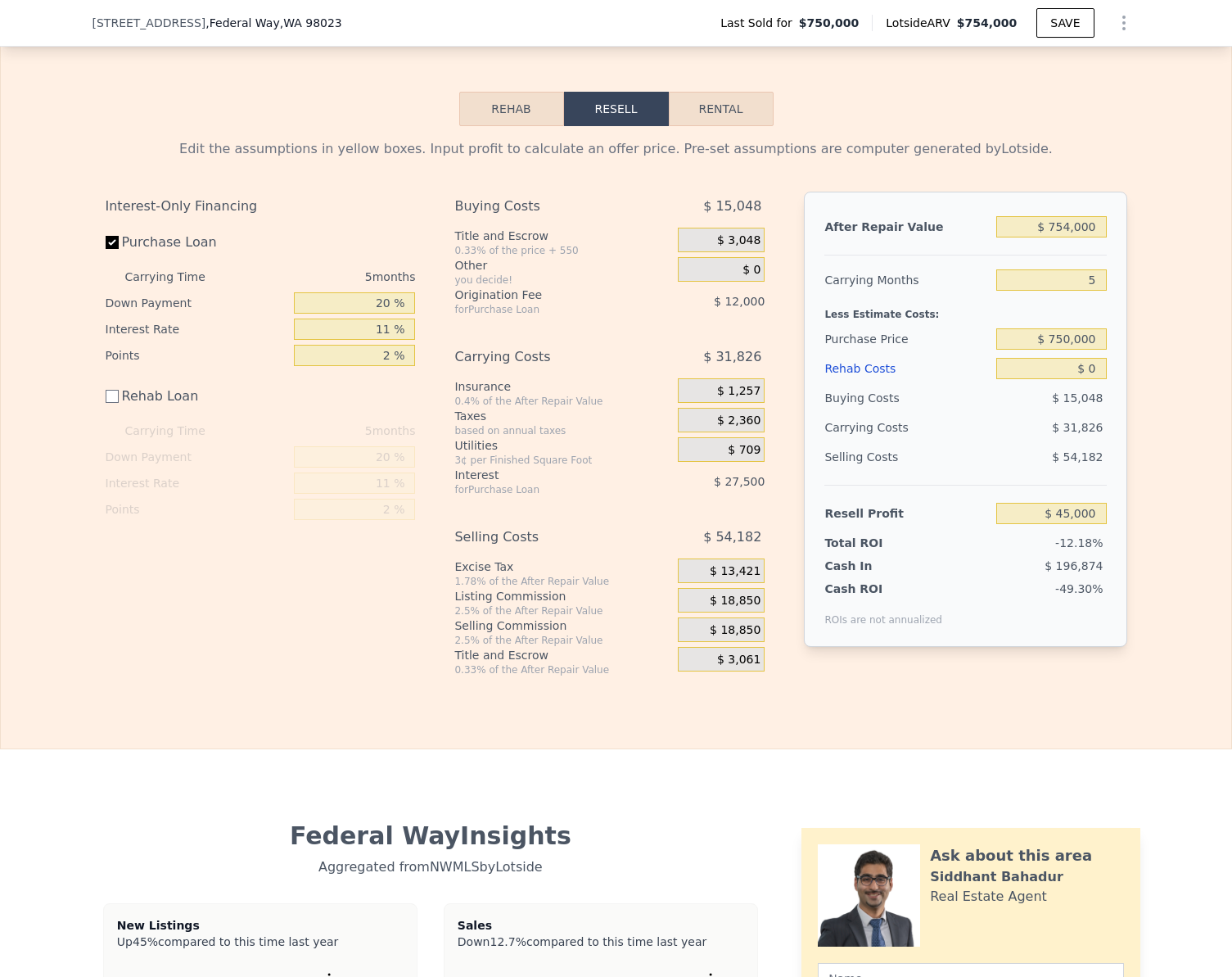
type input "$ 615,474"
type input "$ 45,005"
click at [521, 126] on button "Rehab" at bounding box center [512, 108] width 105 height 35
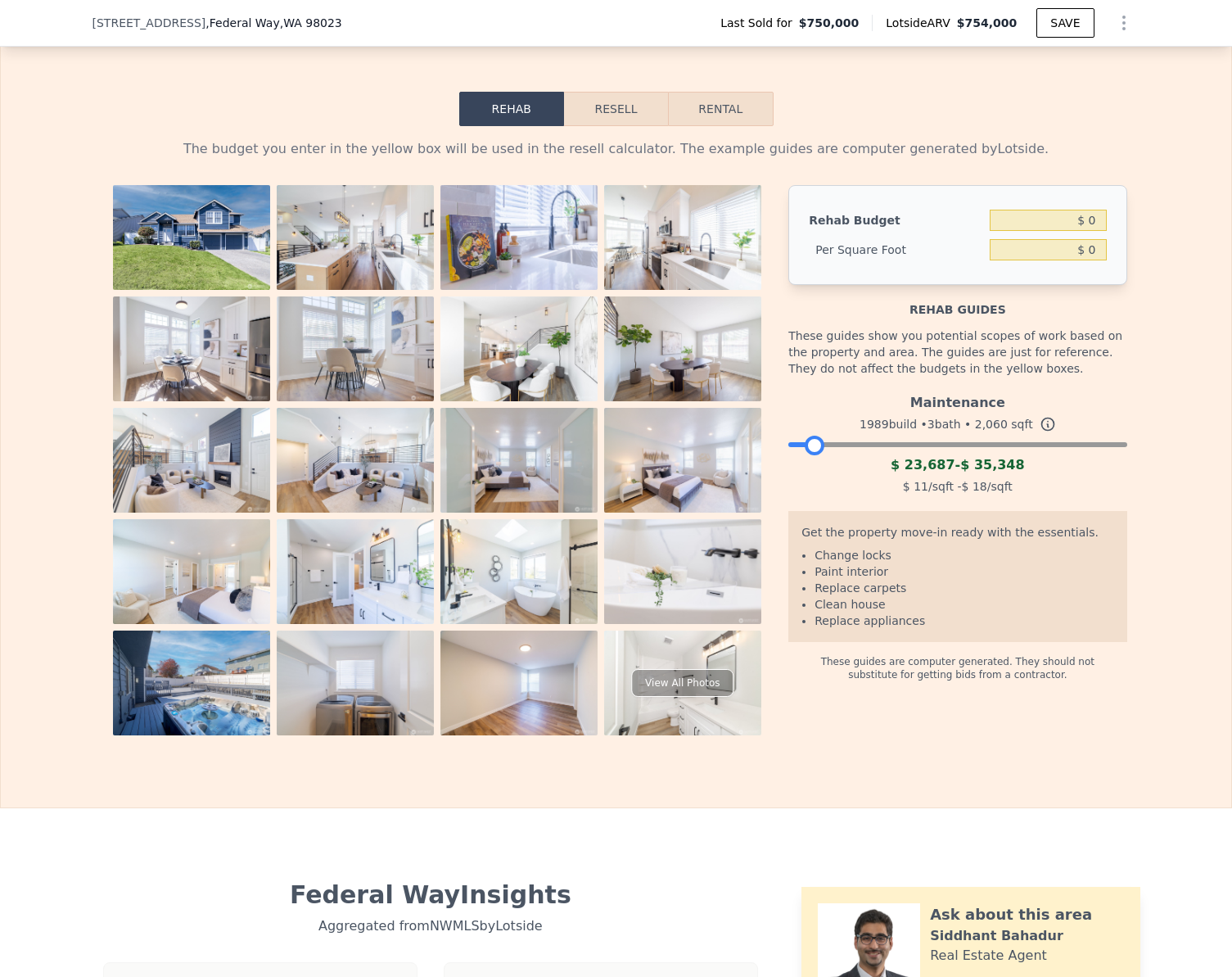
click at [809, 446] on div at bounding box center [957, 441] width 338 height 10
click at [823, 446] on div at bounding box center [957, 441] width 338 height 10
click at [841, 446] on div at bounding box center [957, 441] width 338 height 10
click at [856, 446] on div at bounding box center [957, 441] width 338 height 10
click at [874, 446] on div at bounding box center [957, 441] width 338 height 10
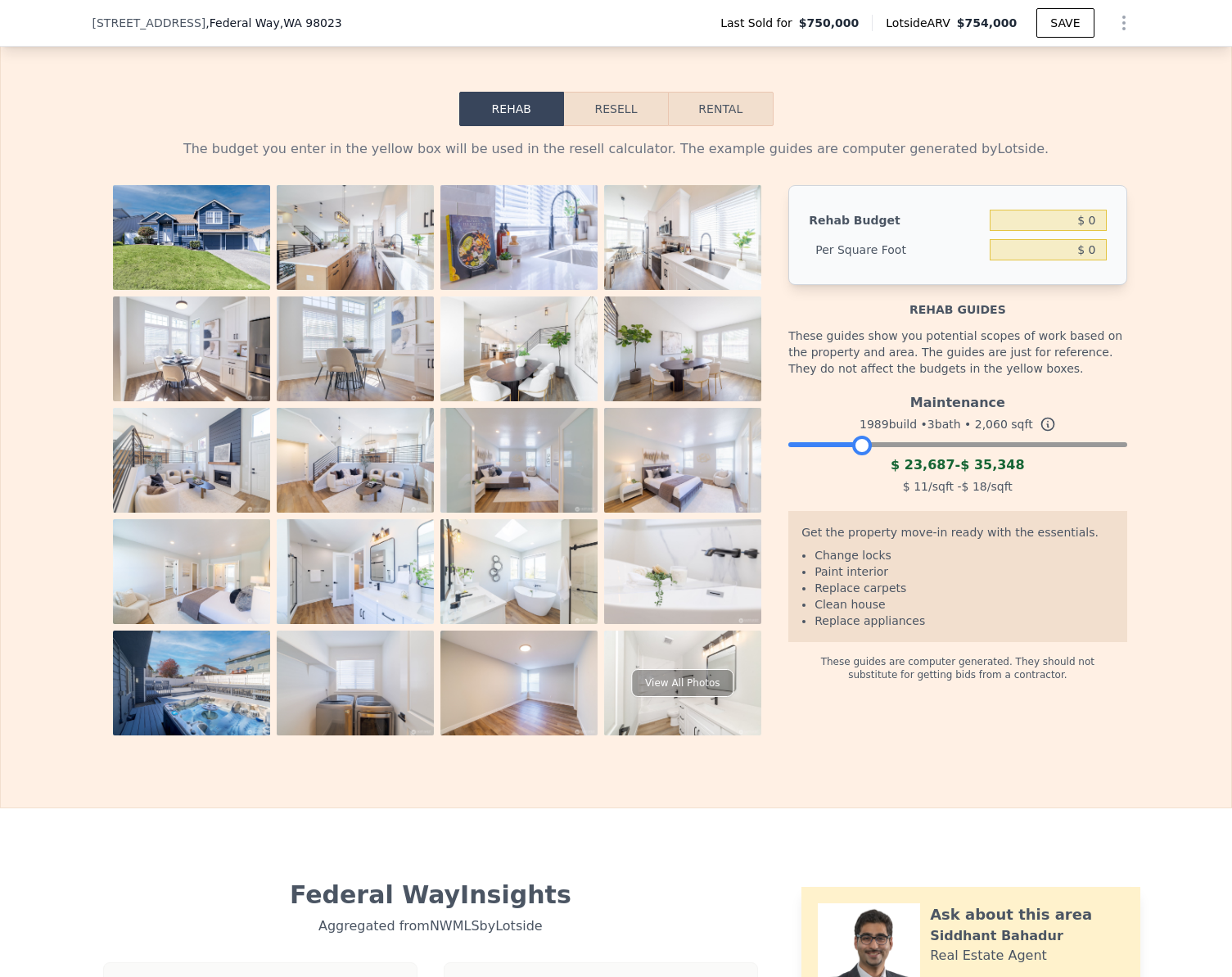
click at [855, 446] on div at bounding box center [957, 441] width 338 height 10
click at [843, 446] on div at bounding box center [957, 441] width 338 height 10
click at [832, 472] on div "Maintenance 1989 build • 3 bath • 2,060 sqft $ 23,687 - $ 35,348 $ 11 /sqft - $…" at bounding box center [957, 441] width 338 height 111
click at [828, 446] on div at bounding box center [957, 441] width 338 height 10
click at [846, 446] on div at bounding box center [957, 441] width 338 height 10
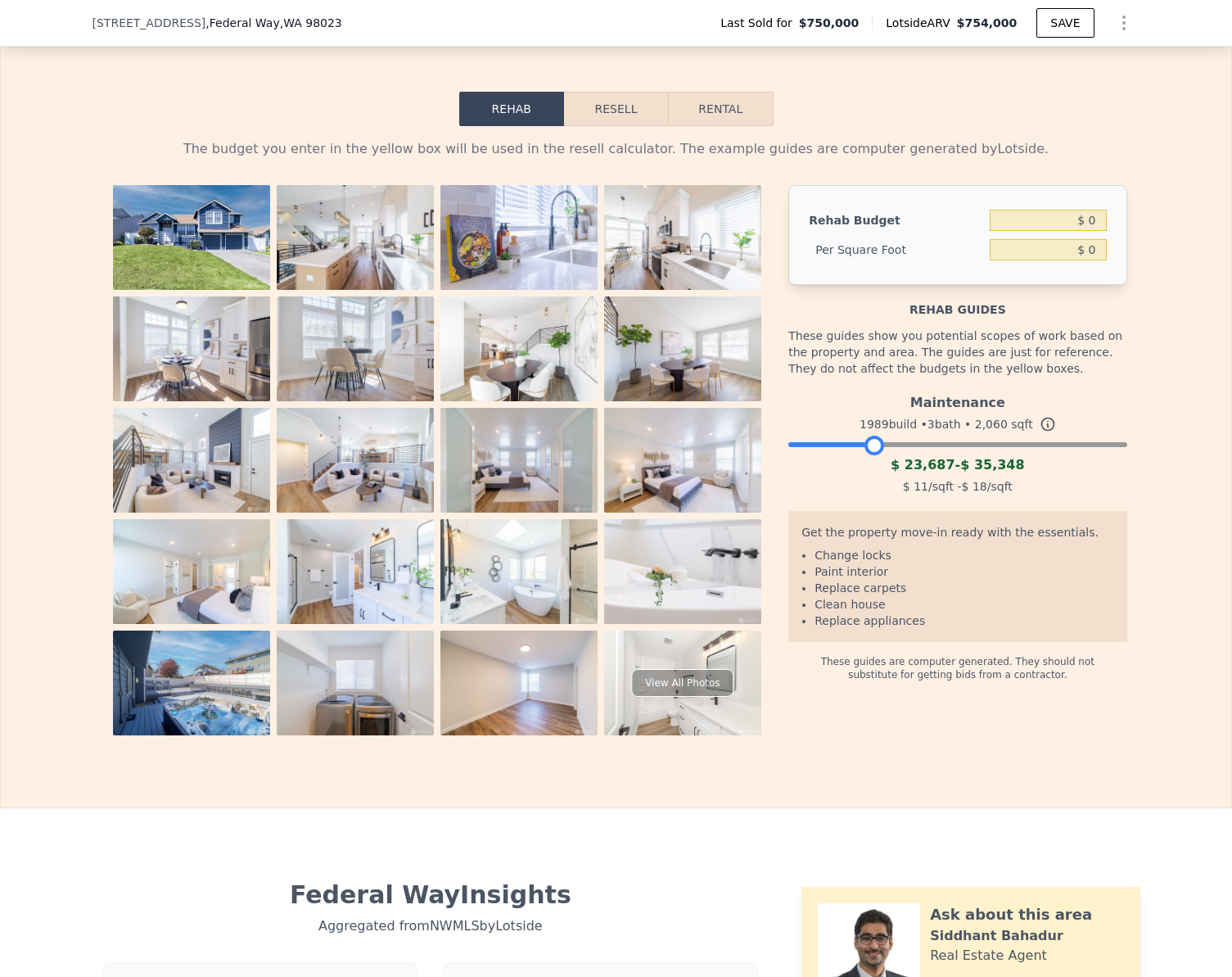
click at [869, 446] on div at bounding box center [957, 441] width 338 height 10
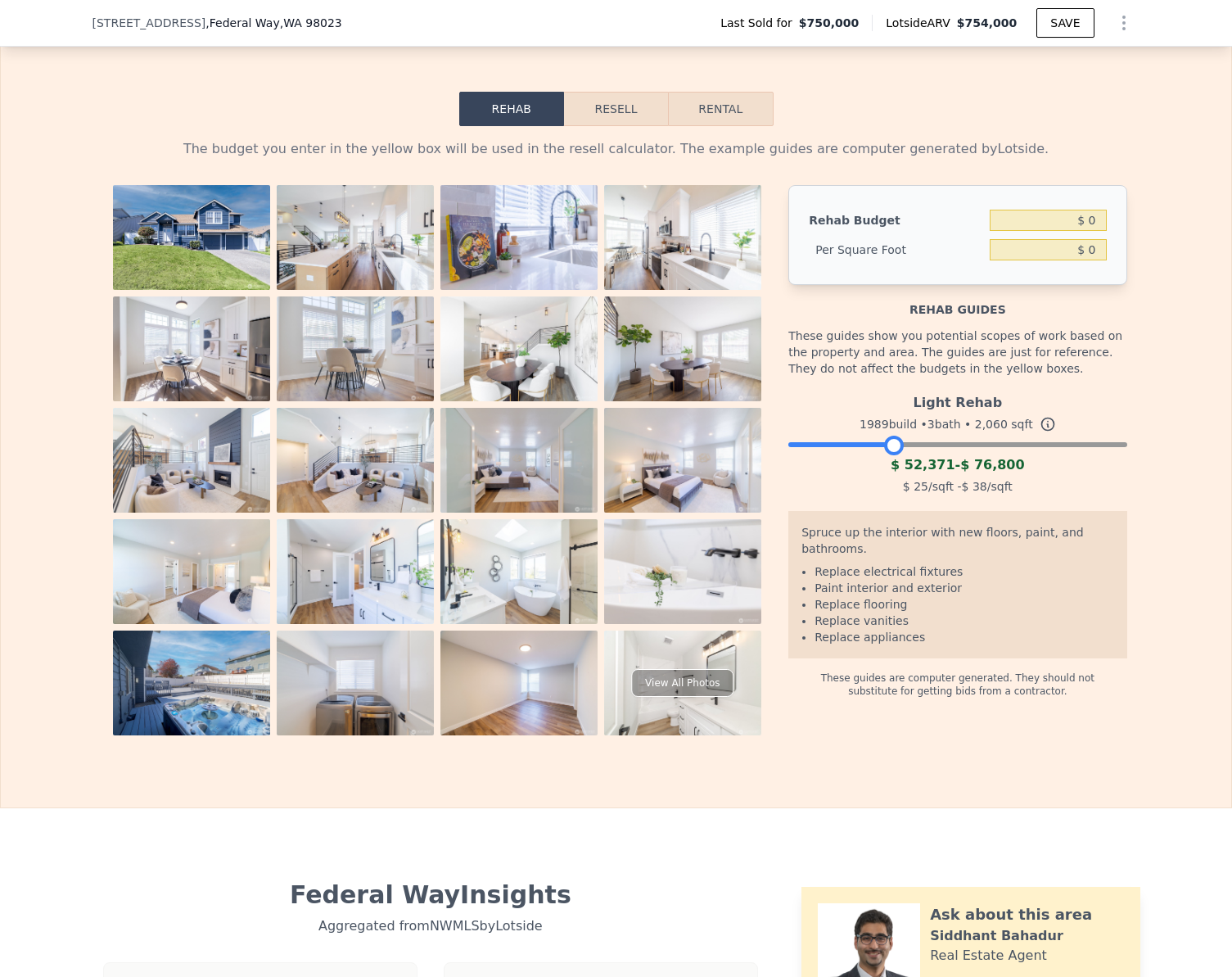
click at [890, 446] on div at bounding box center [957, 441] width 338 height 10
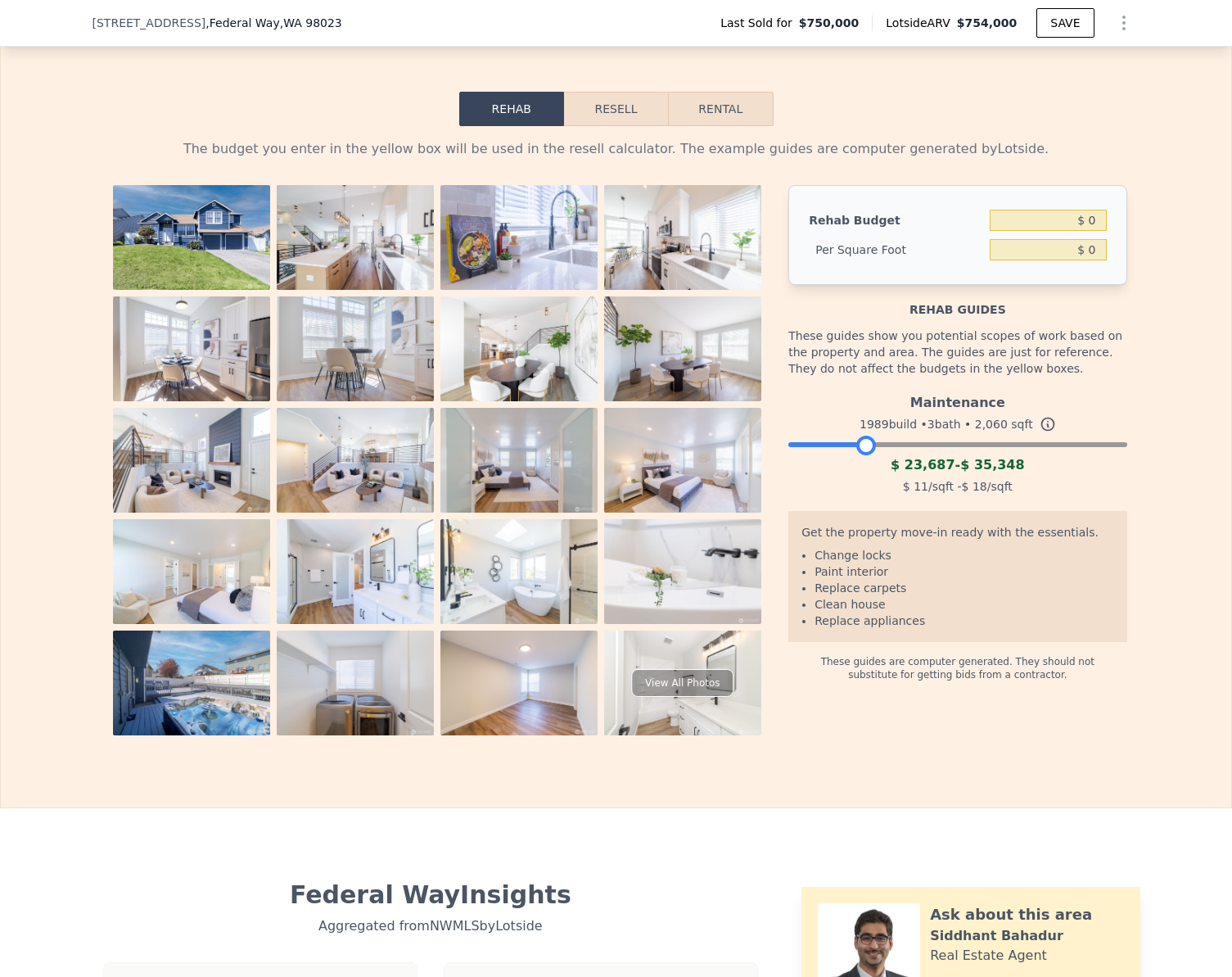
click at [858, 446] on div at bounding box center [957, 441] width 338 height 10
click at [606, 126] on button "Resell" at bounding box center [616, 108] width 104 height 35
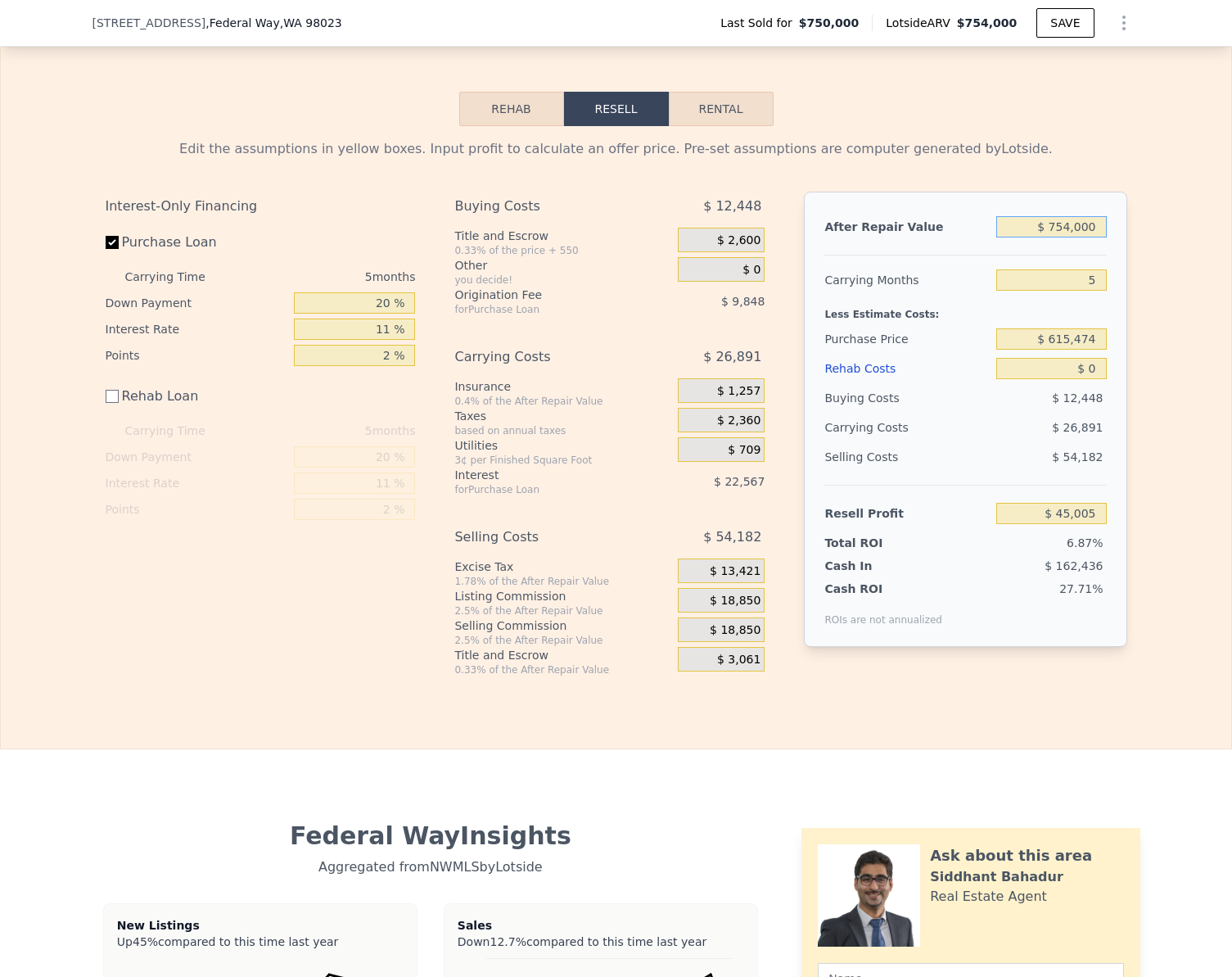
click at [1093, 237] on input "$ 754,000" at bounding box center [1051, 226] width 109 height 21
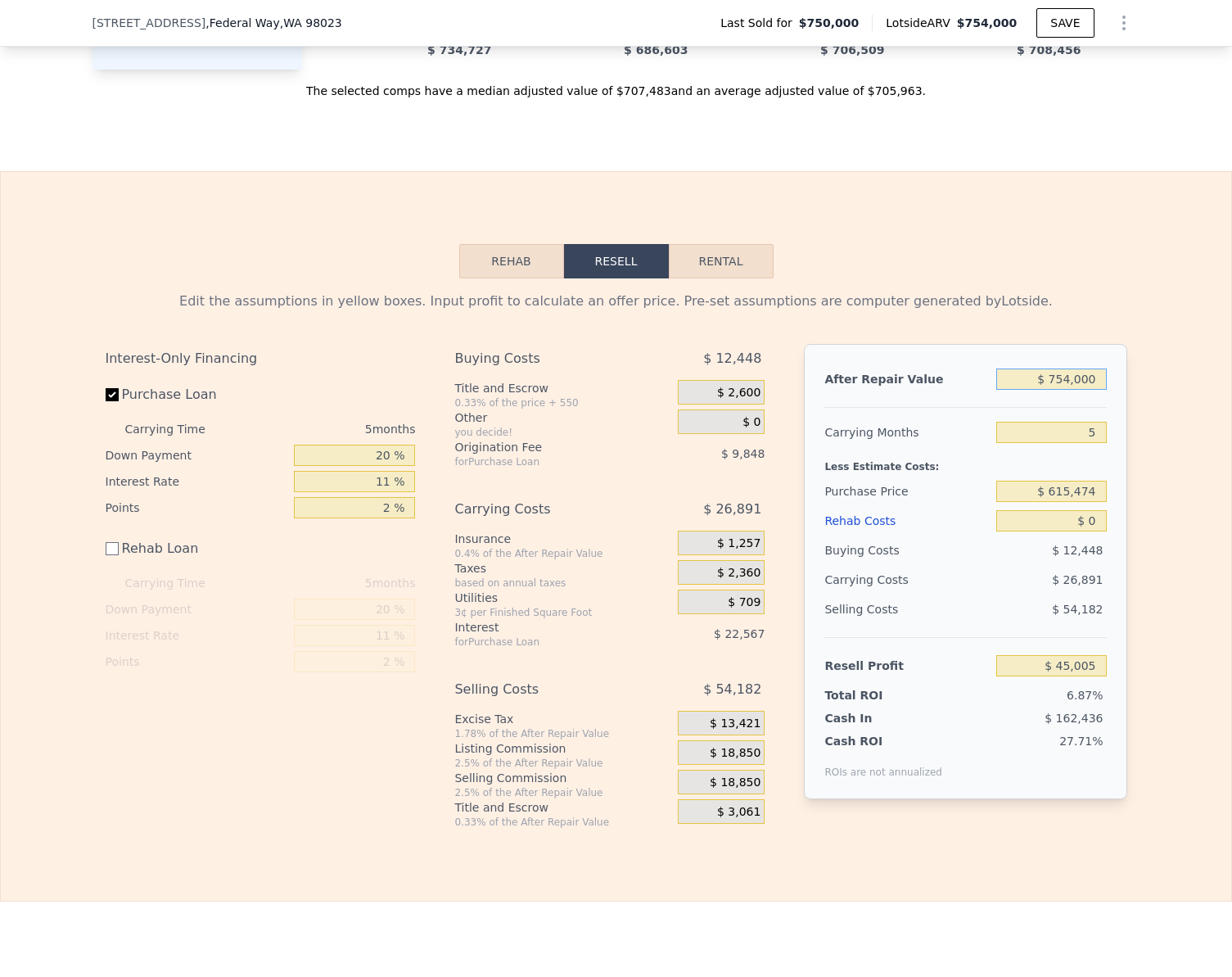
scroll to position [2442, 0]
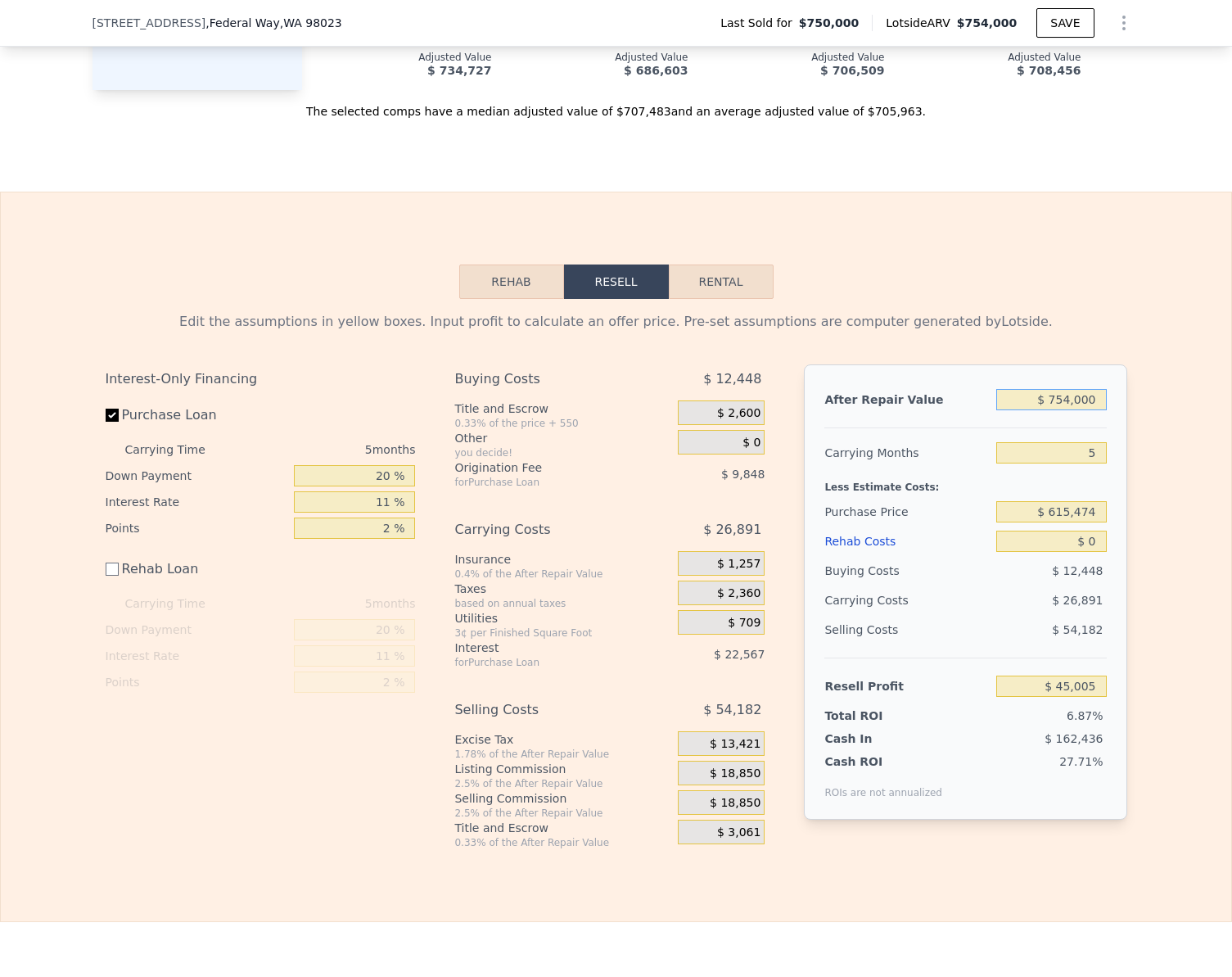
click at [513, 299] on button "Rehab" at bounding box center [512, 281] width 105 height 35
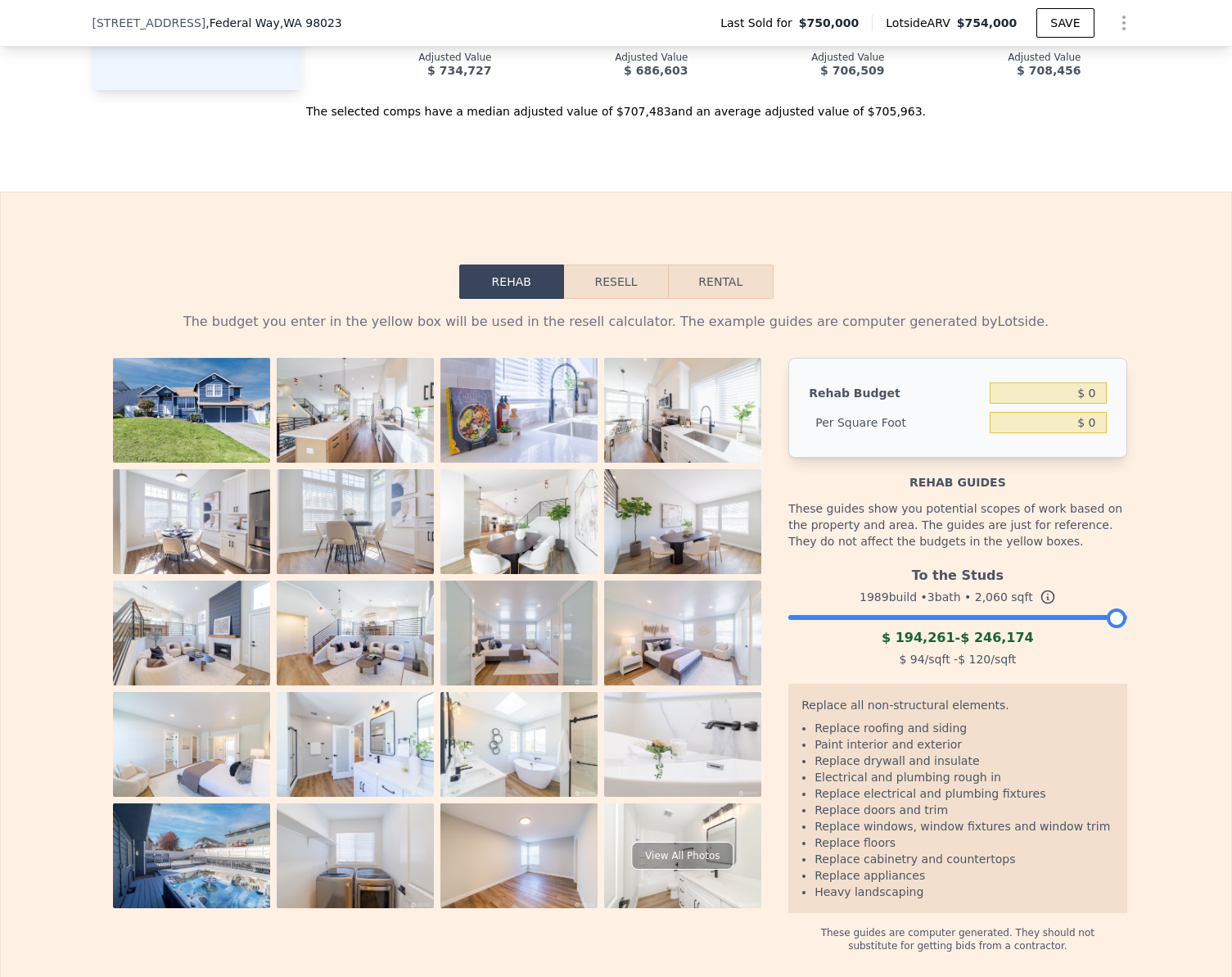
click at [619, 299] on button "Resell" at bounding box center [616, 281] width 104 height 35
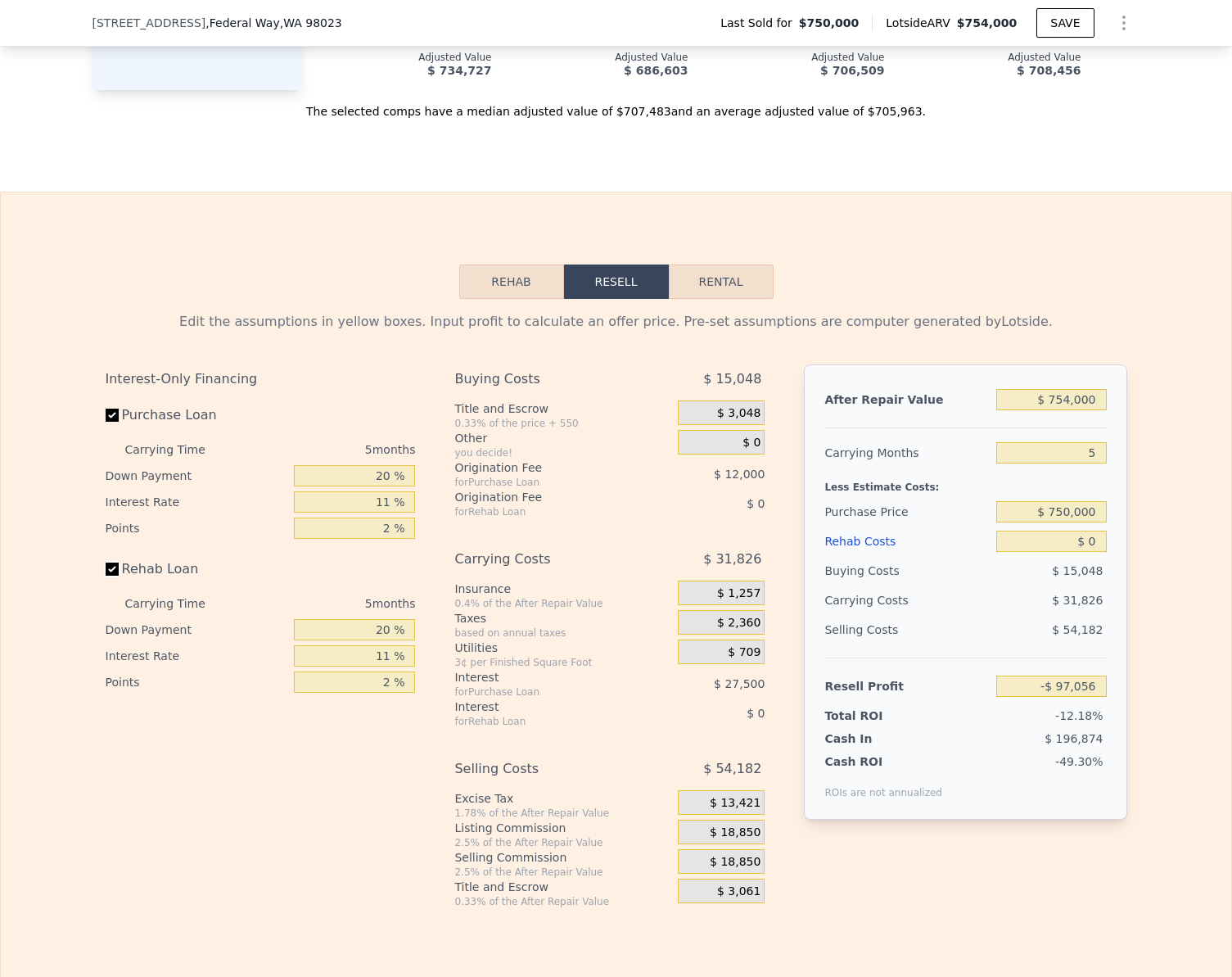
click at [106, 575] on input "Rehab Loan" at bounding box center [112, 569] width 13 height 13
checkbox input "false"
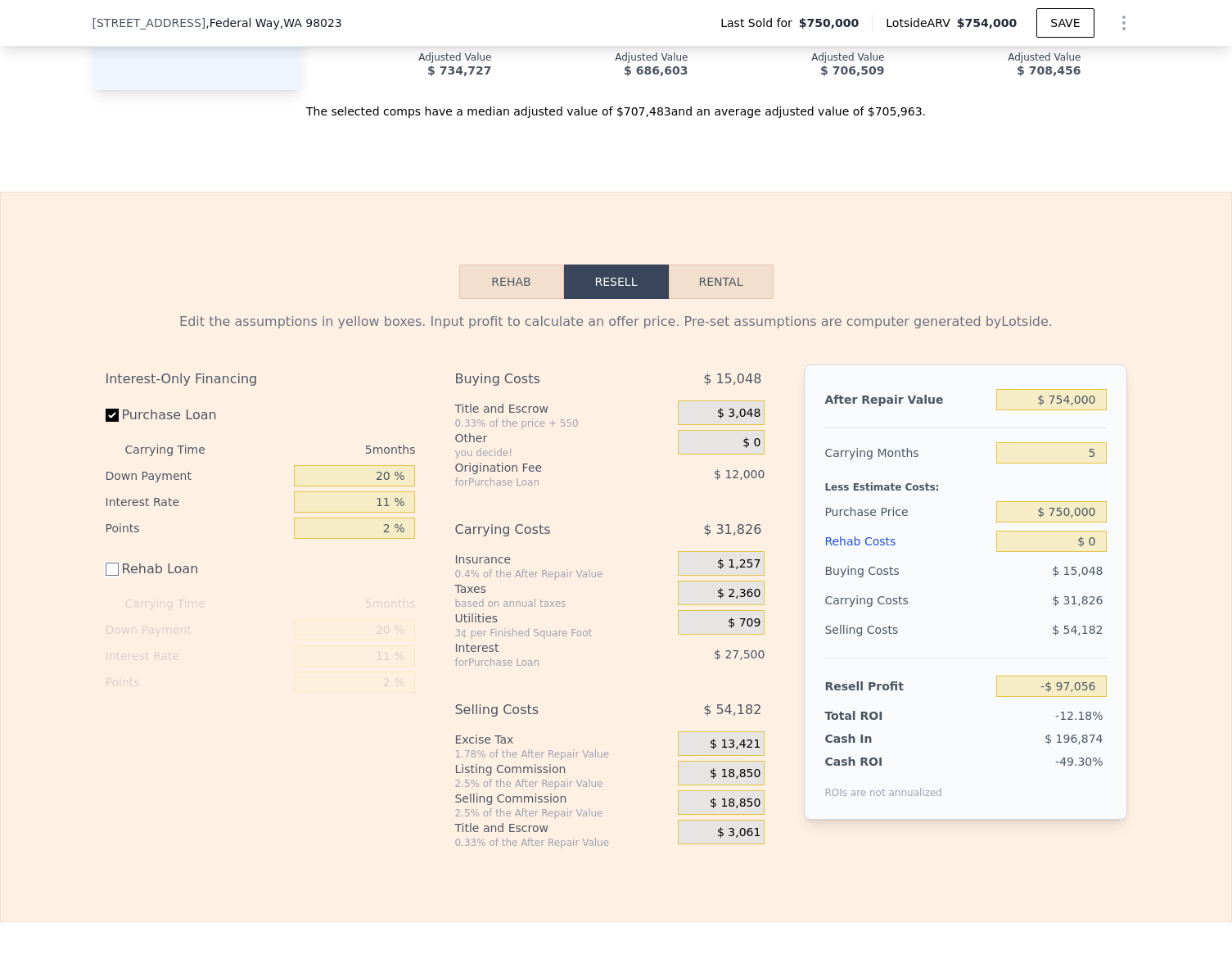
click at [494, 299] on button "Rehab" at bounding box center [512, 281] width 105 height 35
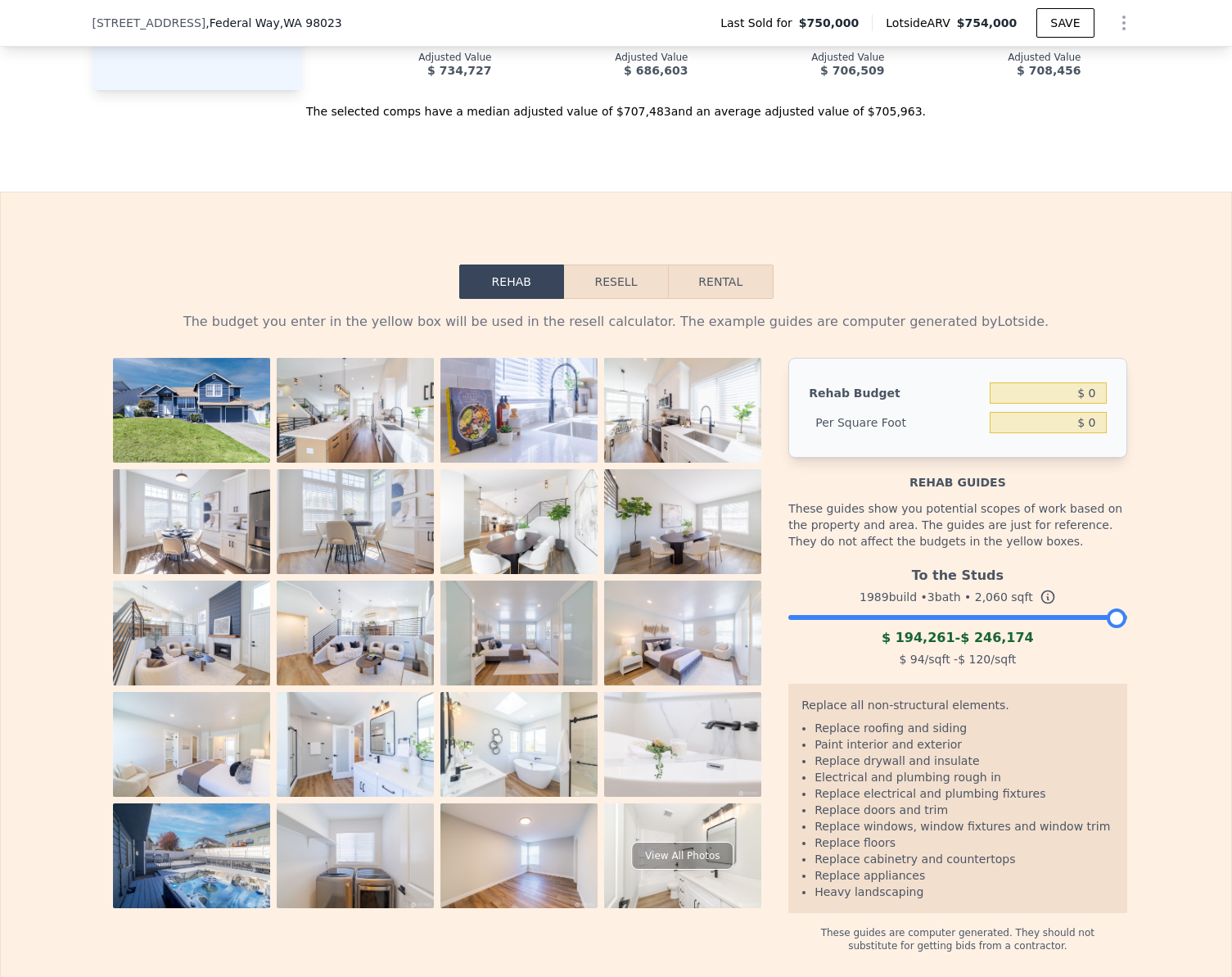
click at [857, 647] on div "To the Studs 1989 build • 3 bath • 2,060 sqft $ 194,261 - $ 246,174 $ 94 /sqft …" at bounding box center [957, 614] width 338 height 111
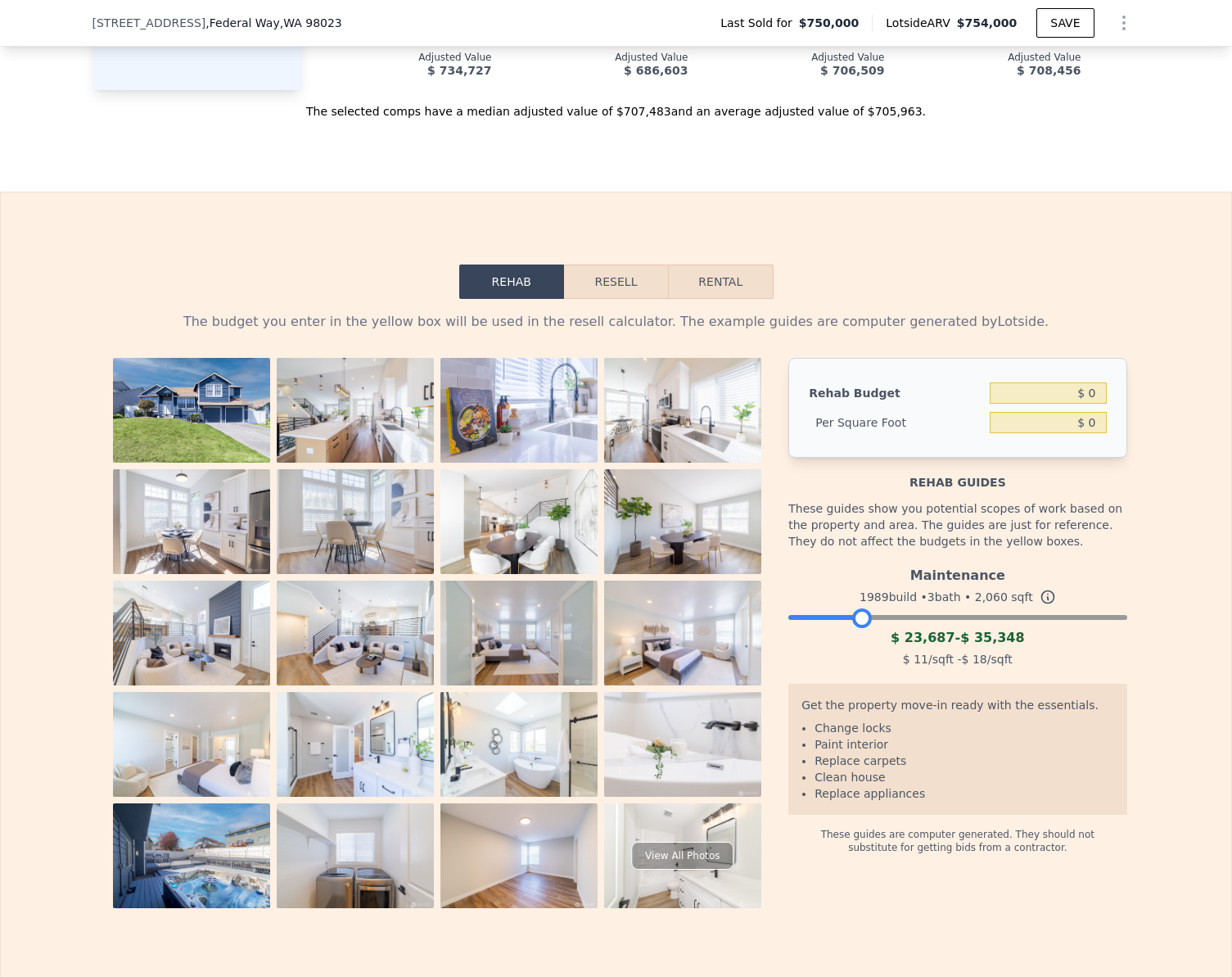
click at [856, 619] on div at bounding box center [957, 613] width 338 height 10
click at [610, 298] on button "Resell" at bounding box center [616, 281] width 104 height 35
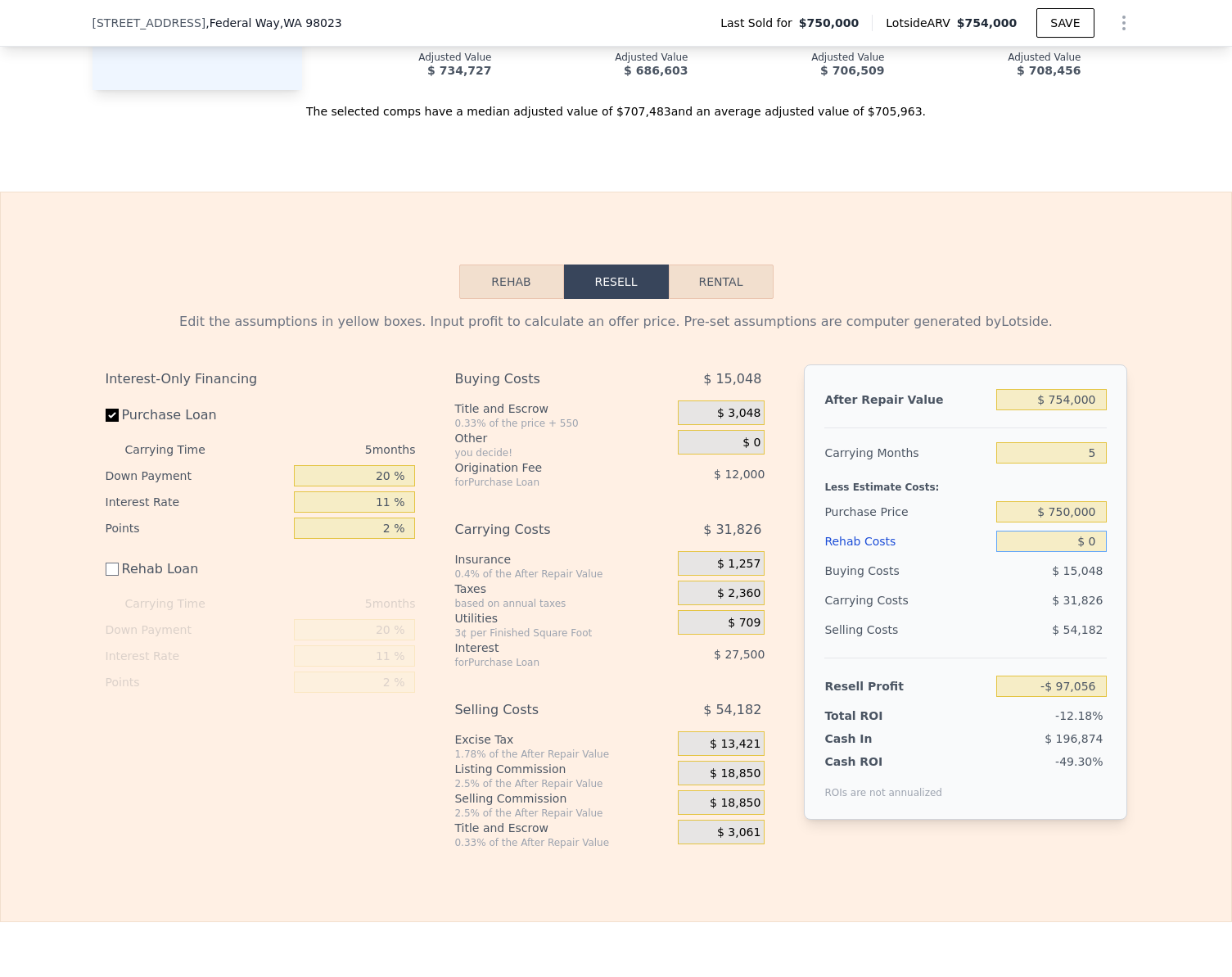
click at [1088, 552] on input "$ 0" at bounding box center [1051, 541] width 109 height 21
type input "$ 35"
type input "-$ 97,091"
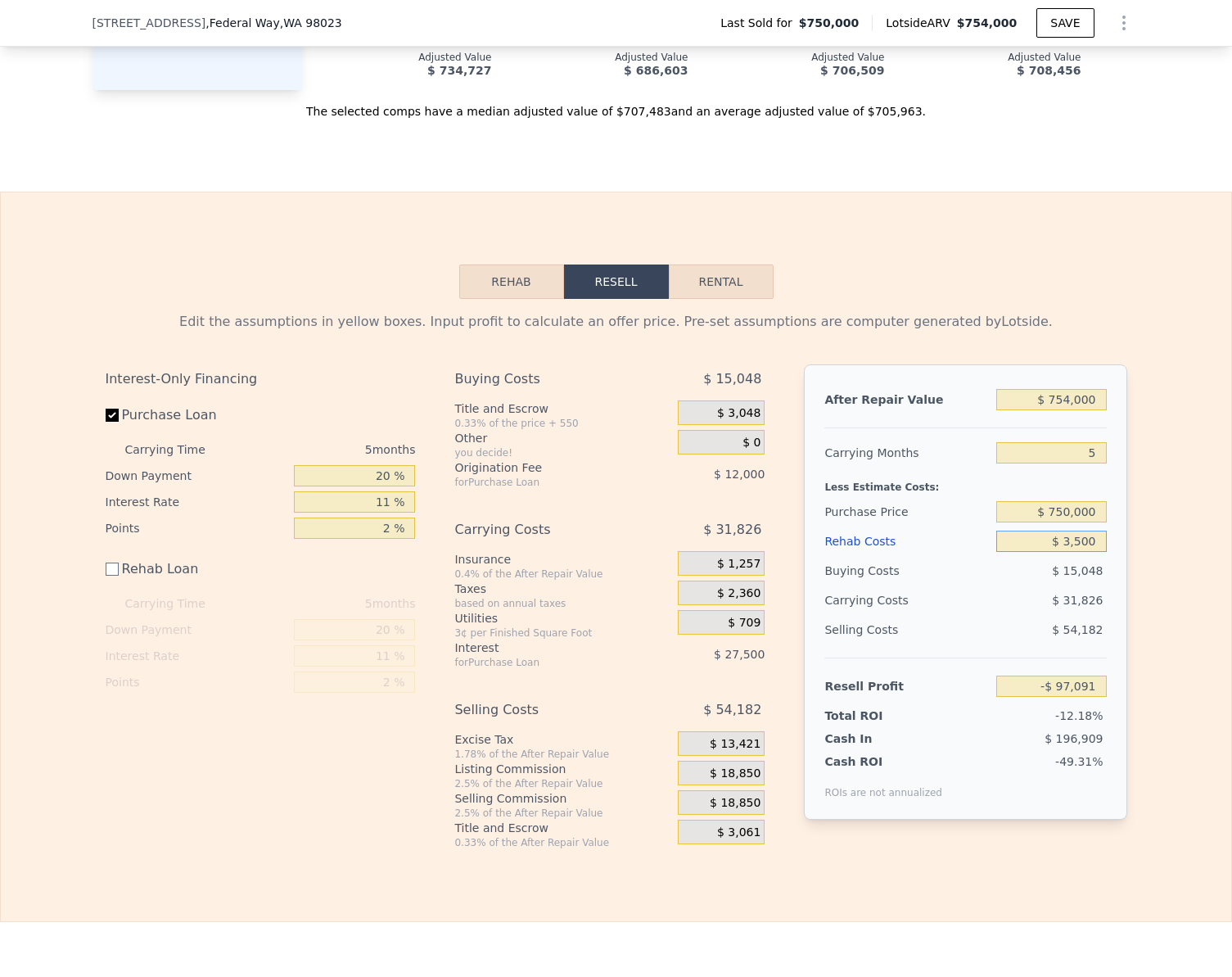
type input "$ 35,000"
type input "-$ 132,056"
type input "$ 35,000"
click at [1099, 697] on input "-$ 132,056" at bounding box center [1051, 686] width 109 height 21
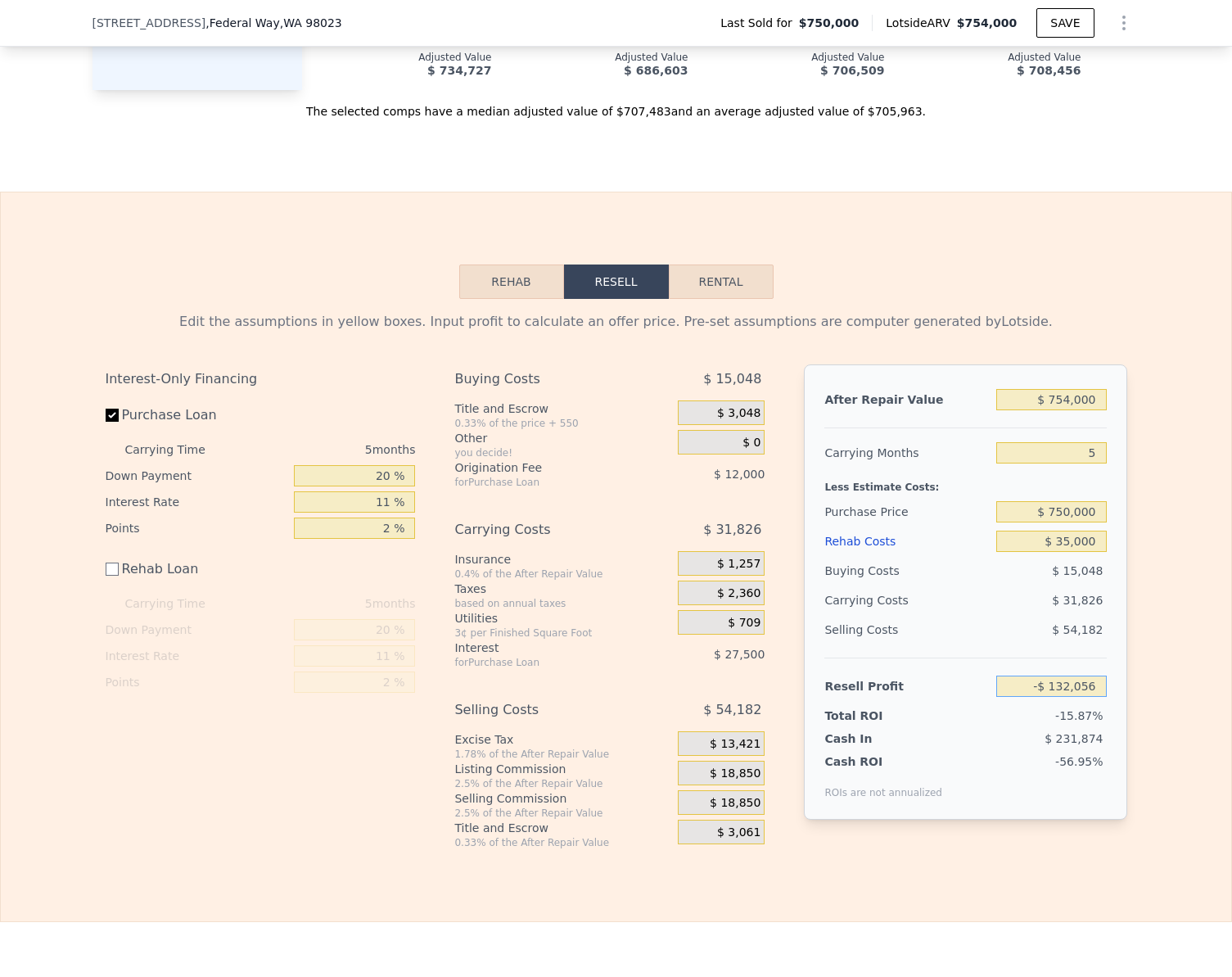
click at [1099, 697] on input "-$ 132,056" at bounding box center [1051, 686] width 109 height 21
type input "$ 45,000"
click at [1188, 654] on div "Edit the assumptions in yellow boxes. Input profit to calculate an offer price.…" at bounding box center [616, 574] width 1231 height 550
type input "$ 582,336"
click at [1091, 410] on input "$ 754,000" at bounding box center [1051, 399] width 109 height 21
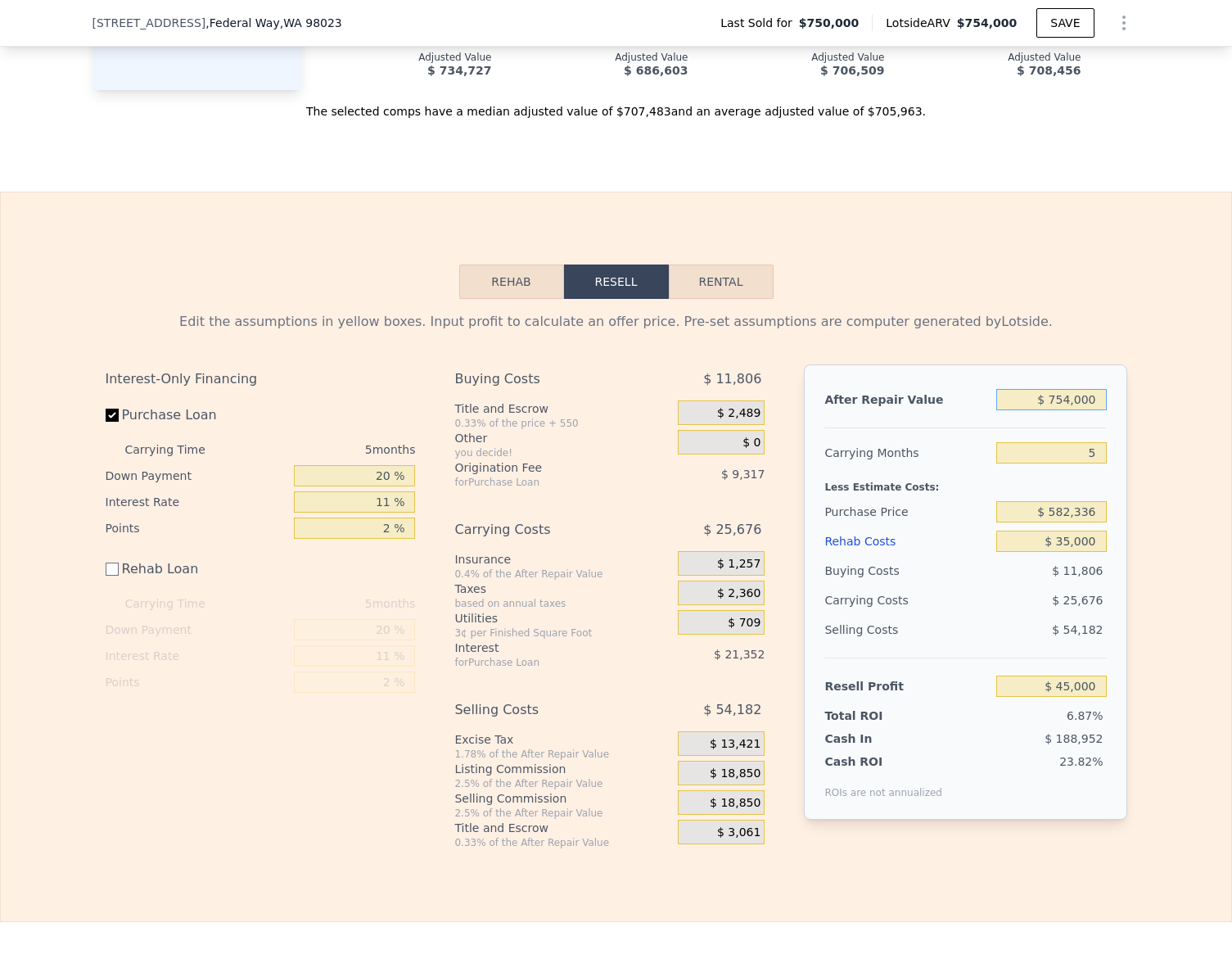
click at [1091, 410] on input "$ 754,000" at bounding box center [1051, 399] width 109 height 21
type input "$ 7"
type input "-$ 654,104"
type input "$ 75"
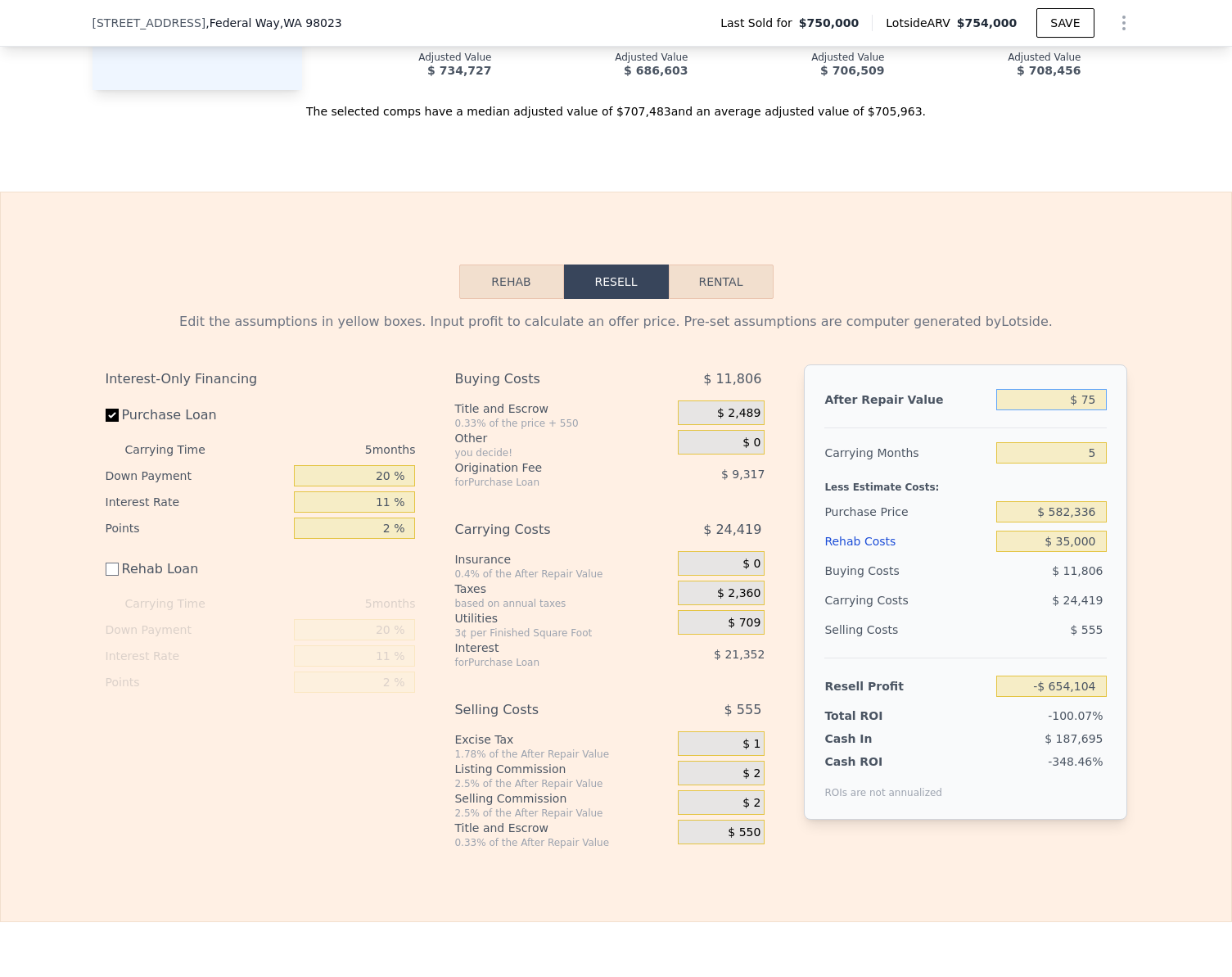
type input "-$ 654,041"
type input "$ 750"
type input "-$ 653,415"
type input "$ 75,000"
type input "-$ 584,571"
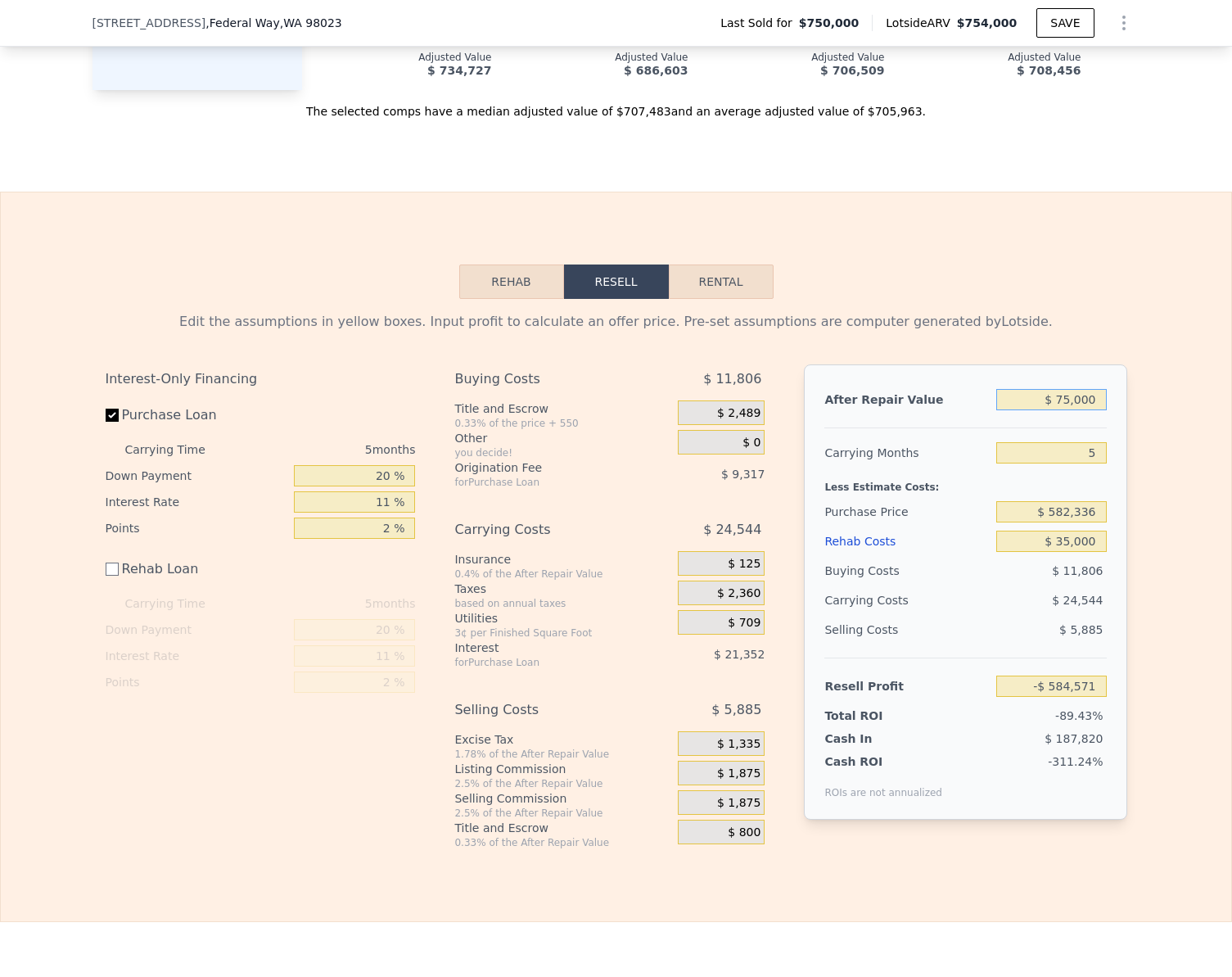
type input "$ 750,000"
type input "$ 41,291"
click at [1128, 414] on div "Edit the assumptions in yellow boxes. Input profit to calculate an offer price.…" at bounding box center [616, 574] width 1048 height 550
click at [1087, 410] on input "$ 750,000" at bounding box center [1051, 399] width 109 height 21
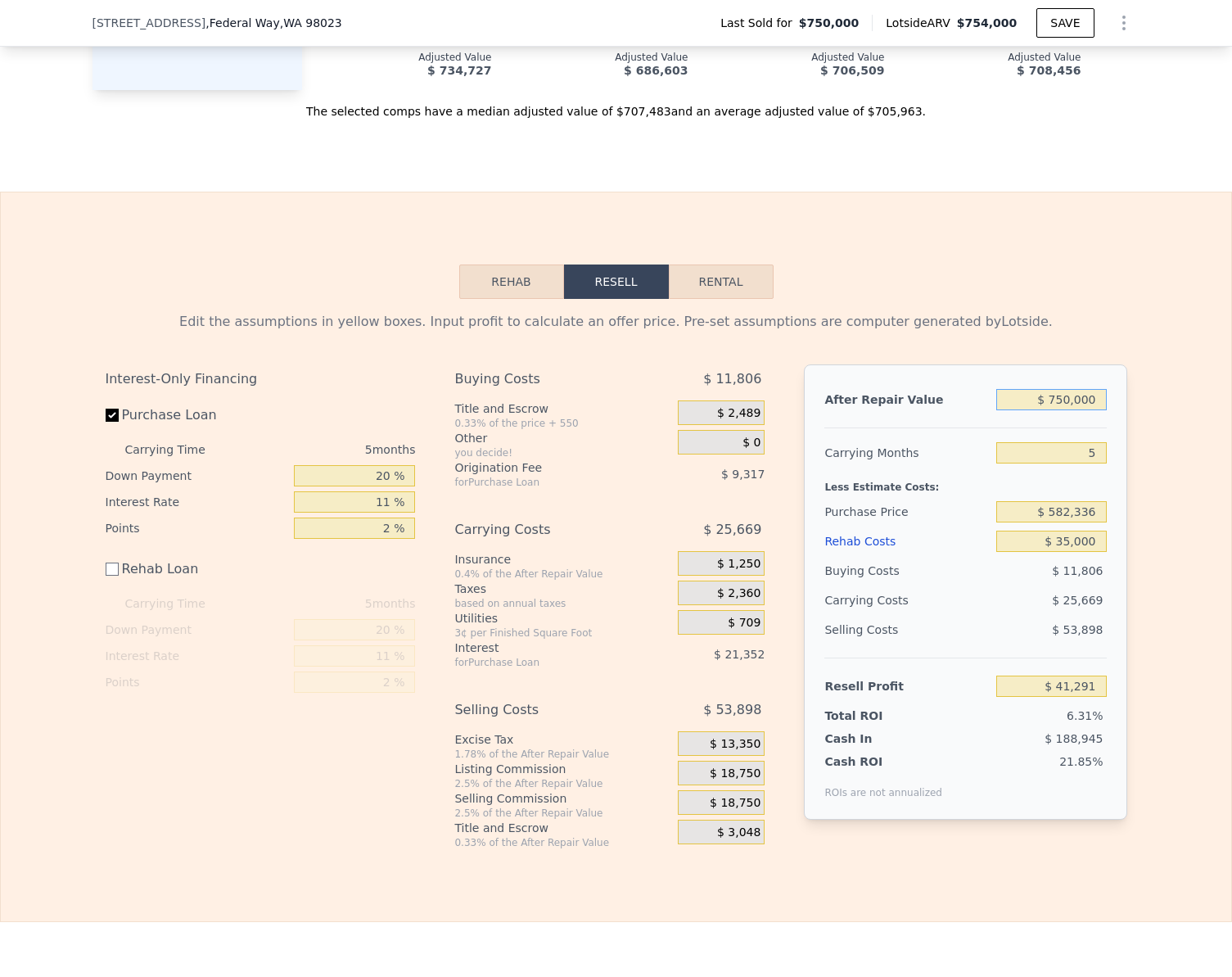
click at [1087, 410] on input "$ 750,000" at bounding box center [1051, 399] width 109 height 21
type input "$ 6"
type input "-$ 654,105"
type input "$ 67"
type input "-$ 654,049"
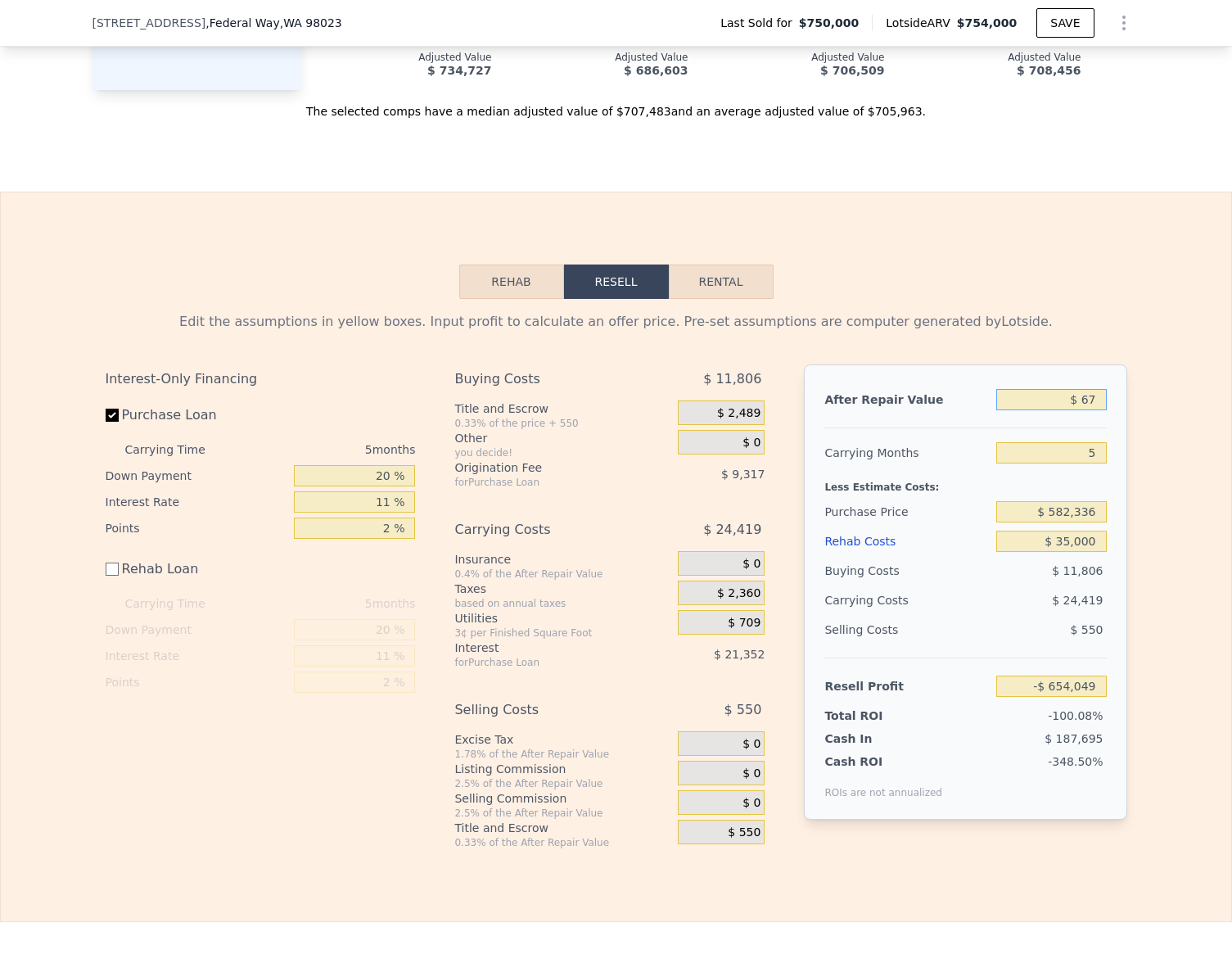
type input "$ 675"
type input "-$ 653,485"
type input "$ 67,500"
type input "-$ 647,852"
type input "$ 675,000"
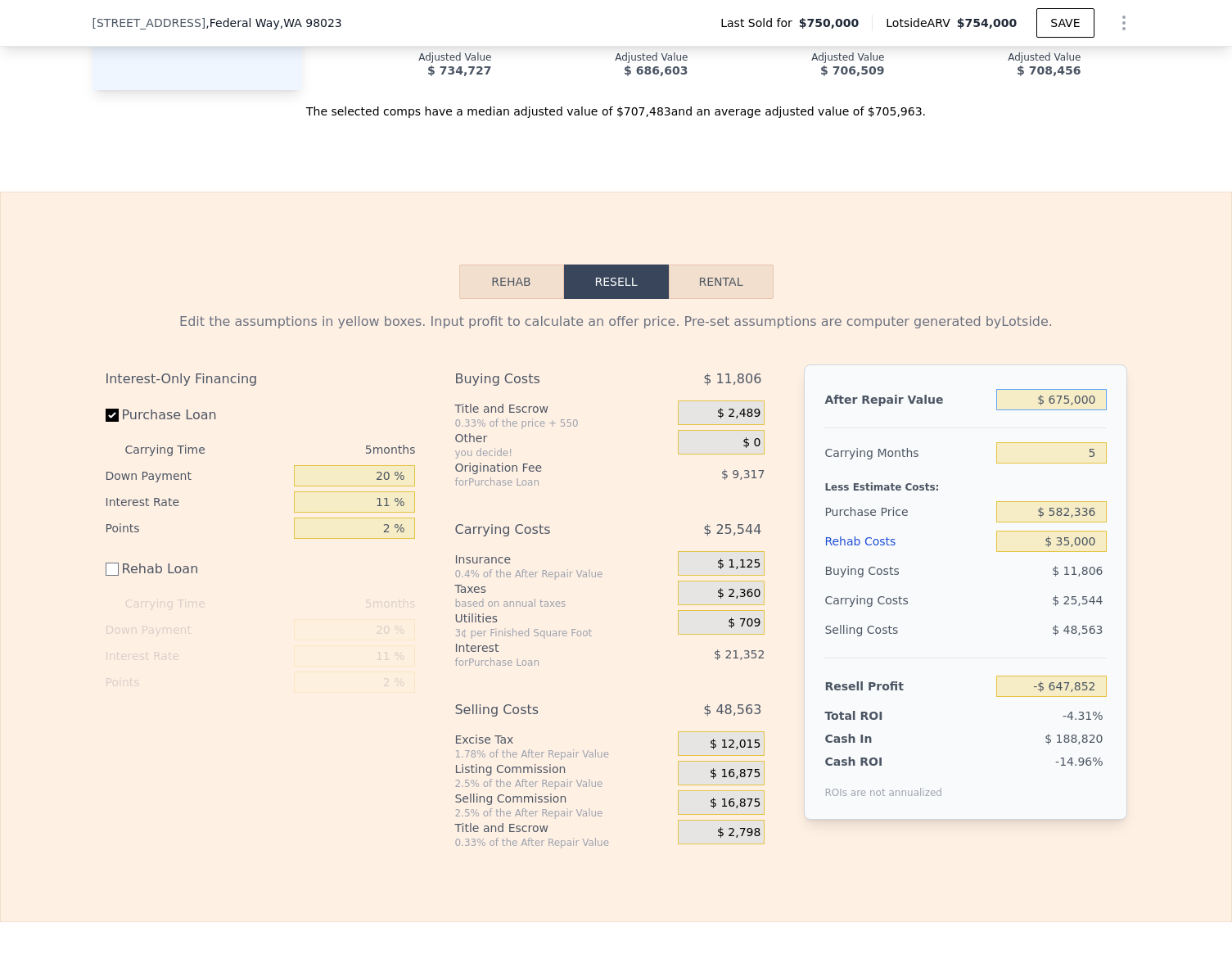
type input "-$ 28,249"
type input "$ 675,000"
click at [1142, 529] on div "Edit the assumptions in yellow boxes. Input profit to calculate an offer price.…" at bounding box center [616, 574] width 1231 height 550
click at [495, 299] on button "Rehab" at bounding box center [512, 281] width 105 height 35
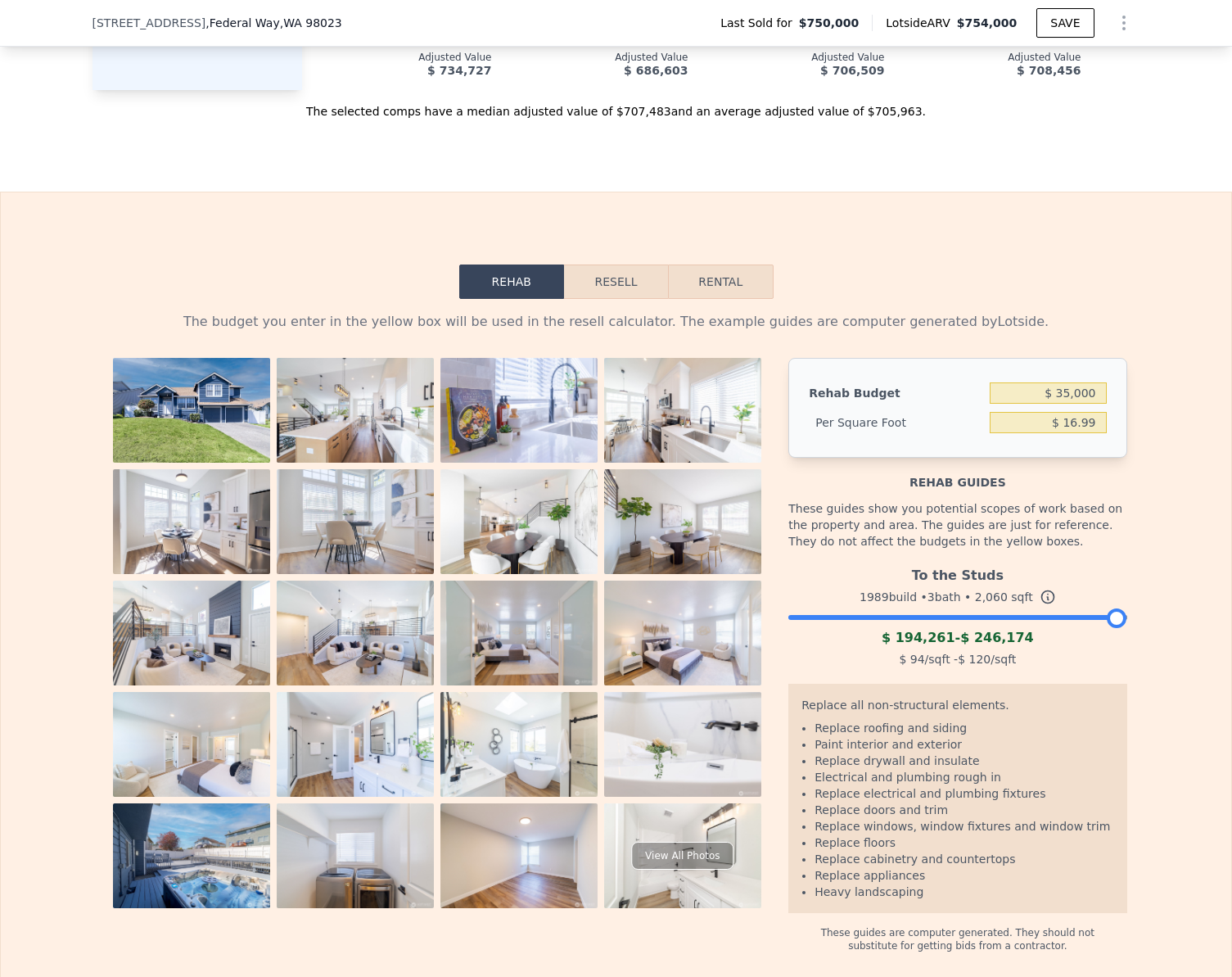
click at [819, 619] on div at bounding box center [957, 613] width 338 height 10
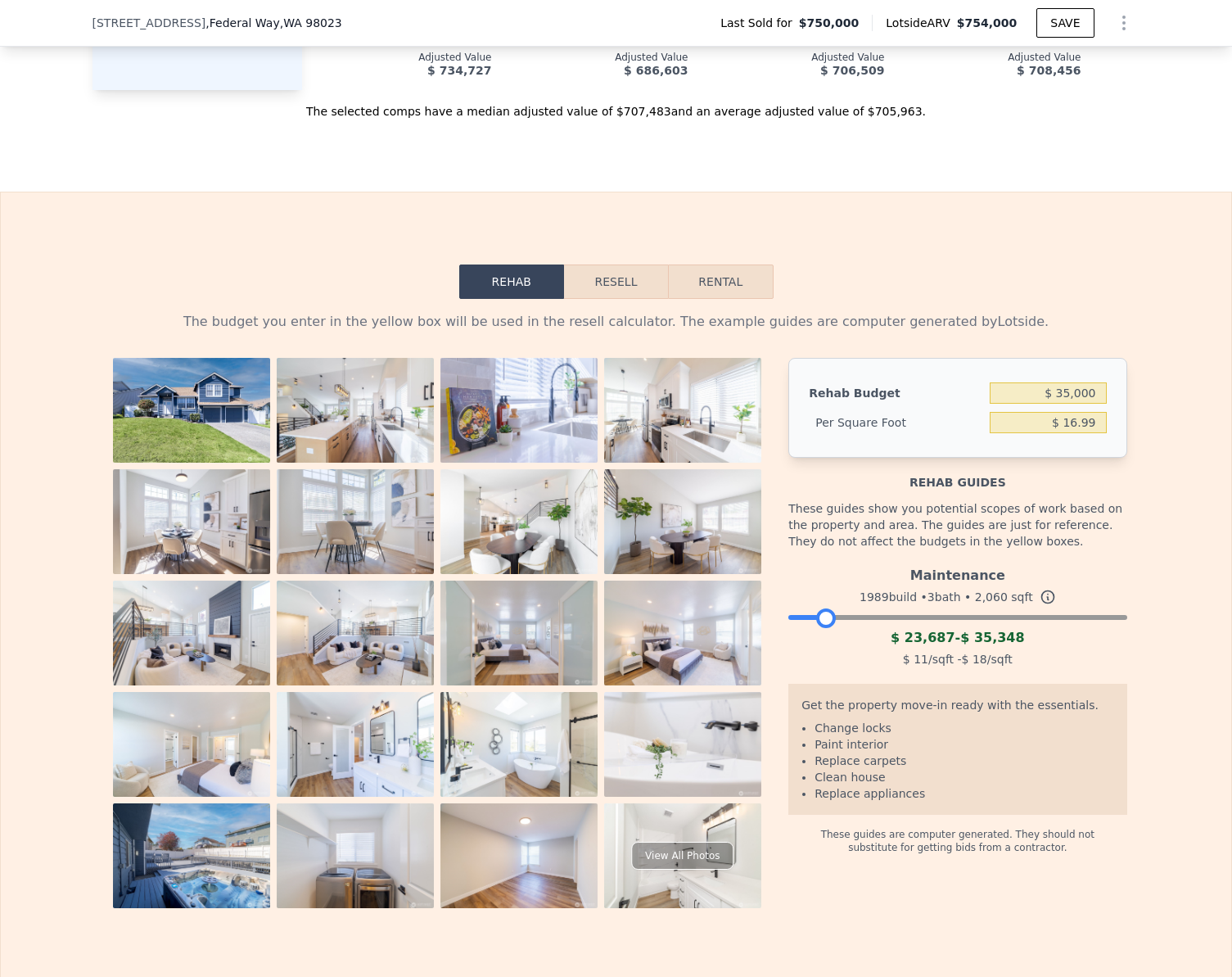
click at [616, 293] on button "Resell" at bounding box center [616, 281] width 104 height 35
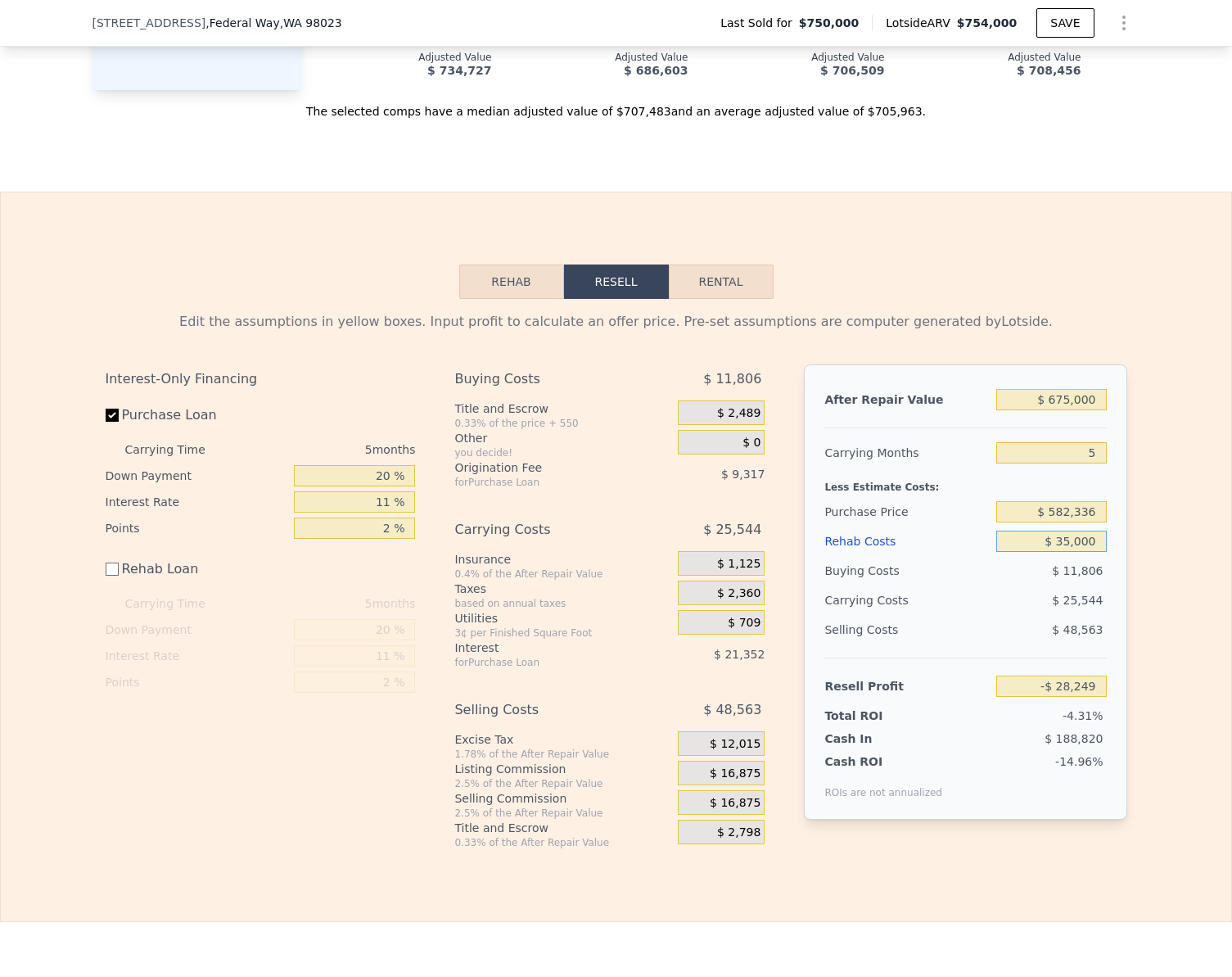
click at [1075, 552] on input "$ 35,000" at bounding box center [1051, 541] width 109 height 21
click at [1083, 552] on input "$ 35,000" at bounding box center [1051, 541] width 109 height 21
type input "$ 25"
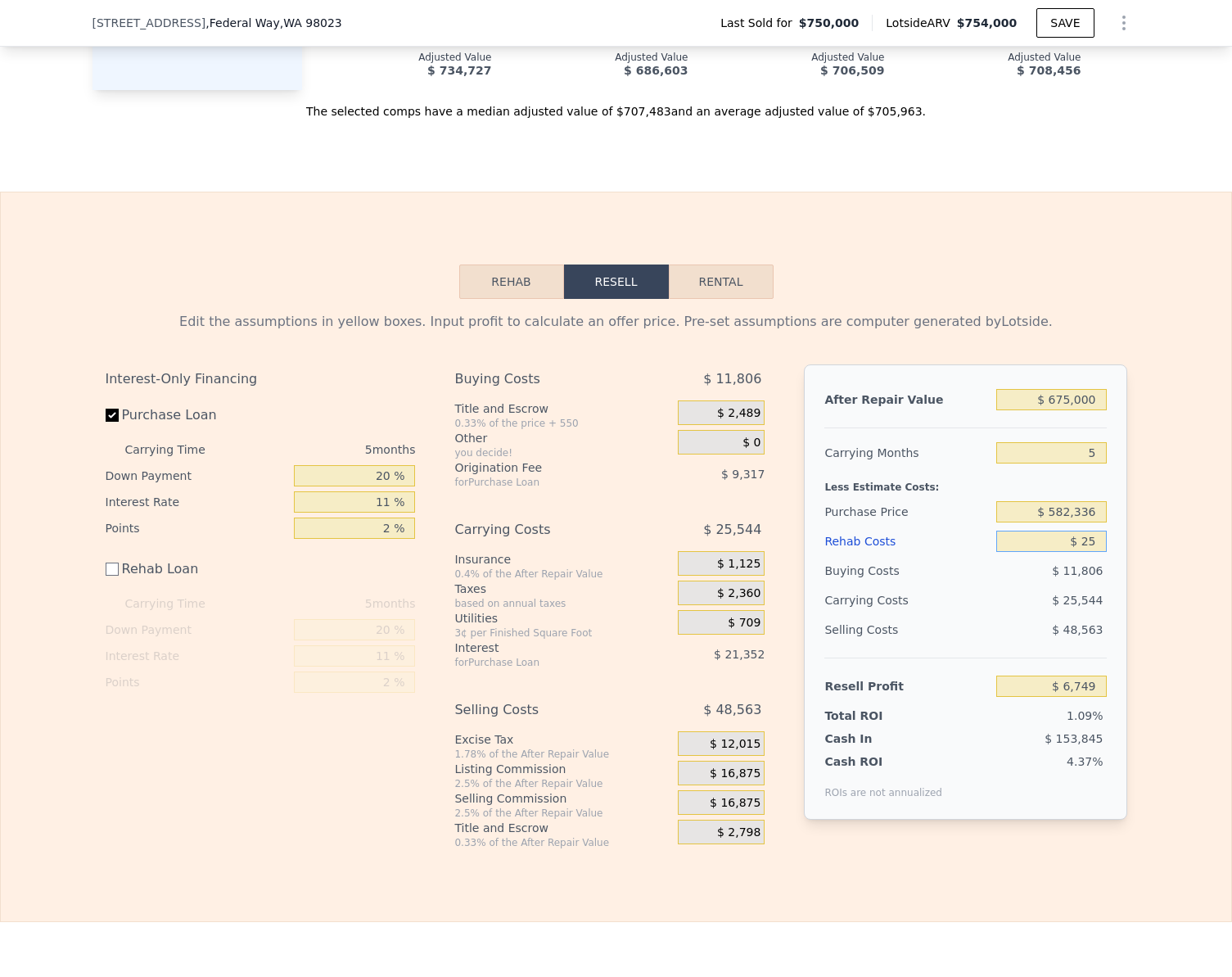
type input "$ 6,726"
type input "$ 25,000"
type input "-$ 18,249"
type input "$ 25,000"
click at [1185, 651] on div "Edit the assumptions in yellow boxes. Input profit to calculate an offer price.…" at bounding box center [616, 574] width 1231 height 550
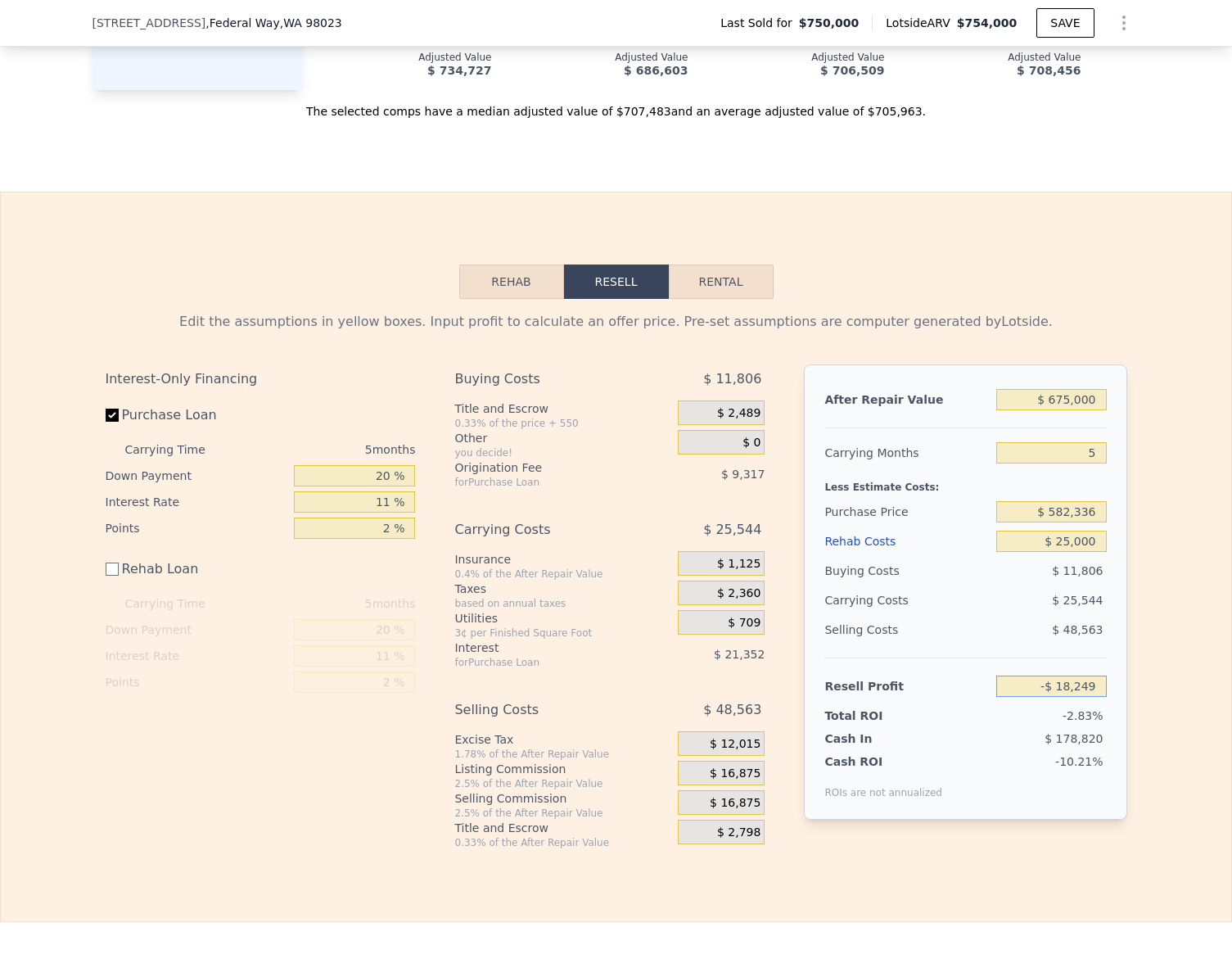
click at [1091, 697] on input "-$ 18,249" at bounding box center [1051, 686] width 109 height 21
type input "$ 30,000"
click at [1162, 677] on div "Edit the assumptions in yellow boxes. Input profit to calculate an offer price.…" at bounding box center [616, 574] width 1231 height 550
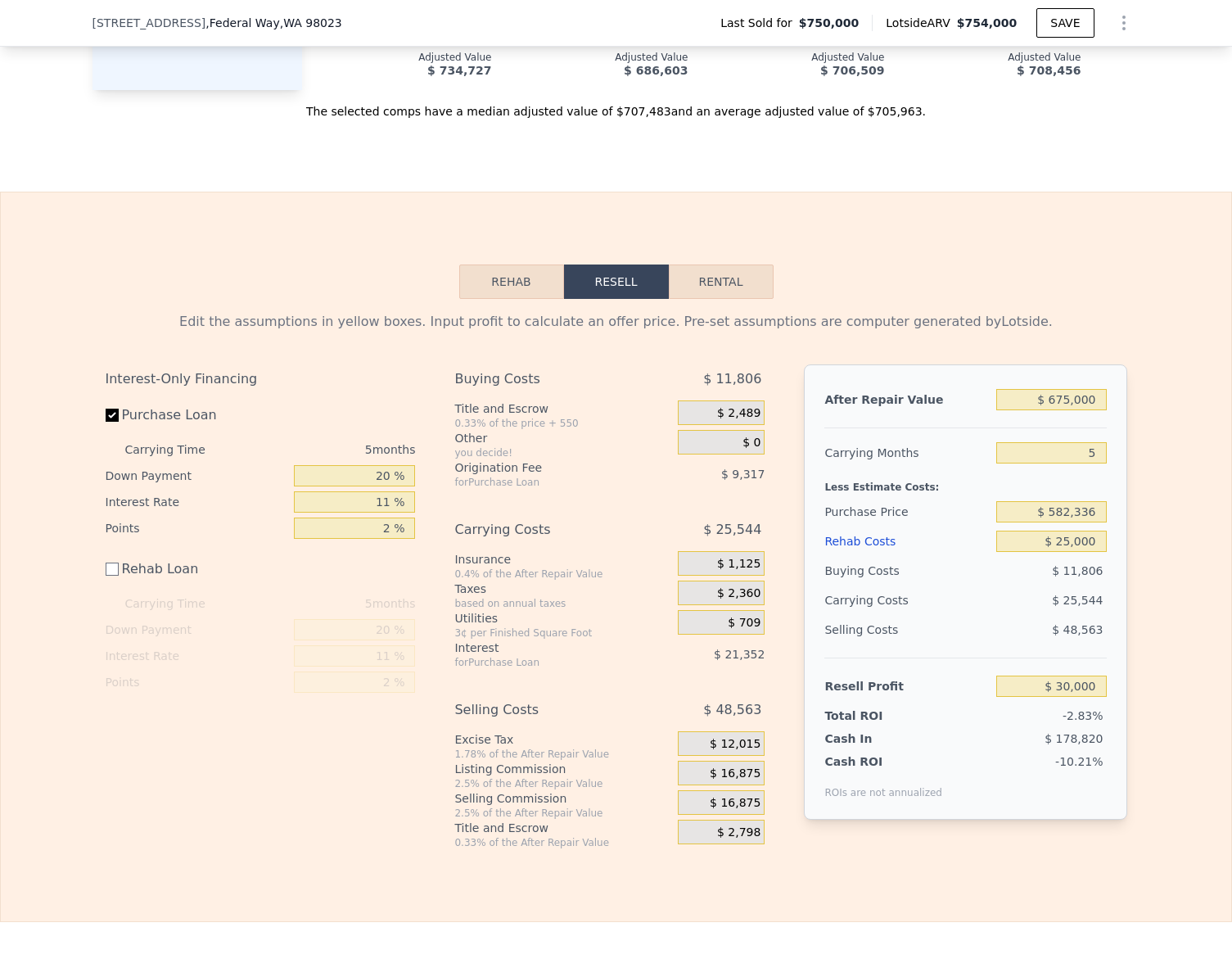
type input "$ 536,645"
click at [1090, 552] on input "$ 25,000" at bounding box center [1051, 541] width 109 height 21
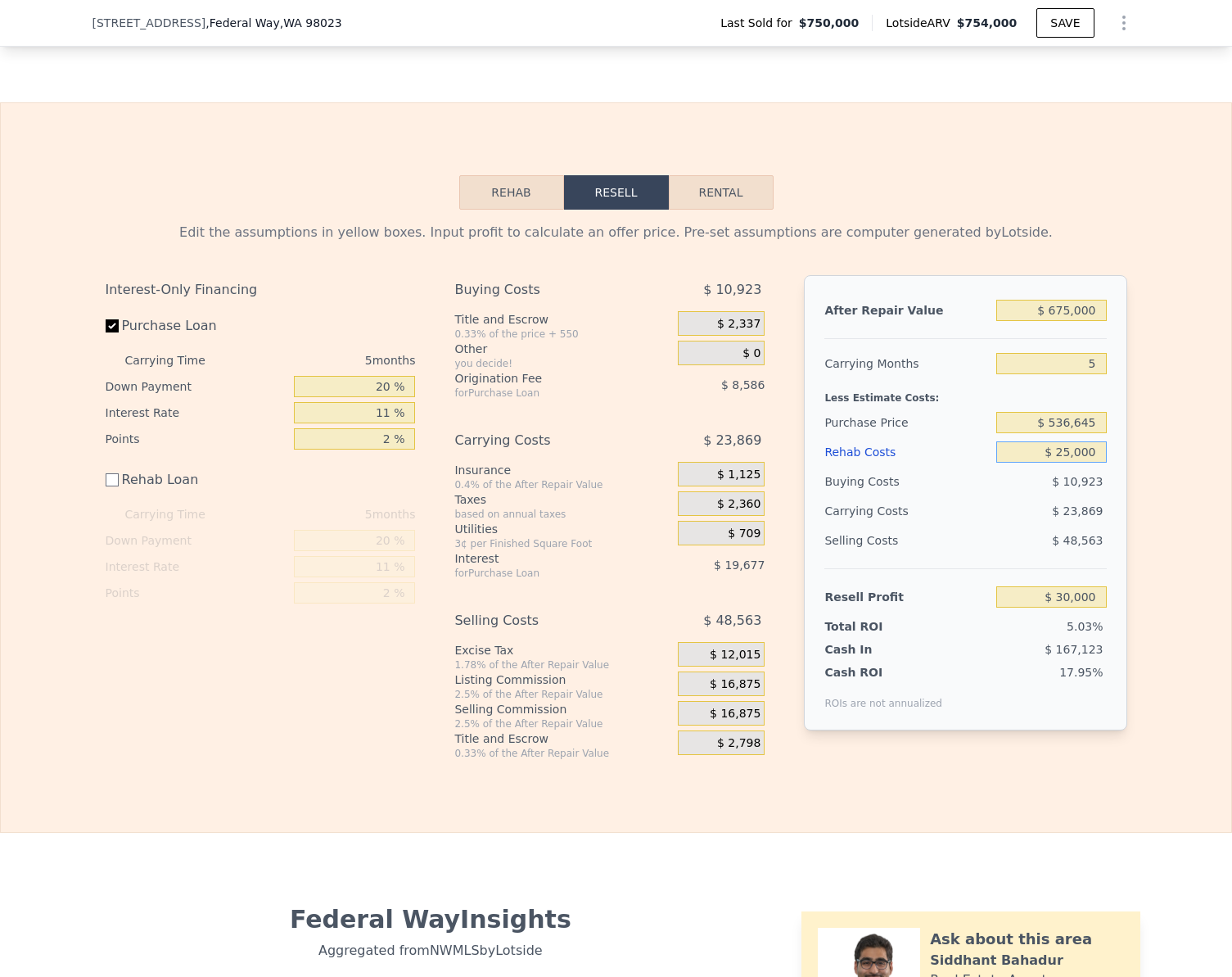
scroll to position [2529, 0]
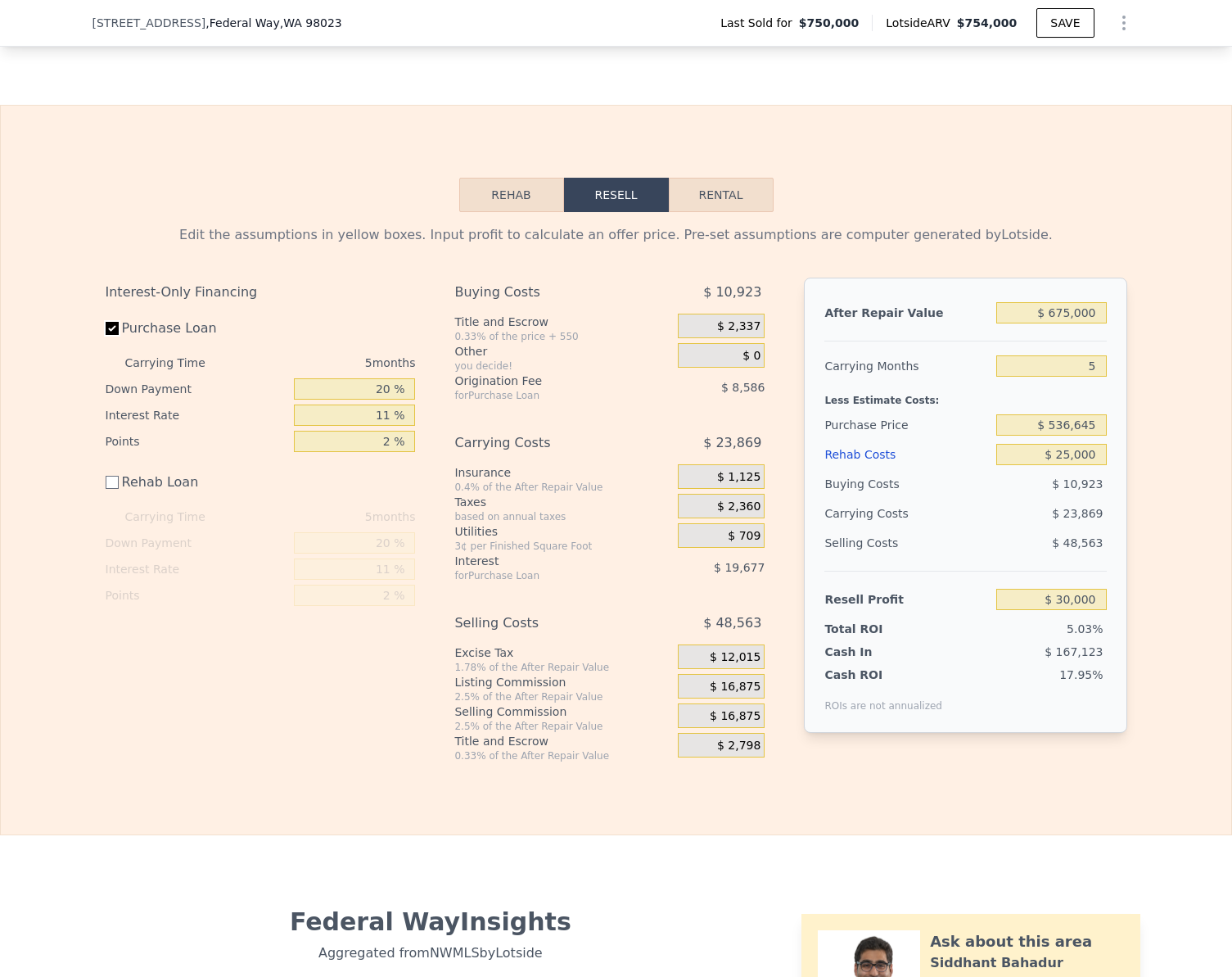
click at [107, 335] on input "Purchase Loan" at bounding box center [112, 328] width 13 height 13
checkbox input "false"
type input "$ 58,261"
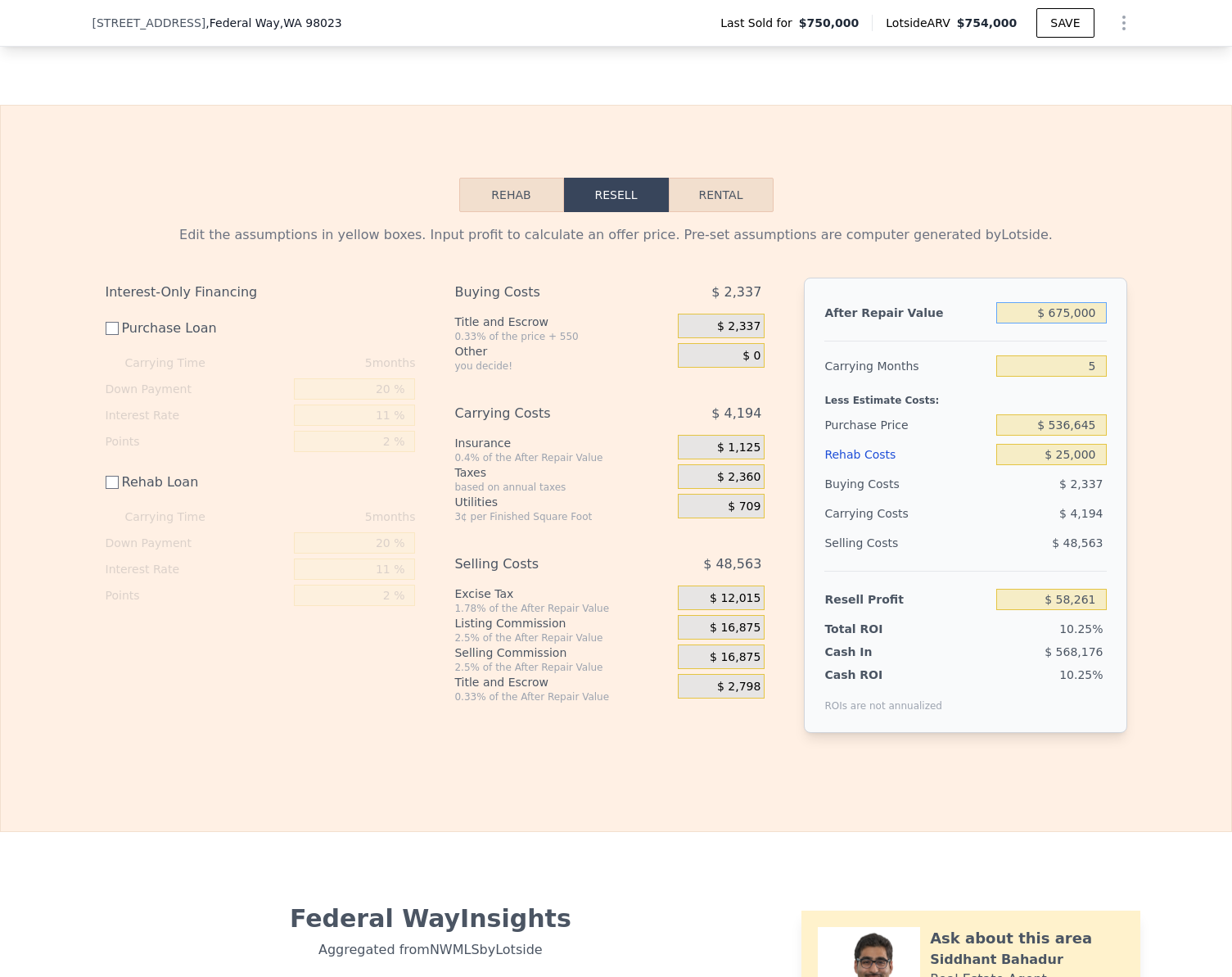
click at [1091, 324] on input "$ 675,000" at bounding box center [1051, 313] width 109 height 21
type input "$ 75"
type input "-$ 567,531"
type input "$ 750"
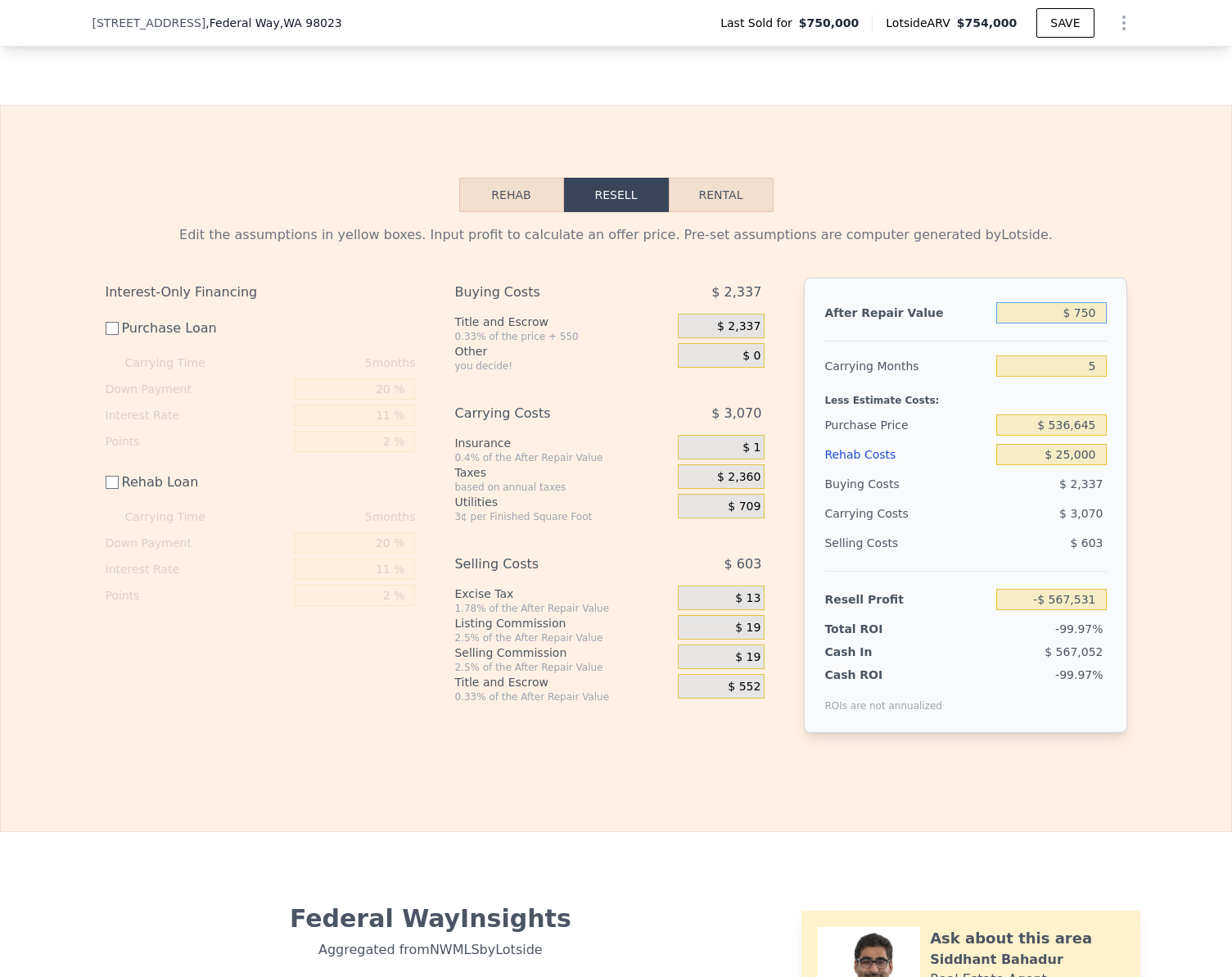
type input "-$ 566,905"
type input "$ 750,000"
type input "$ 127,801"
type input "$ 750,000"
click at [1094, 465] on input "$ 25,000" at bounding box center [1051, 454] width 109 height 21
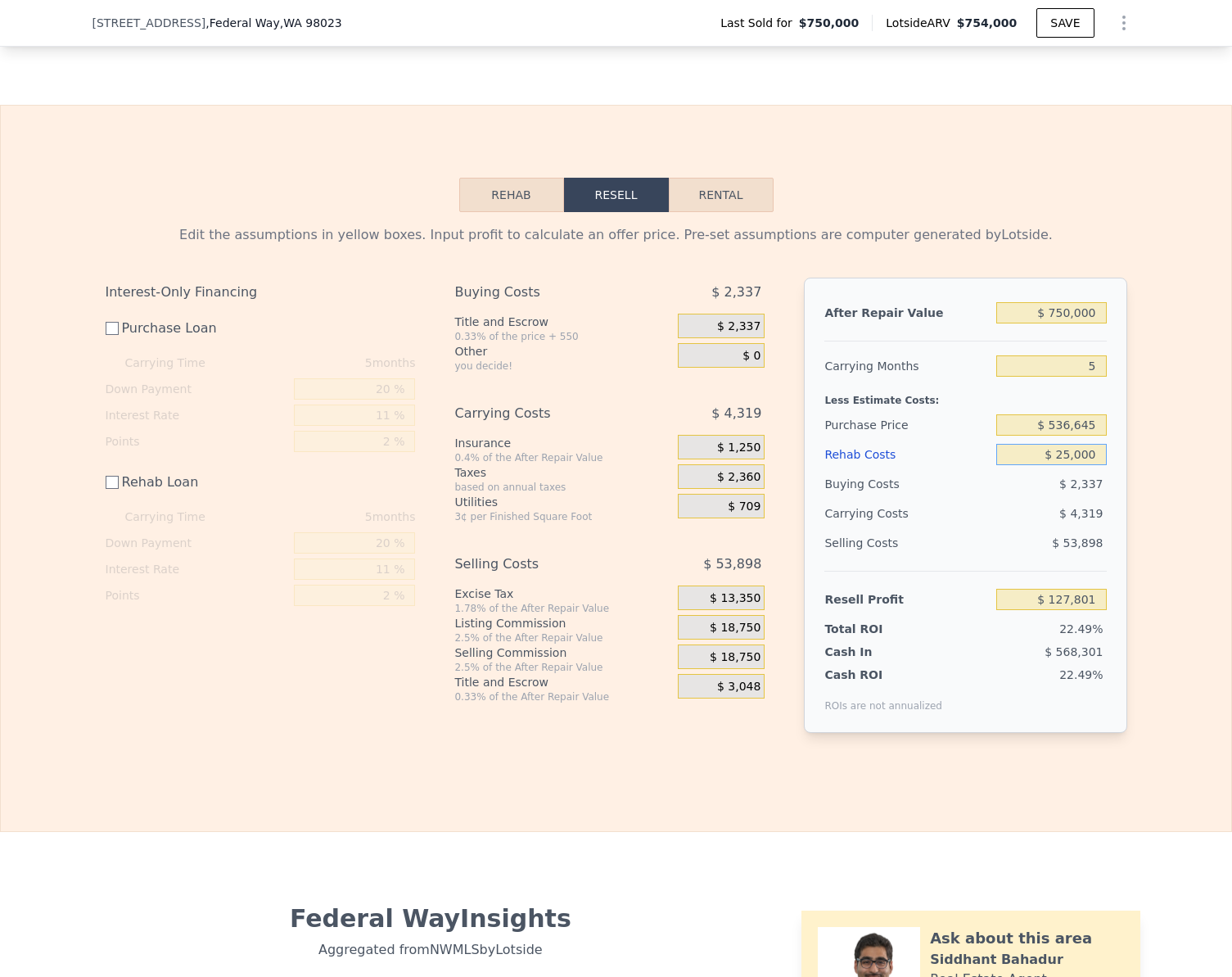
click at [1094, 465] on input "$ 25,000" at bounding box center [1051, 454] width 109 height 21
type input "$ 7"
type input "$ 152,794"
type input "$ 75"
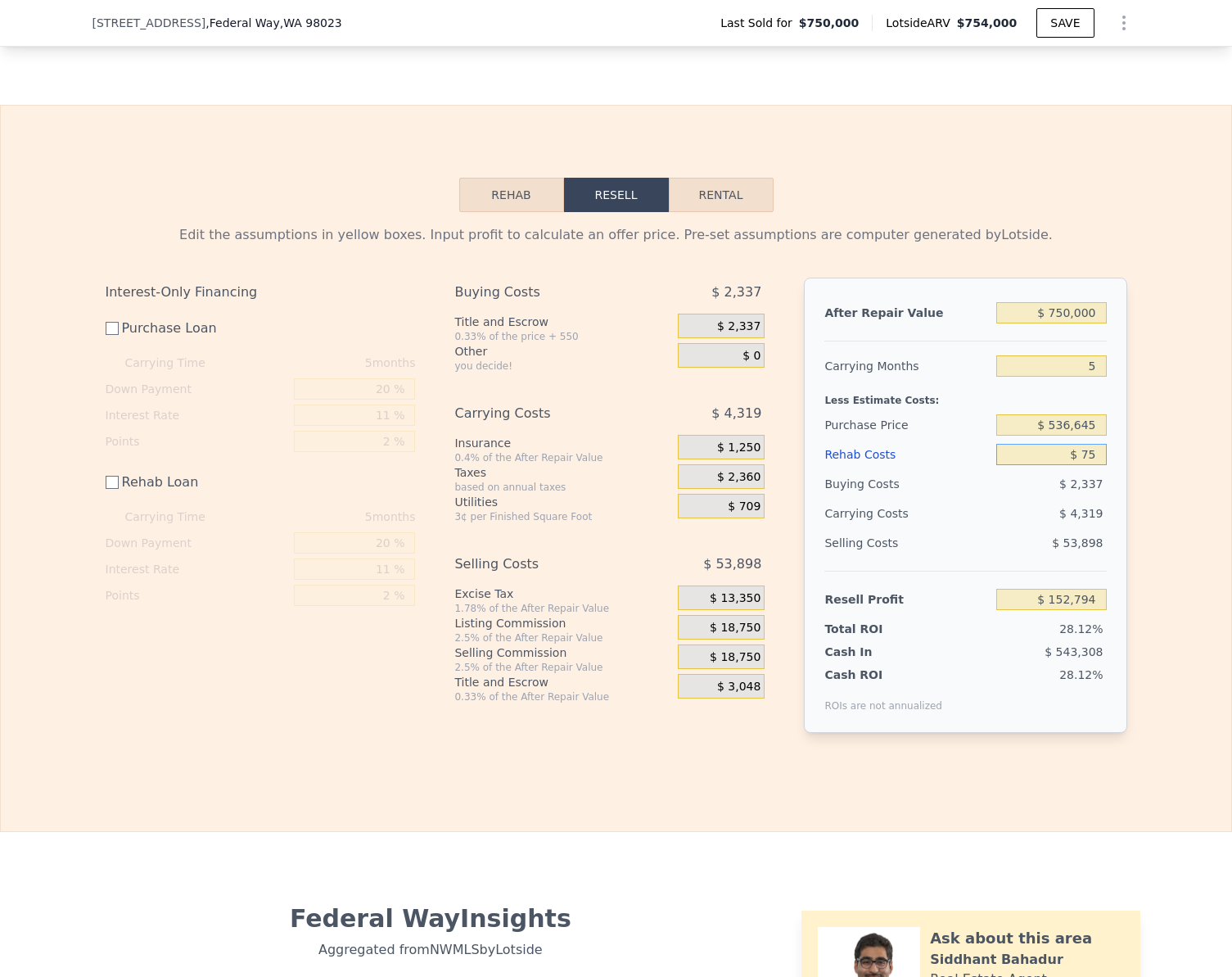
type input "$ 152,726"
type input "$ 7,500"
type input "$ 152,051"
type input "$ 75,000"
type input "$ 77,801"
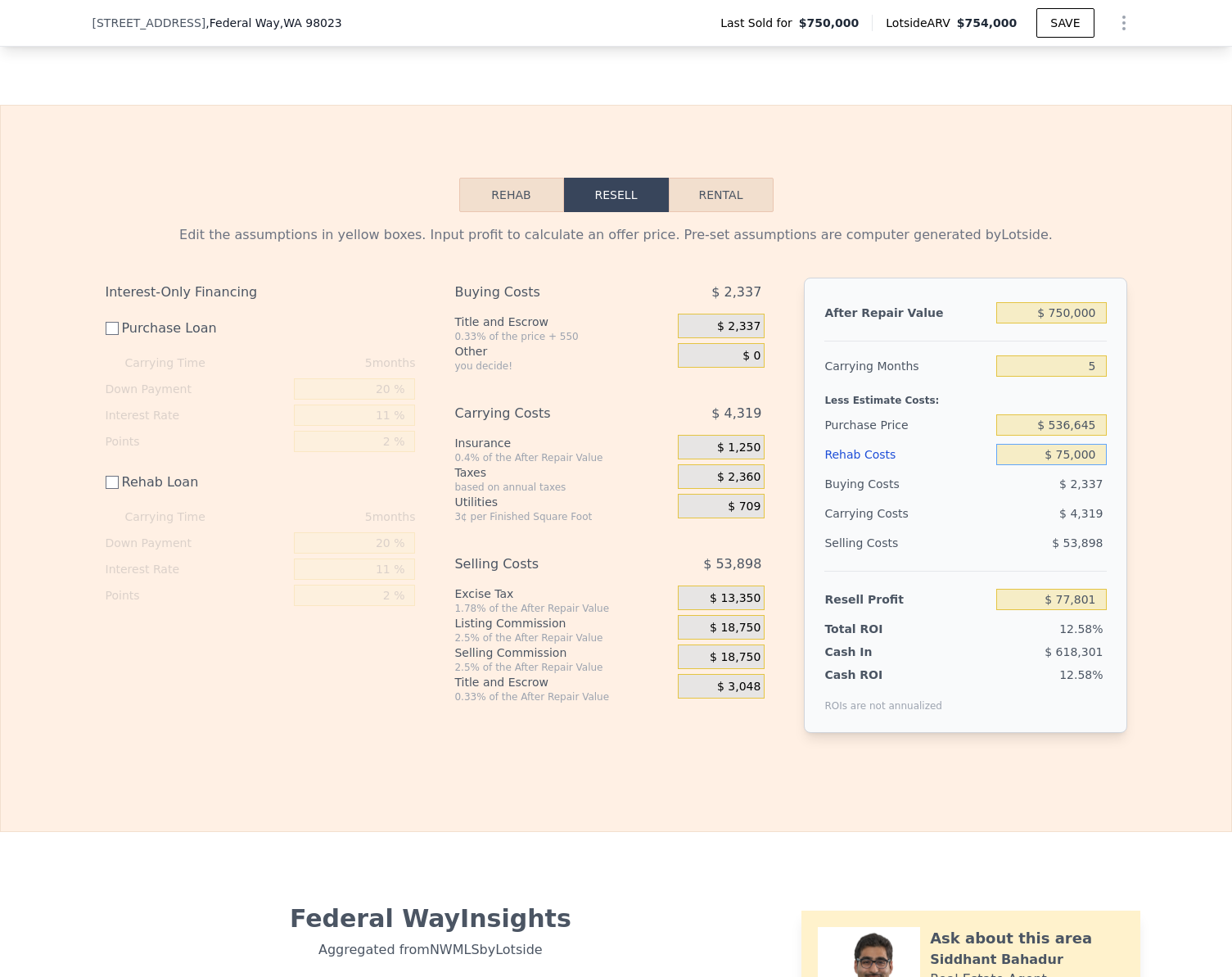
type input "$ 75,000"
click at [1182, 579] on div "Edit the assumptions in yellow boxes. Input profit to calculate an offer price.…" at bounding box center [616, 486] width 1231 height 547
click at [1079, 610] on input "$ 77,801" at bounding box center [1051, 599] width 109 height 21
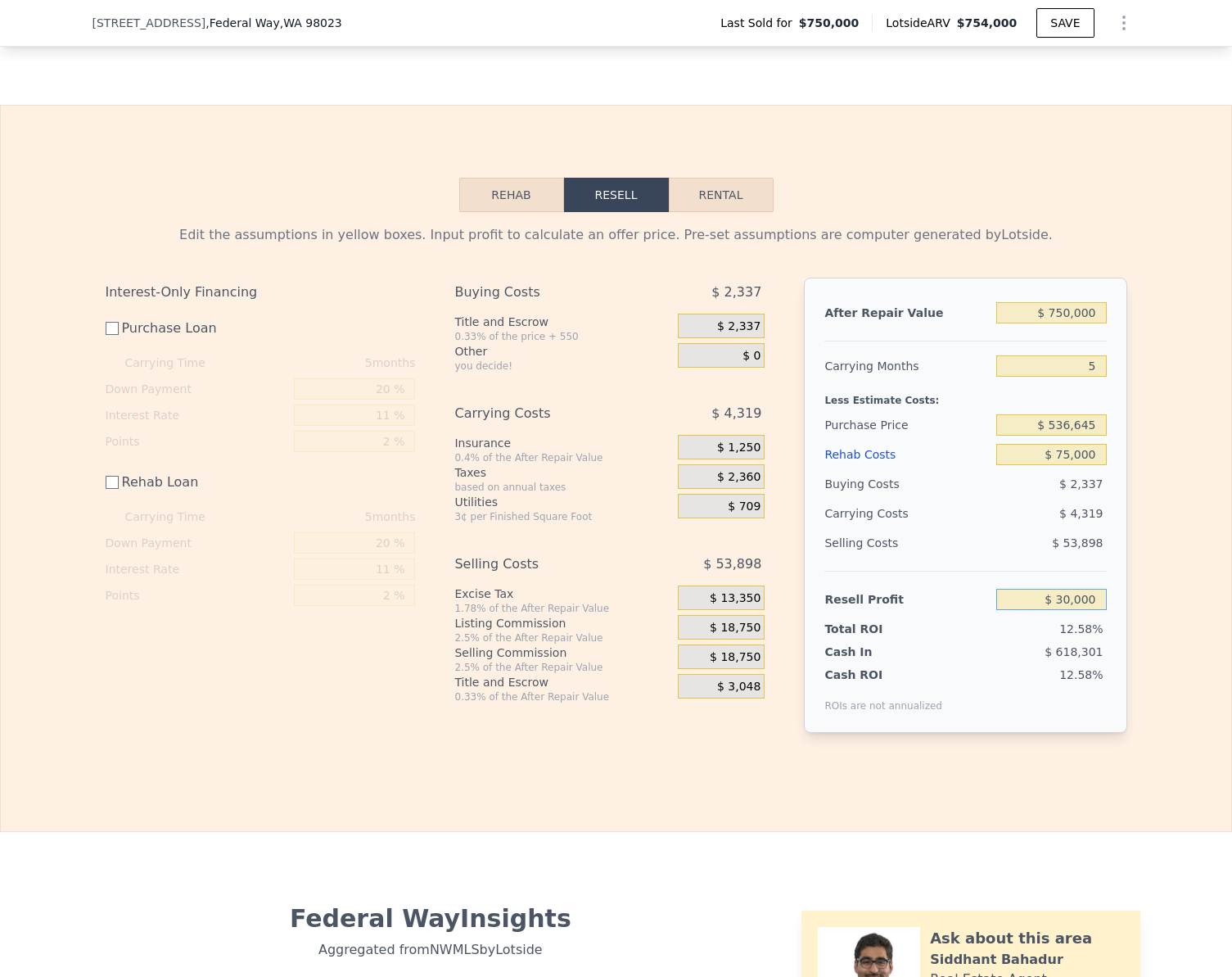
type input "$ 30,000"
click at [1117, 615] on div "After Repair Value $ 750,000 Carrying Months 5 Less Estimate Costs: Purchase Pr…" at bounding box center [965, 505] width 323 height 455
type input "$ 584,287"
